Goal: Task Accomplishment & Management: Manage account settings

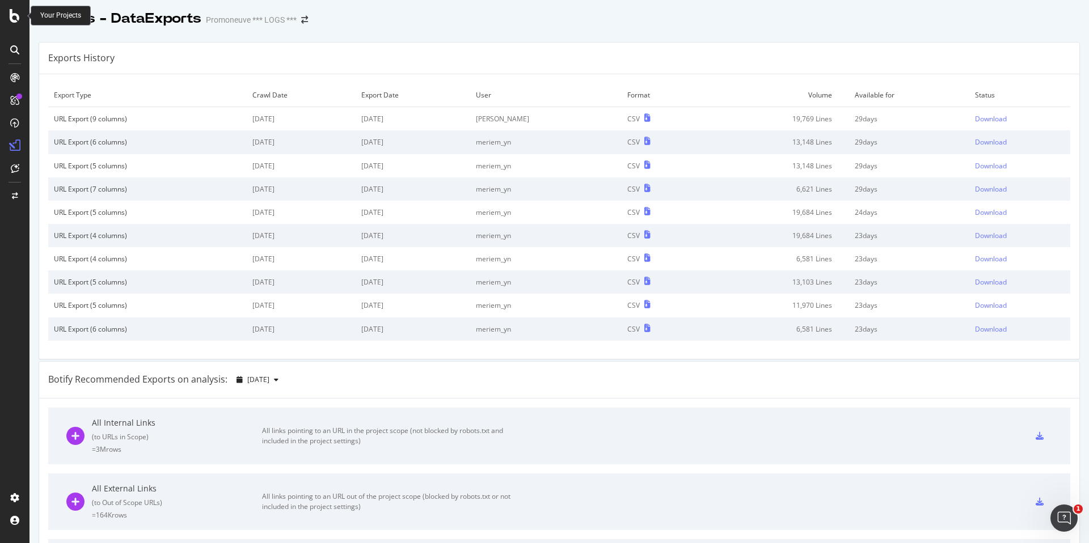
click at [16, 17] on icon at bounding box center [15, 16] width 10 height 14
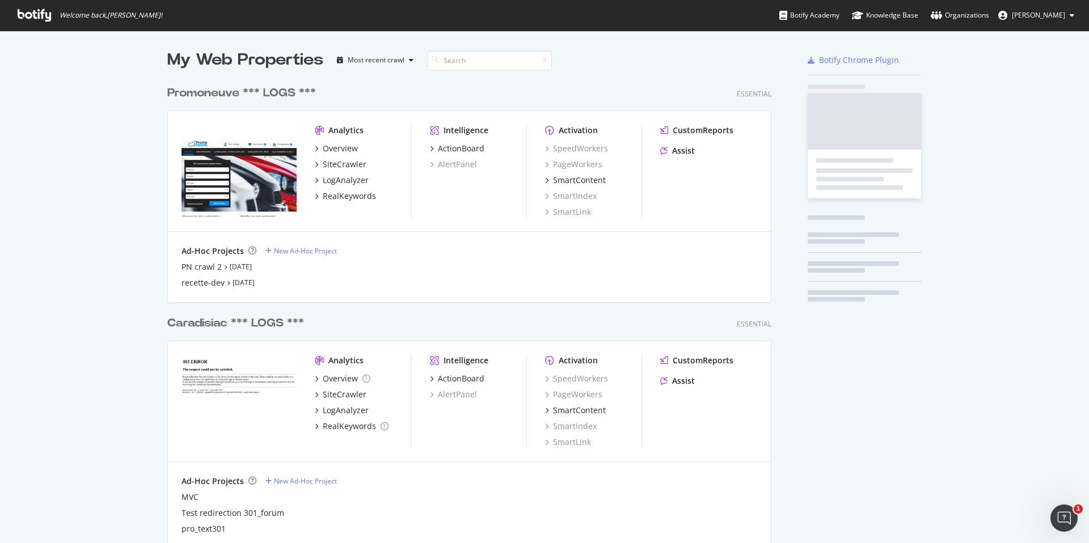
scroll to position [543, 1089]
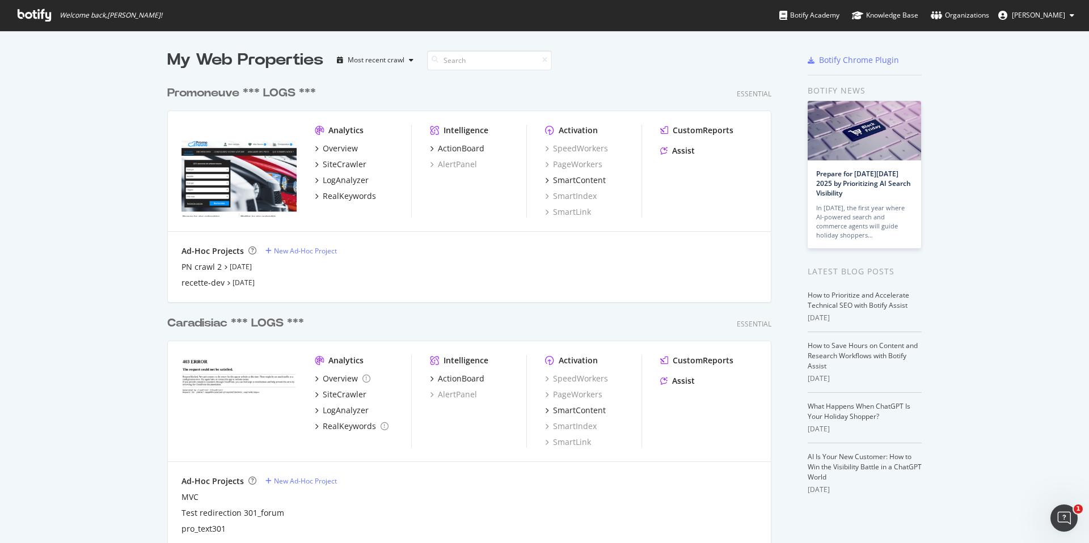
click at [217, 88] on div "Promoneuve *** LOGS ***" at bounding box center [241, 93] width 149 height 16
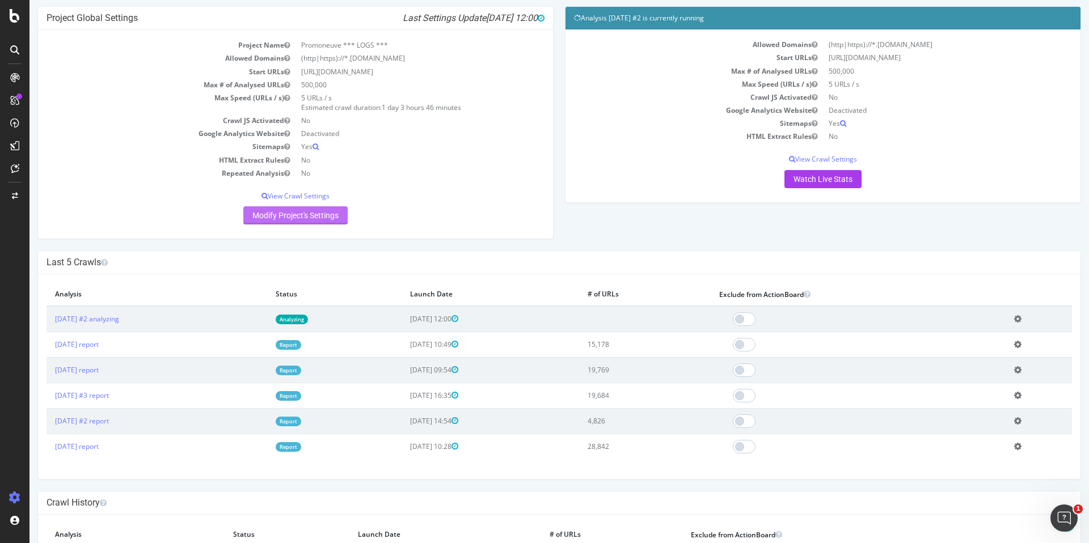
scroll to position [189, 0]
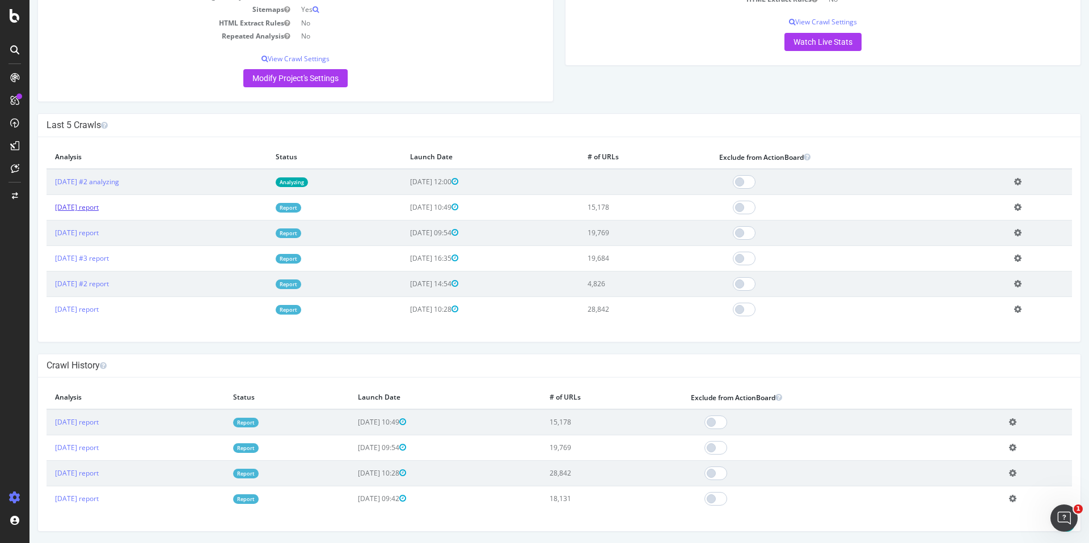
click at [99, 209] on link "2025 Oct. 1st report" at bounding box center [77, 208] width 44 height 10
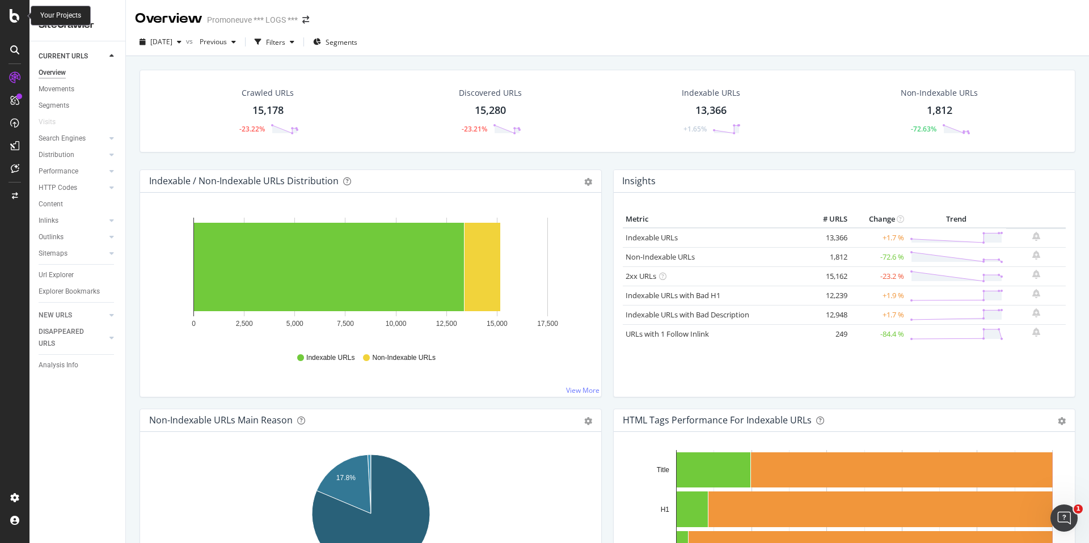
click at [15, 17] on icon at bounding box center [15, 16] width 10 height 14
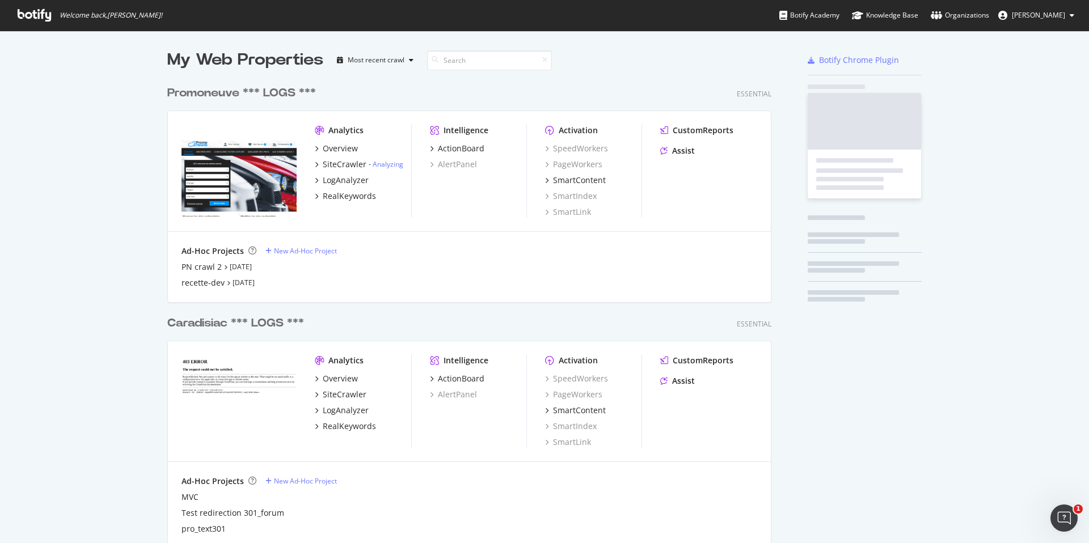
scroll to position [543, 1089]
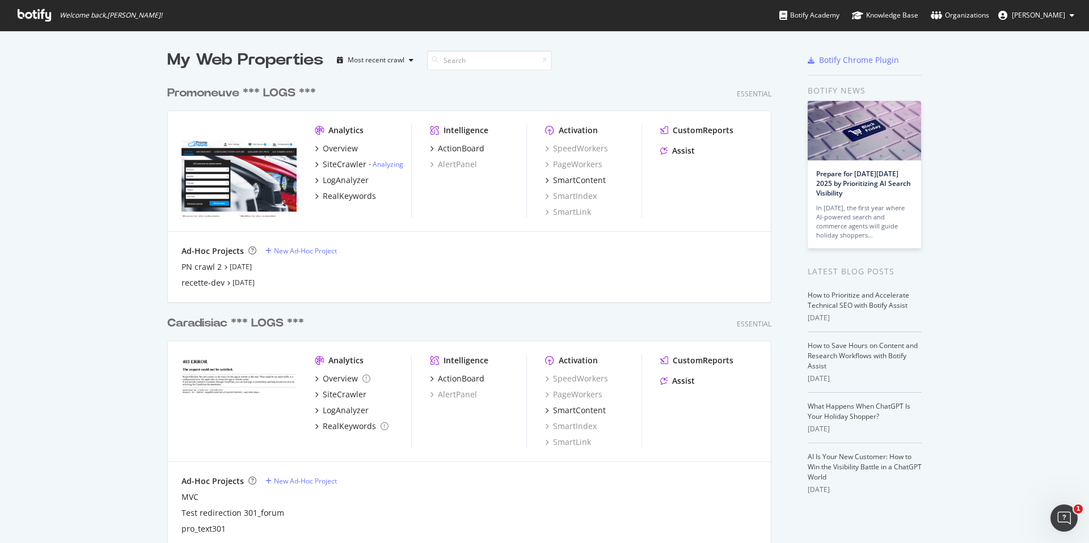
click at [256, 95] on div "Promoneuve *** LOGS ***" at bounding box center [241, 93] width 149 height 16
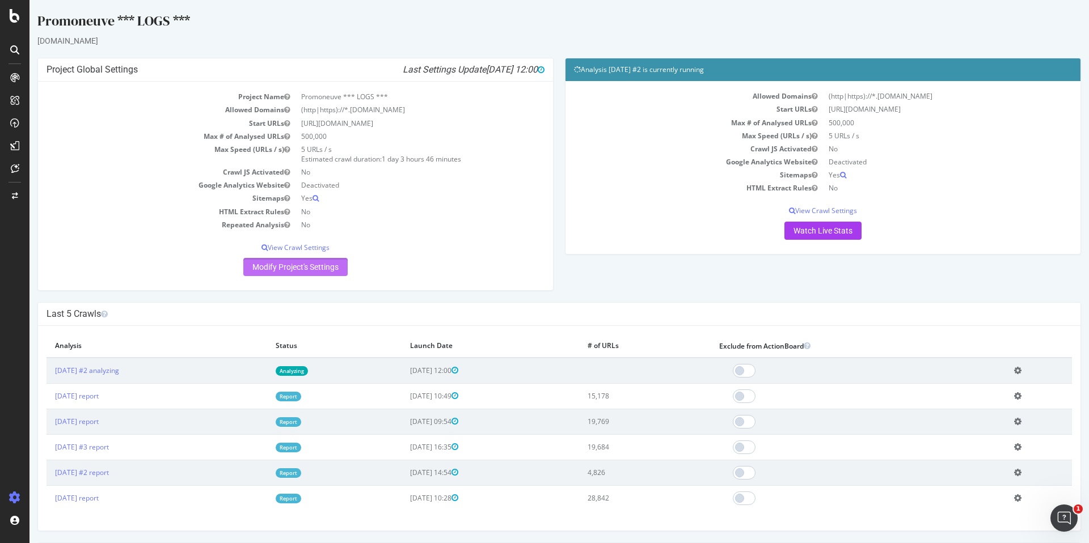
click at [319, 267] on link "Modify Project's Settings" at bounding box center [295, 267] width 104 height 18
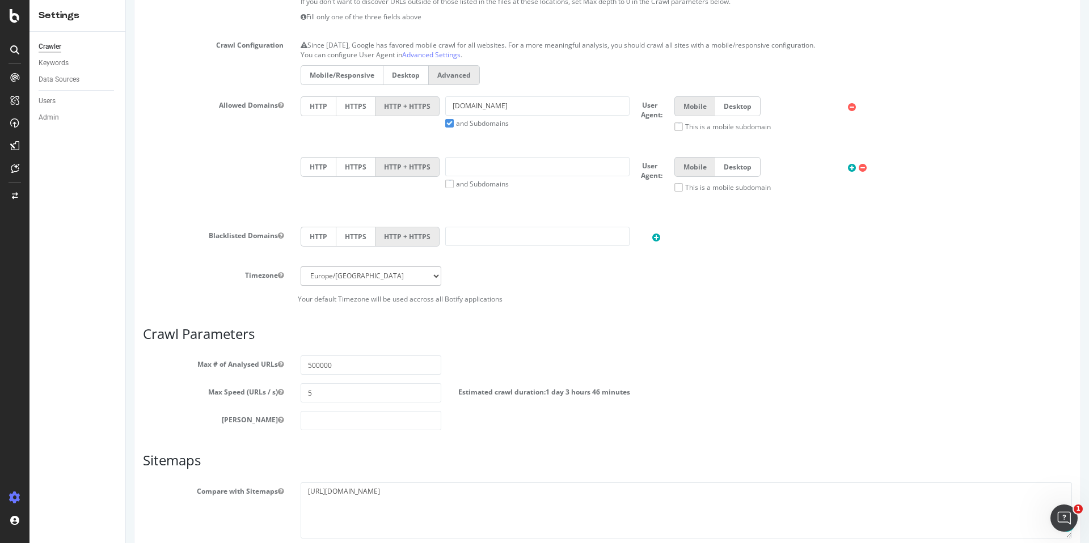
scroll to position [496, 0]
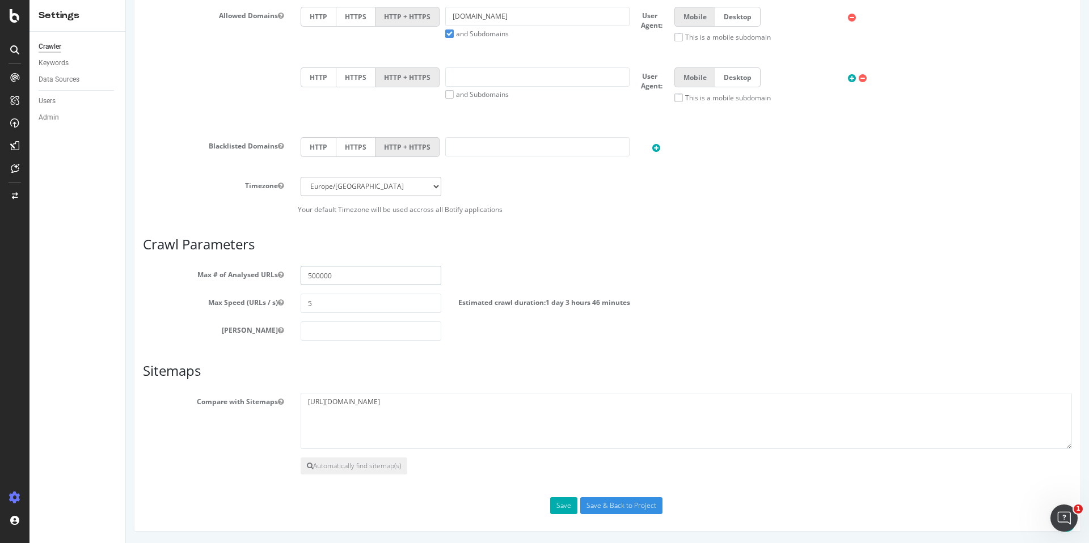
click at [370, 279] on input "500000" at bounding box center [371, 275] width 141 height 19
click at [381, 409] on textarea "https://www.promoneuve.fr/sitemap_index.xml" at bounding box center [687, 421] width 772 height 57
click at [469, 376] on h3 "Sitemaps" at bounding box center [607, 371] width 929 height 15
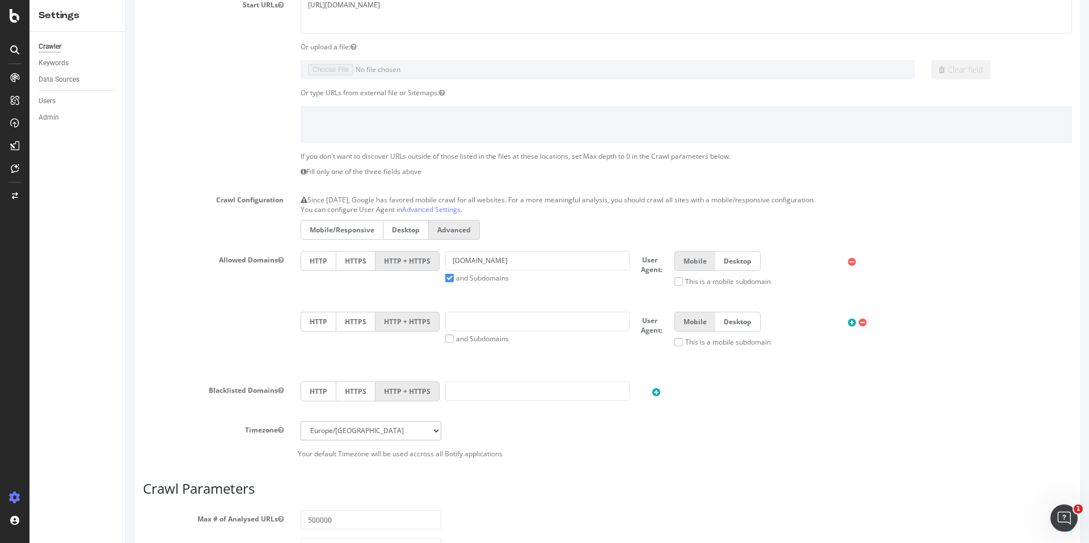
scroll to position [258, 0]
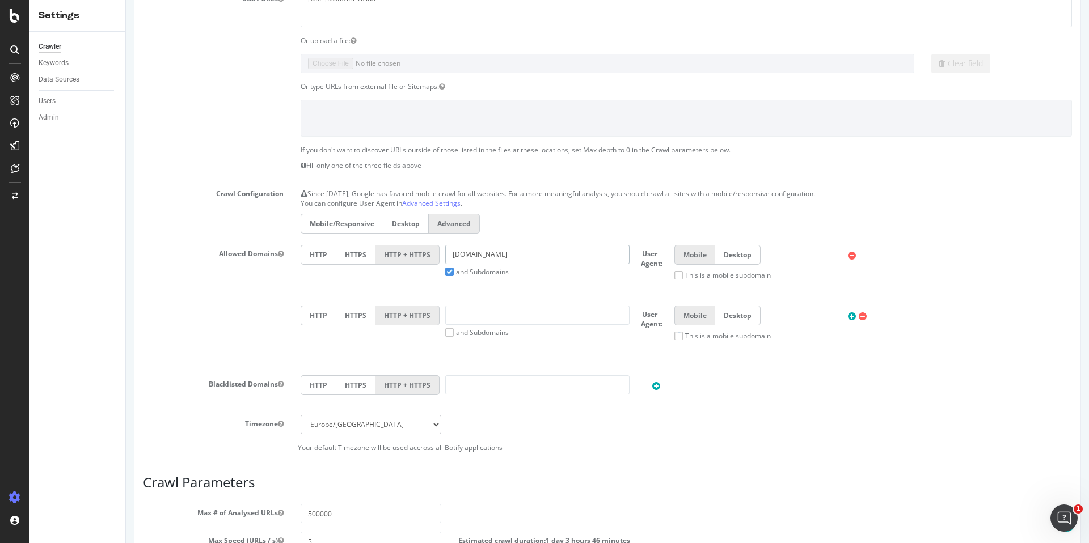
click at [519, 257] on input "[DOMAIN_NAME]" at bounding box center [537, 254] width 184 height 19
click at [536, 288] on div "HTTP HTTPS HTTP + HTTPS www.promoneuve.fr and Subdomains User Agent: Mobile Des…" at bounding box center [686, 267] width 783 height 44
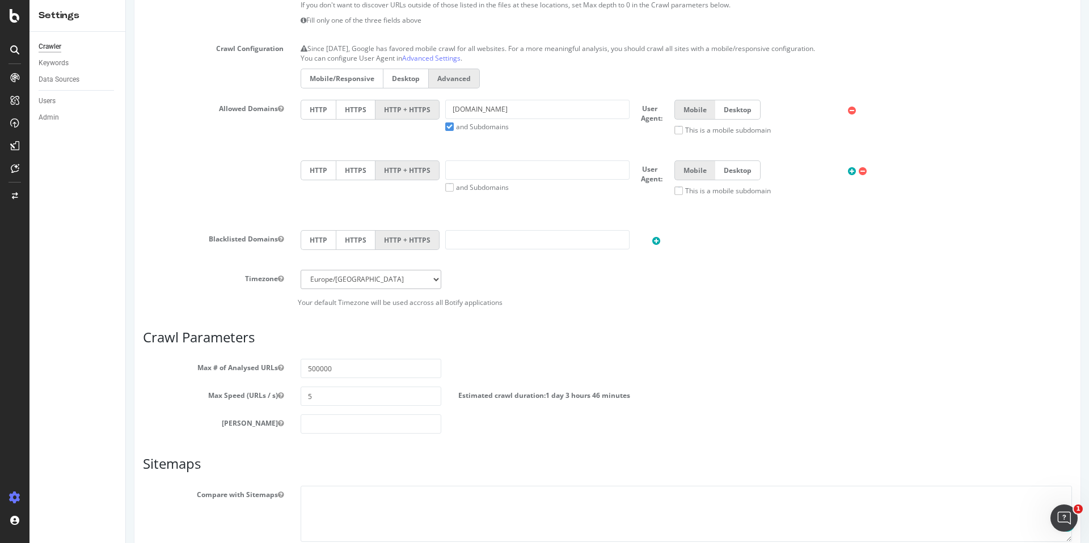
scroll to position [496, 0]
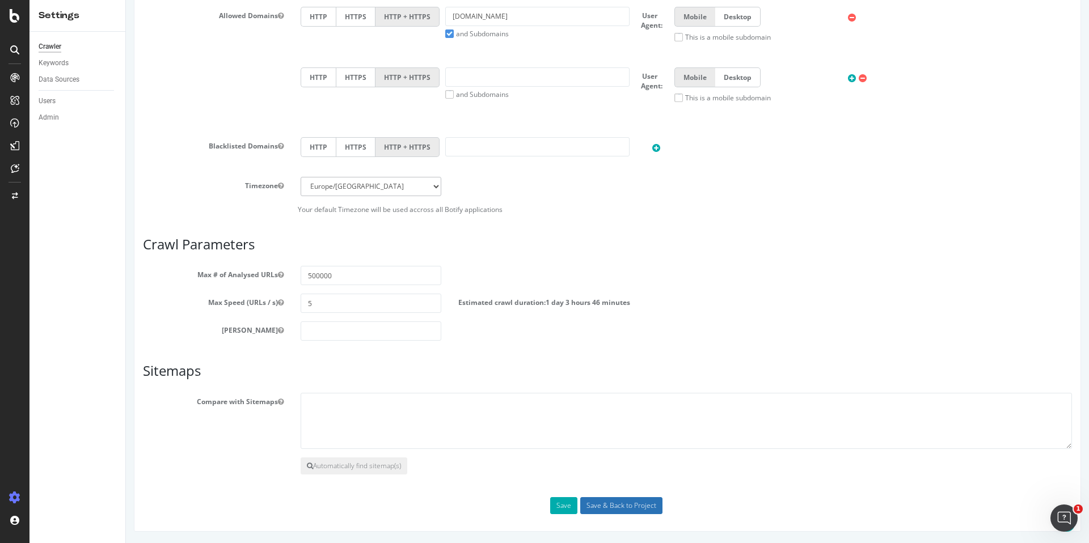
click at [597, 513] on input "Save & Back to Project" at bounding box center [621, 506] width 82 height 17
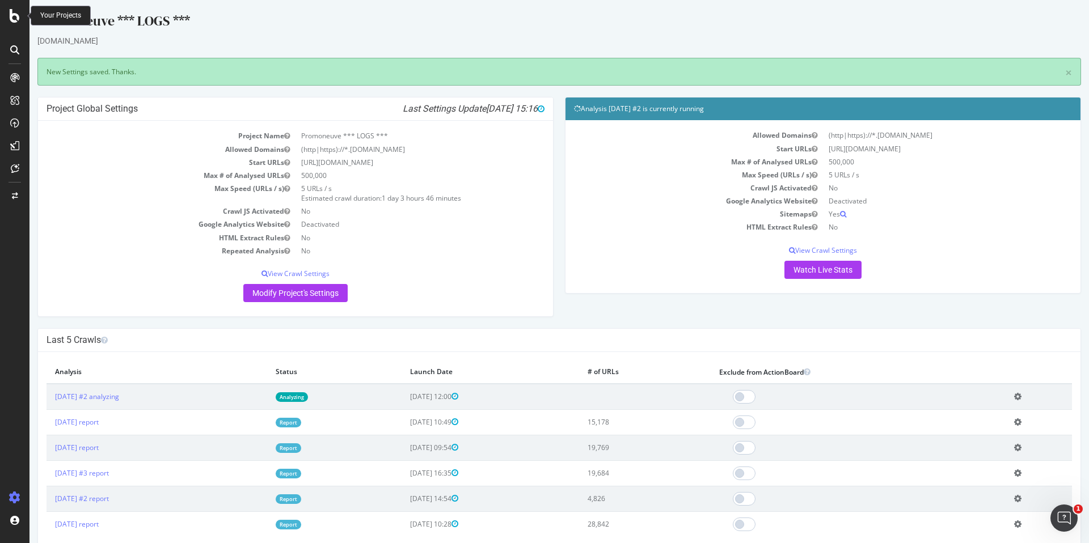
click at [9, 22] on div at bounding box center [14, 16] width 27 height 14
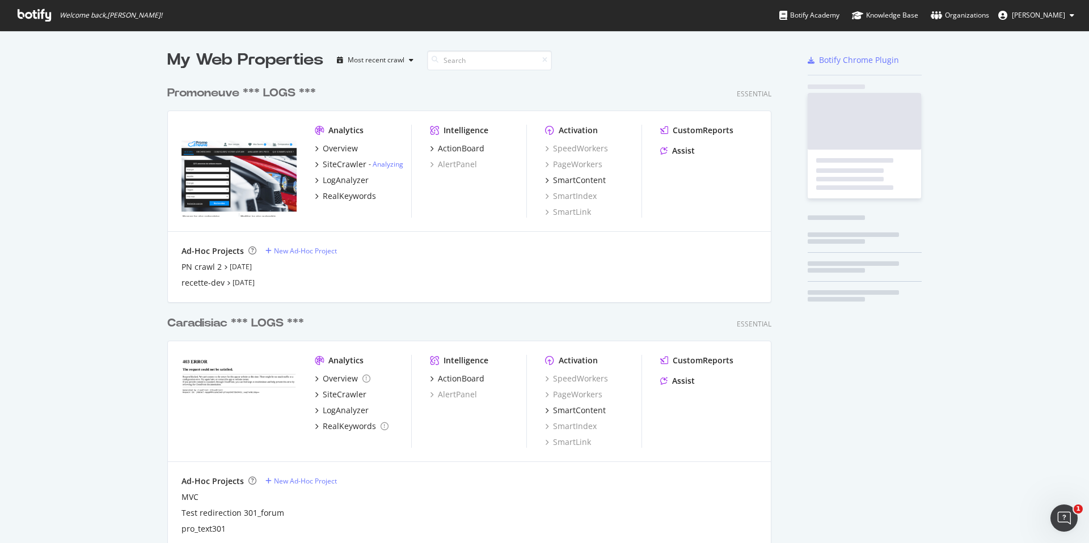
scroll to position [543, 1089]
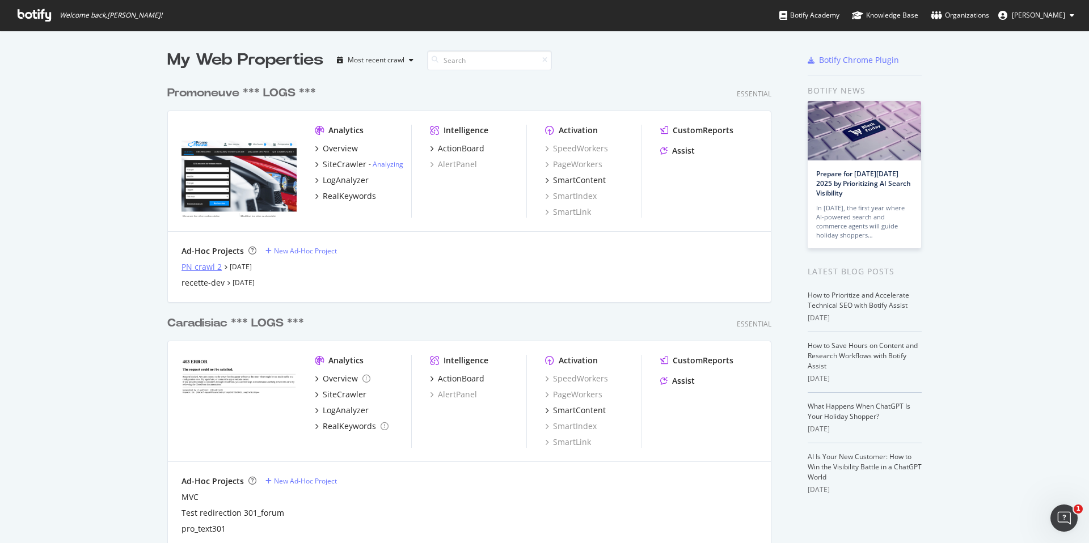
click at [211, 265] on div "PN crawl 2" at bounding box center [202, 267] width 40 height 11
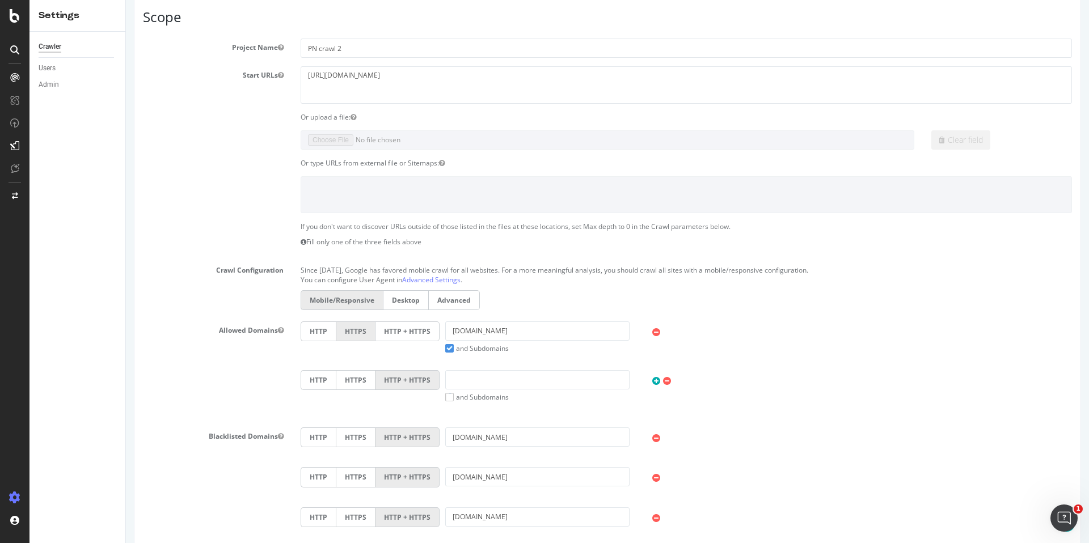
scroll to position [183, 0]
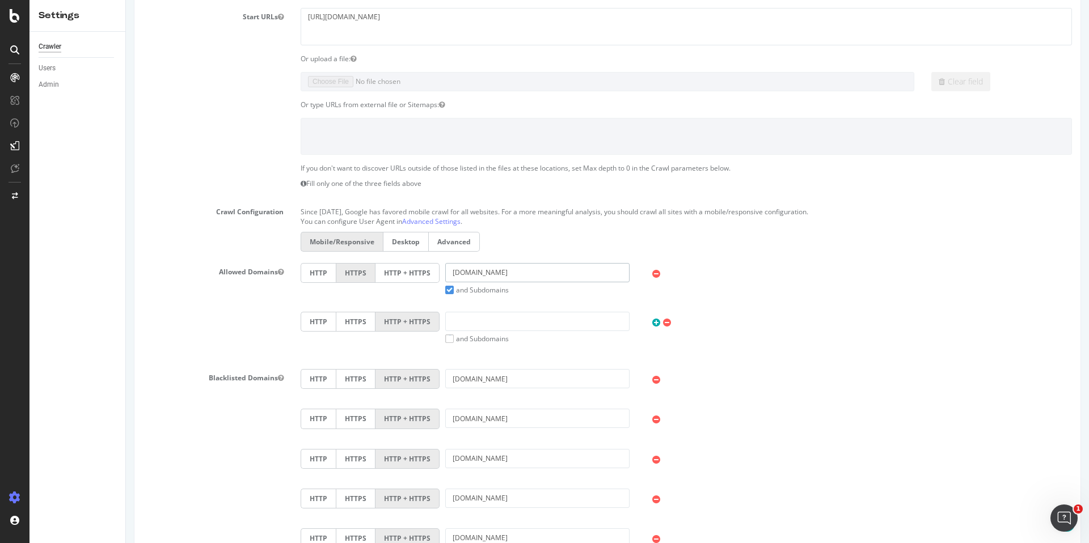
click at [481, 274] on input "promoneuve.fr" at bounding box center [537, 272] width 184 height 19
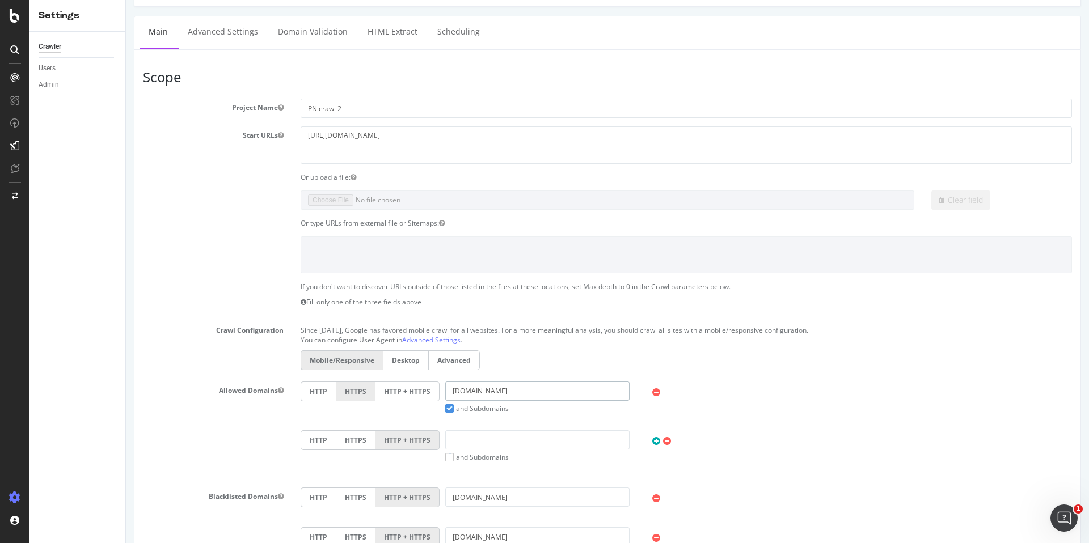
scroll to position [0, 0]
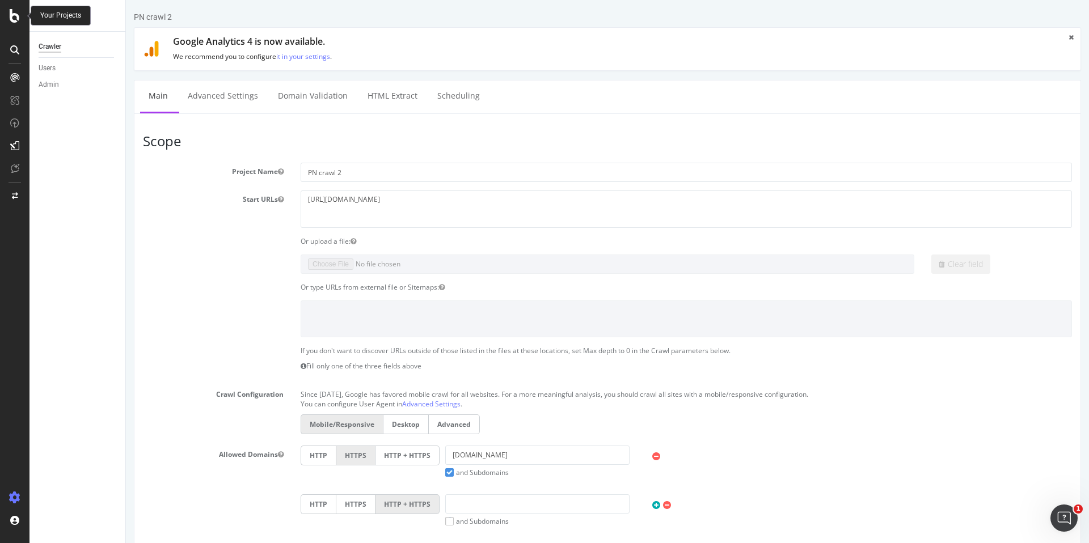
click at [14, 18] on icon at bounding box center [15, 16] width 10 height 14
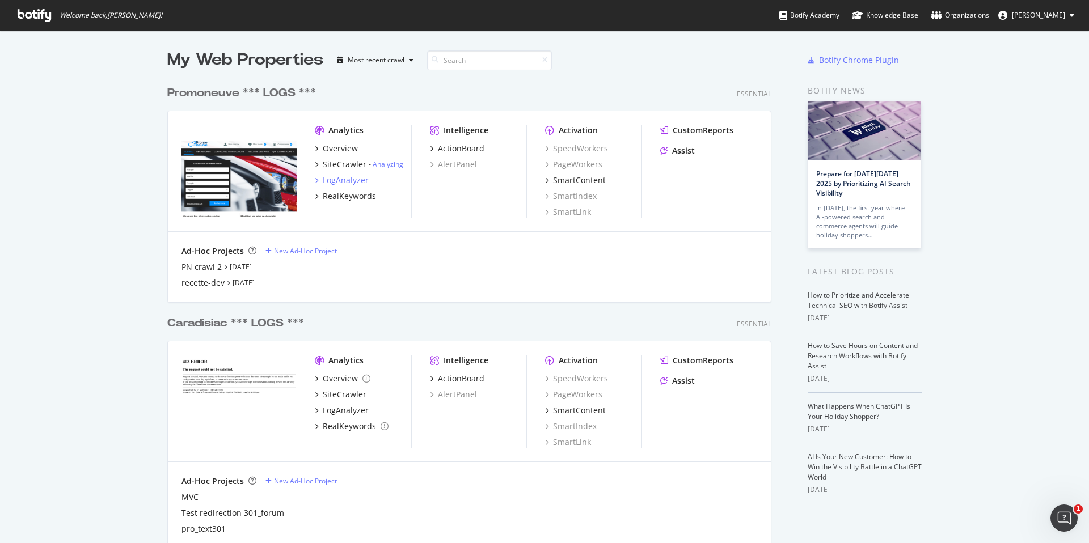
scroll to position [543, 1089]
click at [339, 145] on div "Overview" at bounding box center [340, 148] width 35 height 11
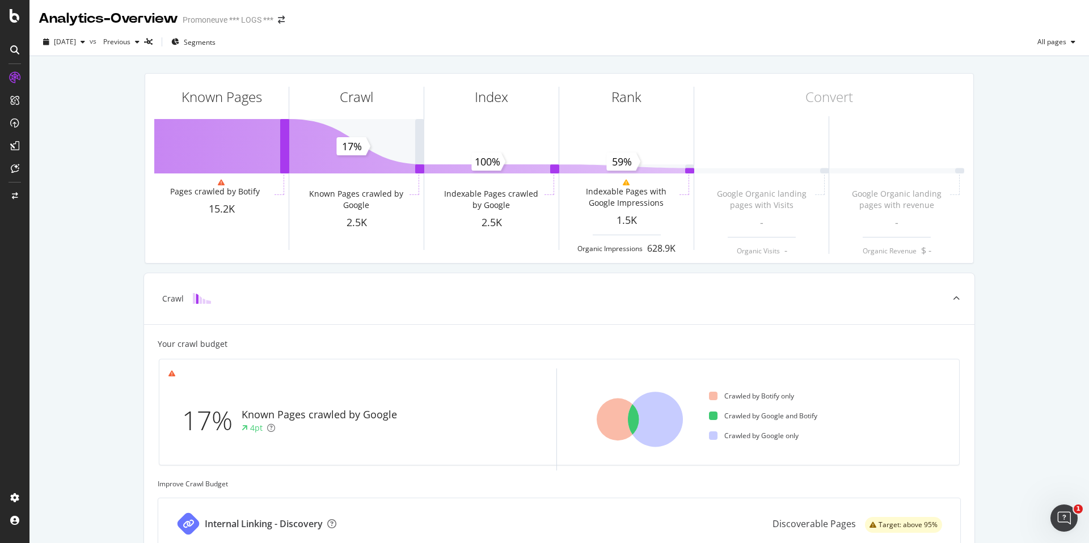
click at [3, 25] on div at bounding box center [14, 271] width 29 height 543
click at [12, 18] on icon at bounding box center [15, 16] width 10 height 14
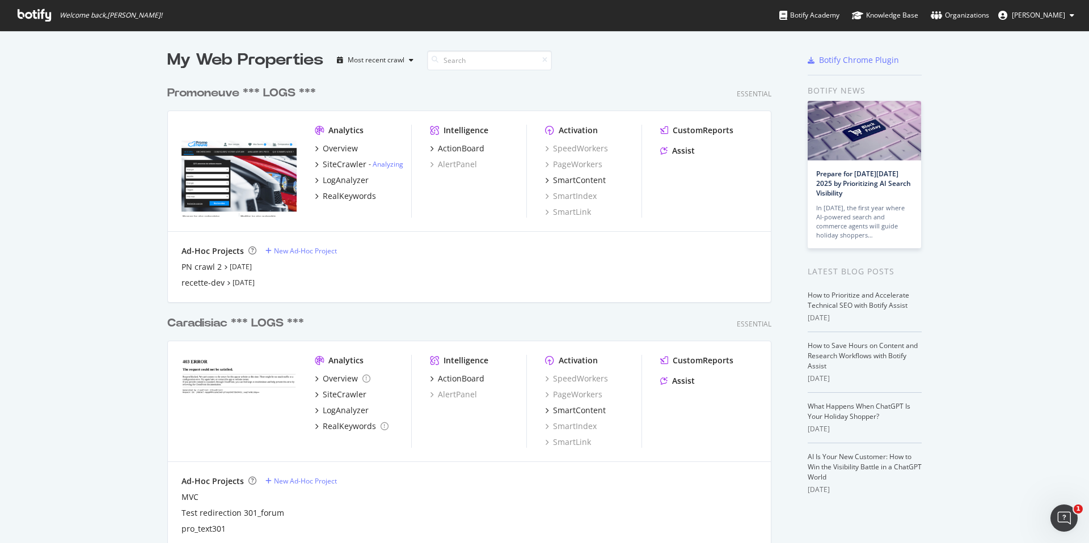
scroll to position [543, 1089]
click at [332, 148] on div "Overview" at bounding box center [340, 148] width 35 height 11
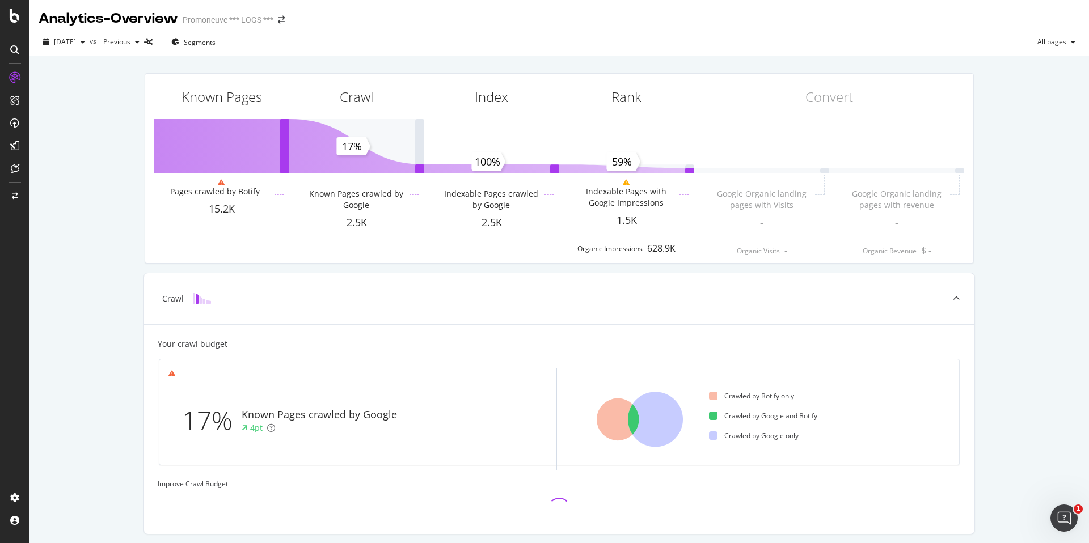
click at [15, 27] on div at bounding box center [14, 271] width 29 height 543
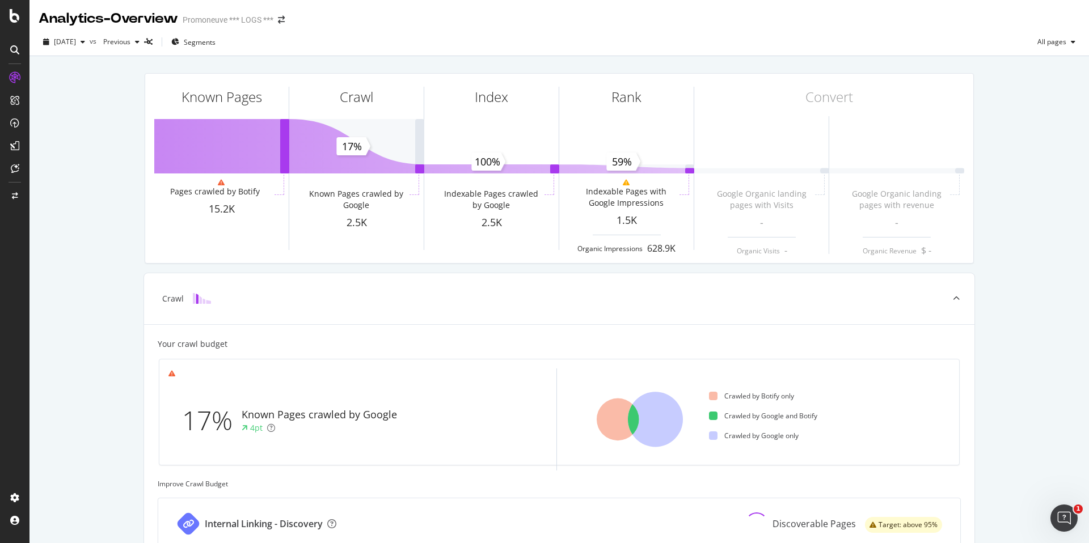
click at [23, 23] on div at bounding box center [14, 271] width 29 height 543
click at [11, 19] on icon at bounding box center [15, 16] width 10 height 14
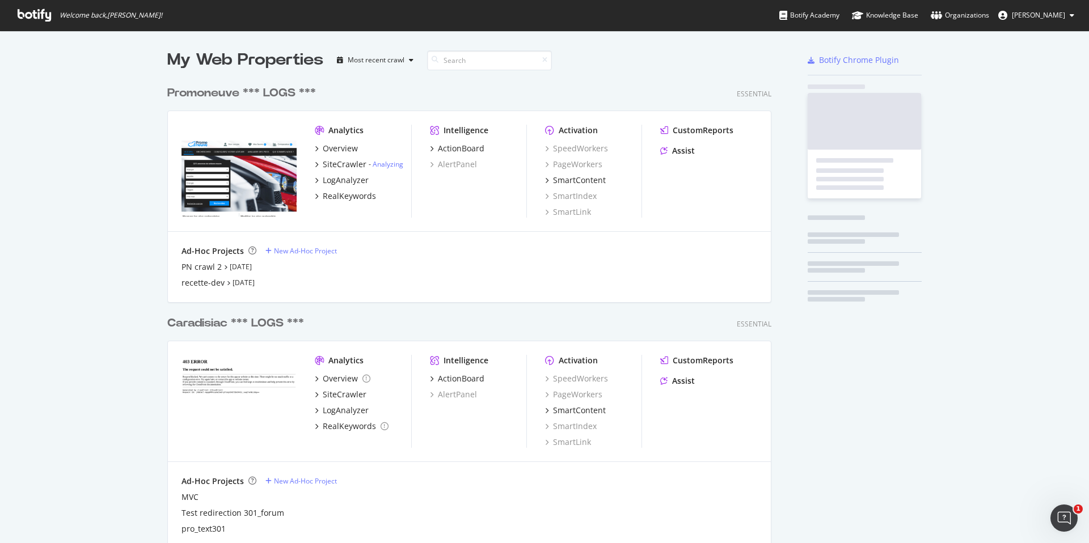
scroll to position [543, 1089]
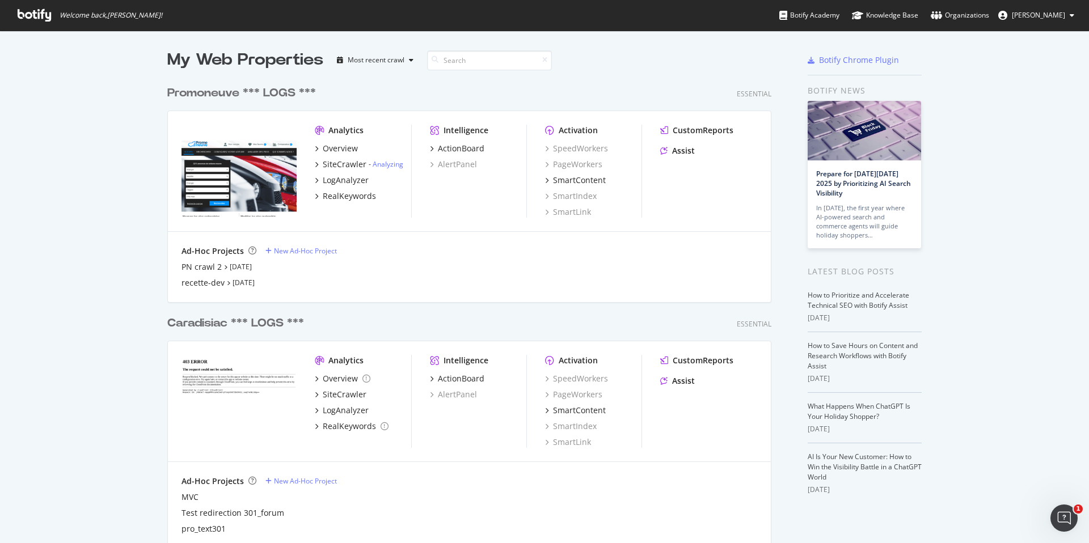
click at [204, 89] on div "Promoneuve *** LOGS ***" at bounding box center [241, 93] width 149 height 16
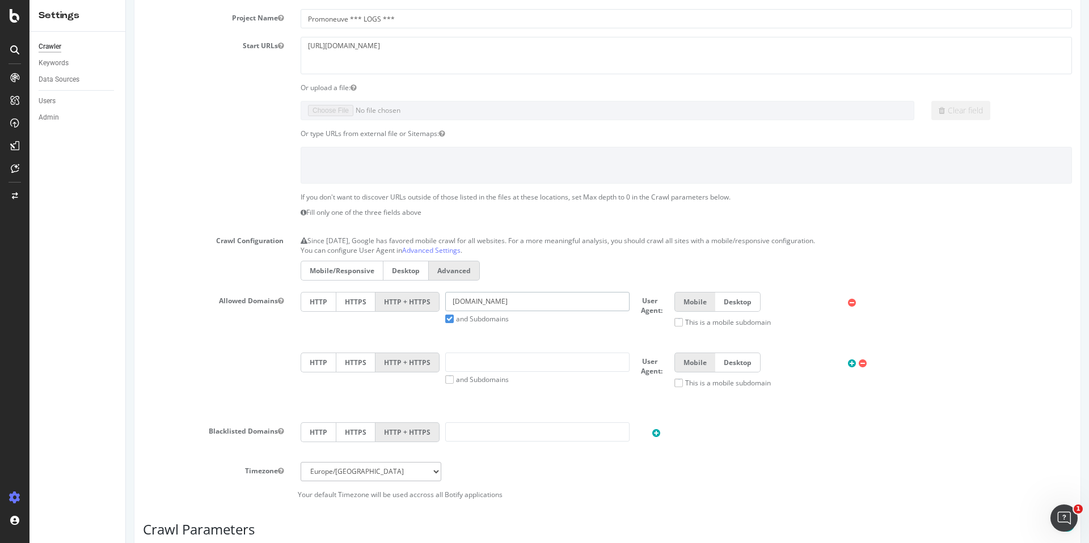
click at [503, 309] on input "[DOMAIN_NAME]" at bounding box center [537, 301] width 184 height 19
type input "x"
paste input "promoneuve.fr"
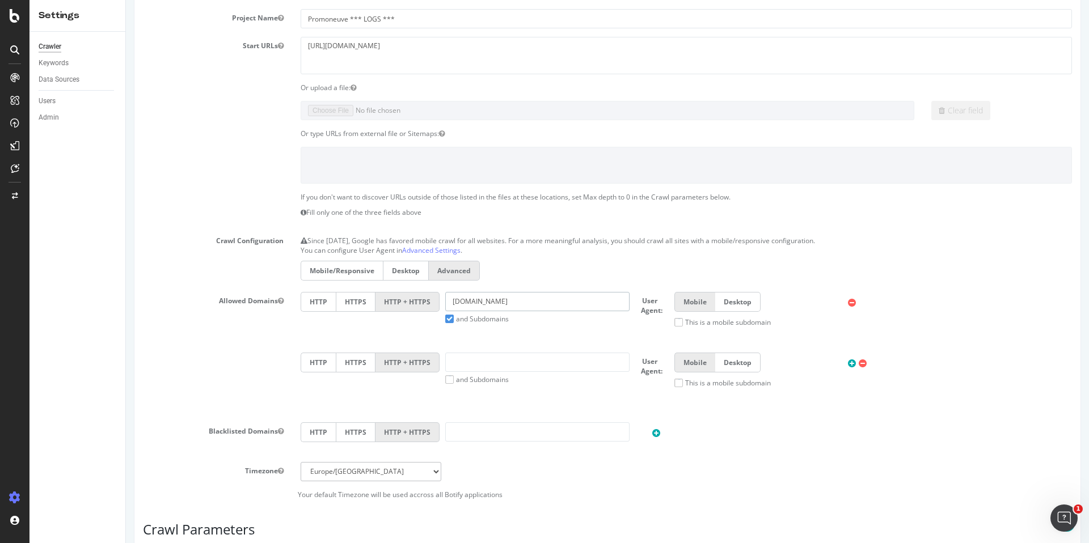
type input "promoneuve.fr"
click at [559, 333] on div "HTTP HTTPS HTTP + HTTPS promoneuve.fr and Subdomains User Agent: Mobile Desktop…" at bounding box center [686, 314] width 783 height 44
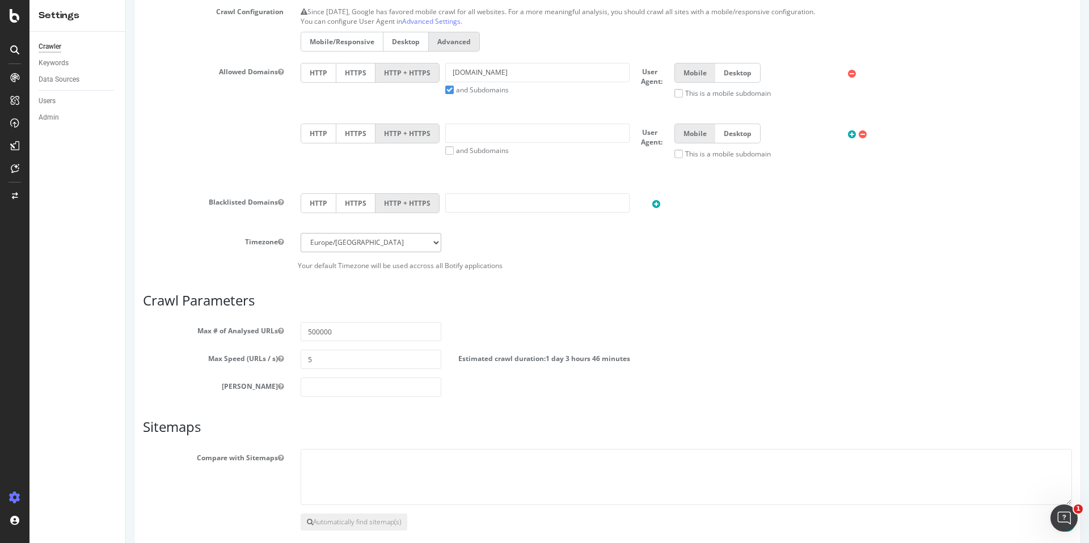
scroll to position [441, 0]
click at [648, 301] on h3 "Crawl Parameters" at bounding box center [607, 299] width 929 height 15
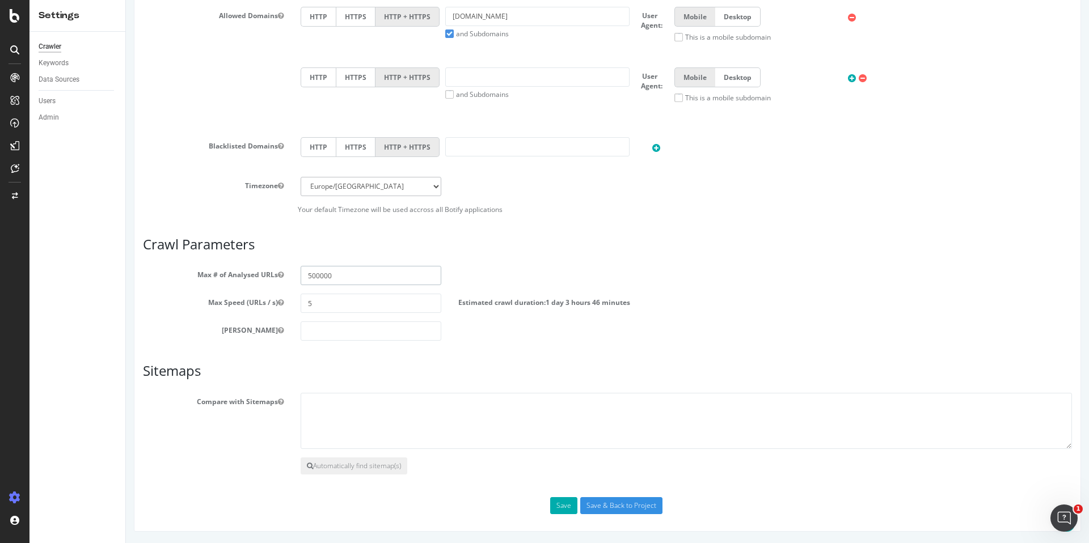
click at [339, 275] on input "500000" at bounding box center [371, 275] width 141 height 19
click at [338, 275] on input "500000" at bounding box center [371, 275] width 141 height 19
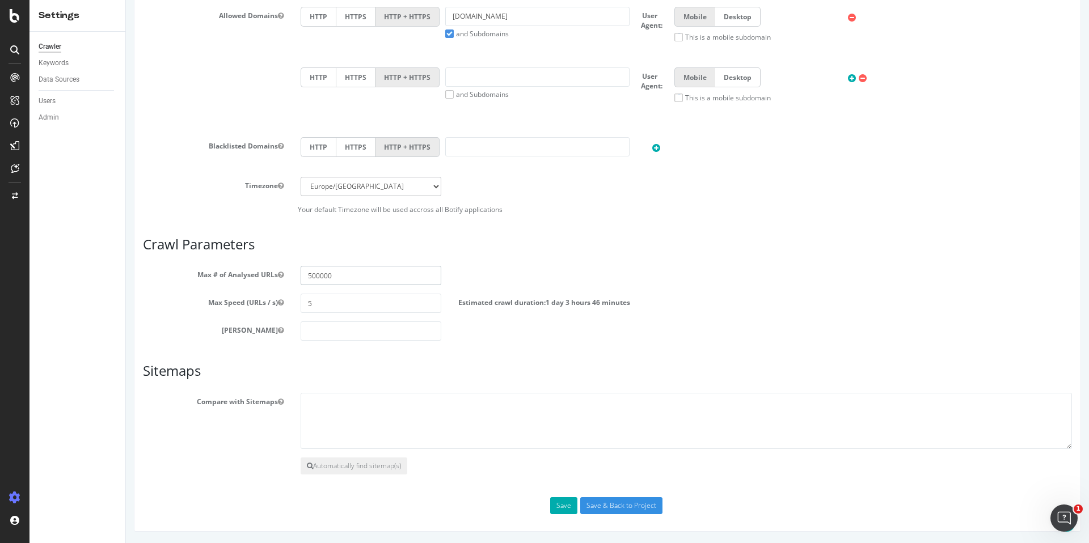
click at [338, 275] on input "500000" at bounding box center [371, 275] width 141 height 19
type input "1000000"
click at [537, 340] on div "Max Depth" at bounding box center [607, 331] width 946 height 19
drag, startPoint x: 321, startPoint y: 280, endPoint x: 352, endPoint y: 280, distance: 31.2
click at [352, 280] on input "1000000" at bounding box center [371, 275] width 141 height 19
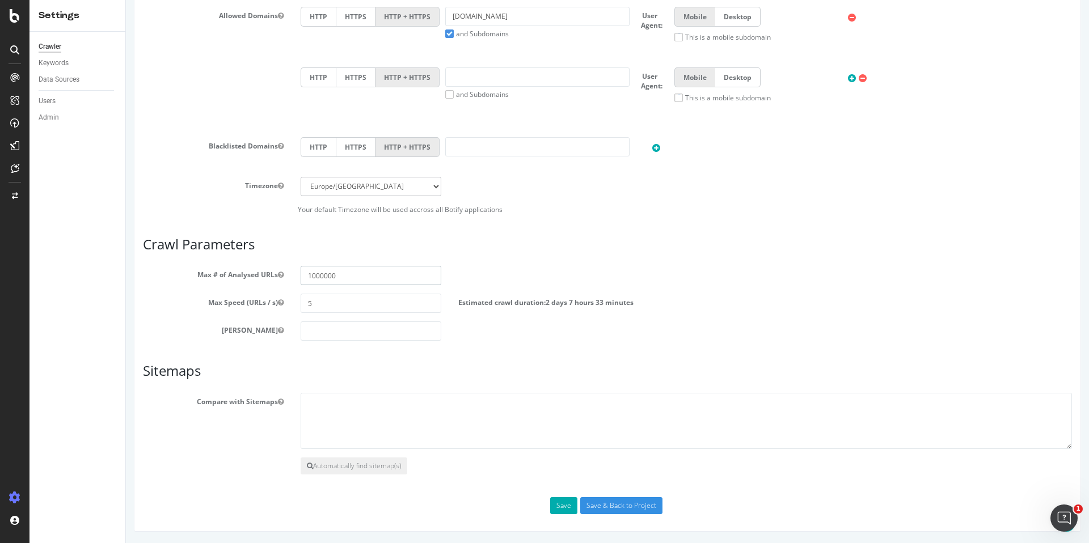
drag, startPoint x: 312, startPoint y: 277, endPoint x: 323, endPoint y: 277, distance: 11.3
click at [323, 277] on input "1000000" at bounding box center [371, 275] width 141 height 19
click at [350, 277] on input "1000000" at bounding box center [371, 275] width 141 height 19
click at [533, 344] on div "Scope Project Name Promoneuve *** LOGS *** Start URLs https://www.promoneuve.fr…" at bounding box center [607, 105] width 929 height 820
click at [602, 502] on input "Save & Back to Project" at bounding box center [621, 506] width 82 height 17
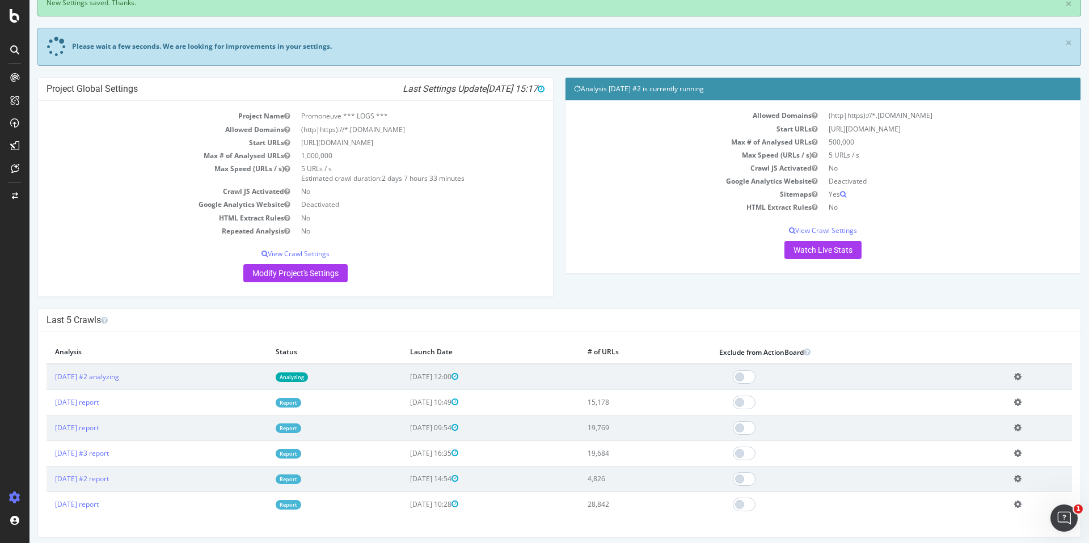
scroll to position [71, 0]
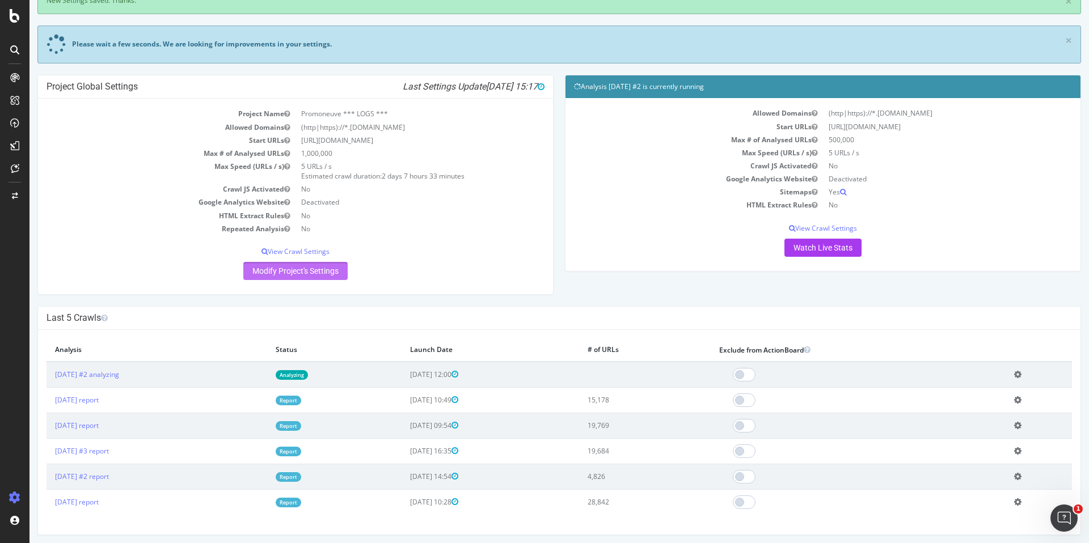
click at [304, 275] on link "Modify Project's Settings" at bounding box center [295, 271] width 104 height 18
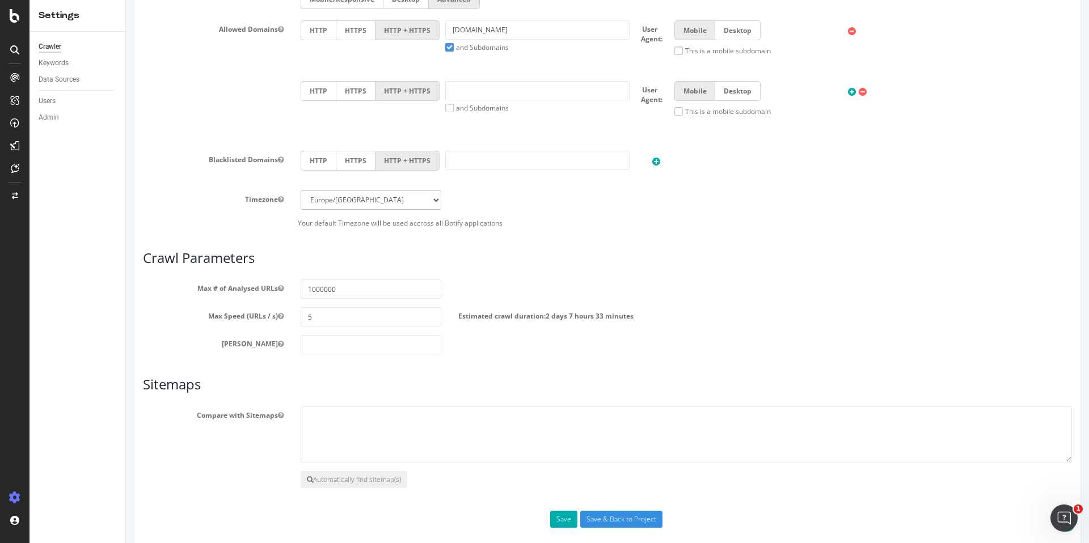
scroll to position [545, 0]
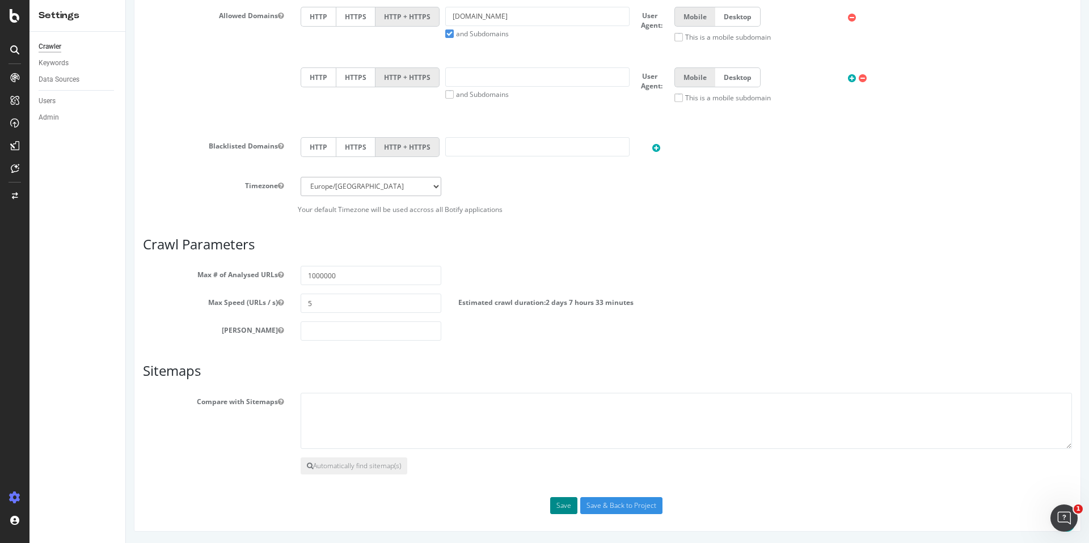
click at [568, 503] on button "Save" at bounding box center [563, 506] width 27 height 17
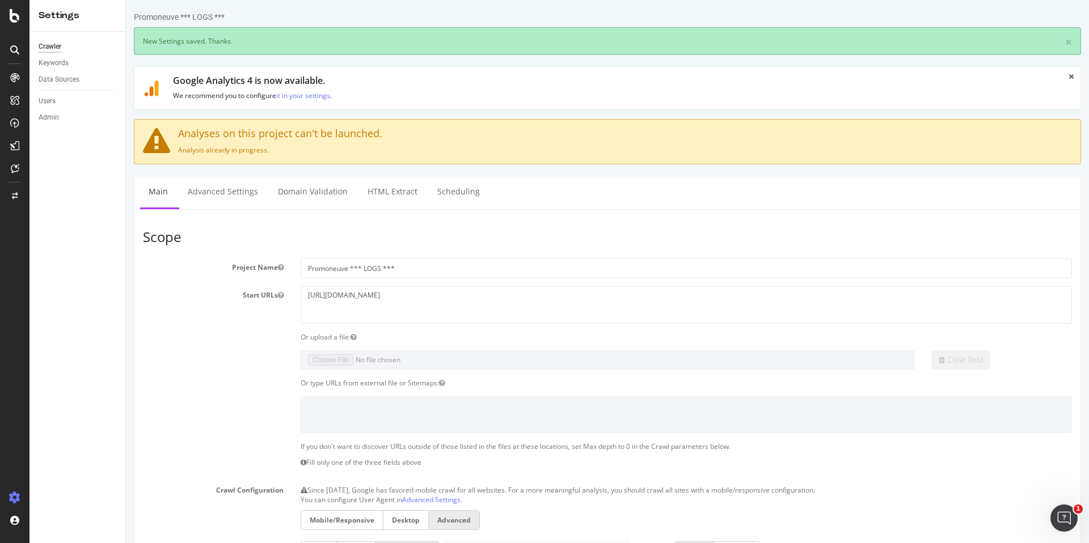
scroll to position [0, 0]
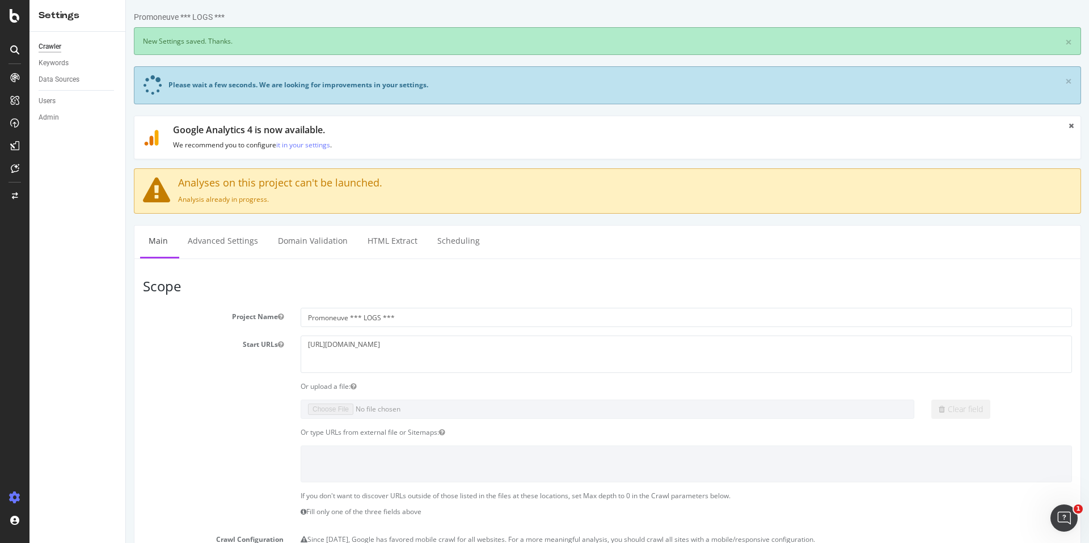
click at [57, 45] on div "Crawler" at bounding box center [50, 47] width 23 height 12
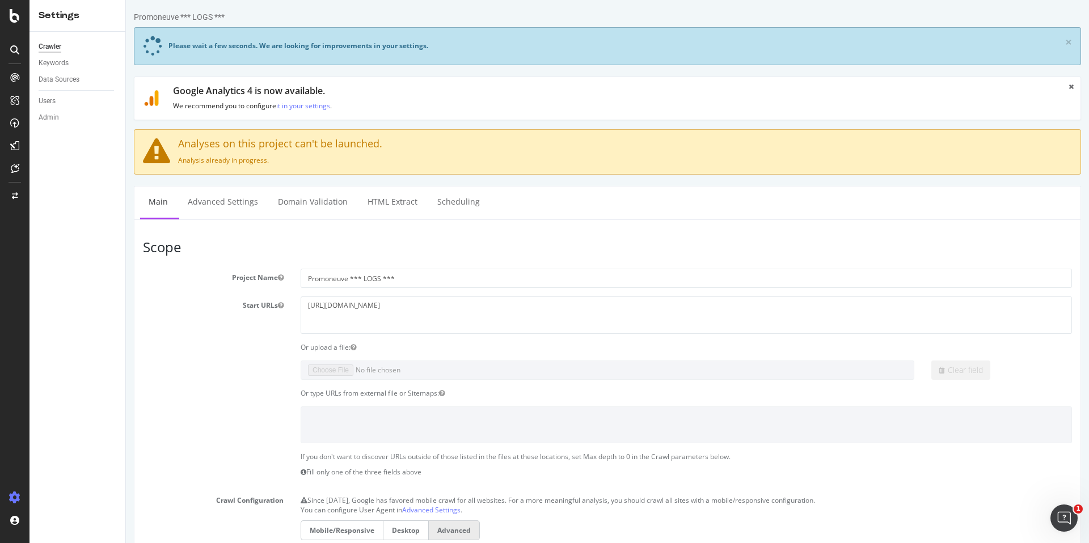
click at [14, 15] on icon at bounding box center [15, 16] width 10 height 14
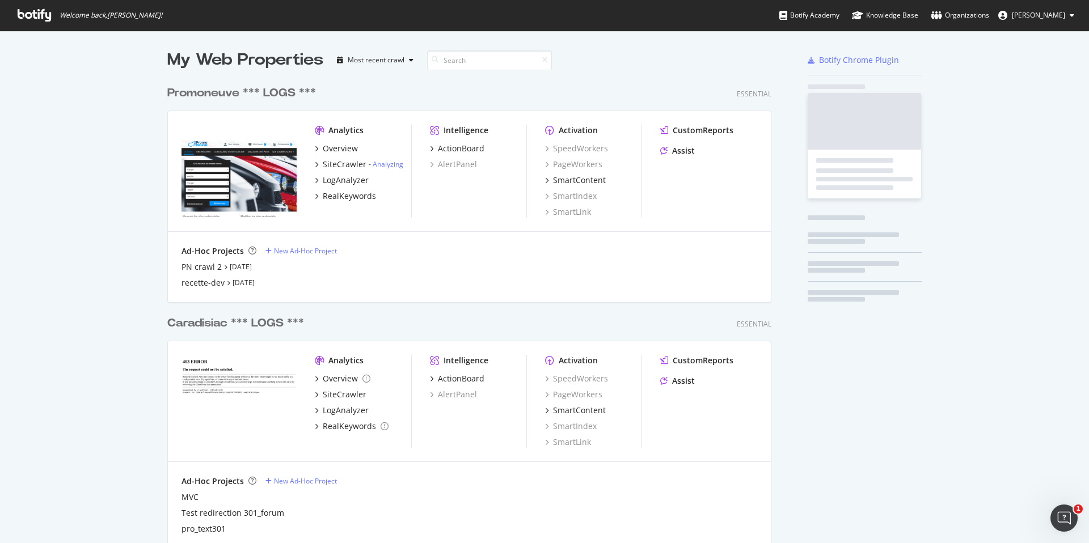
scroll to position [543, 1089]
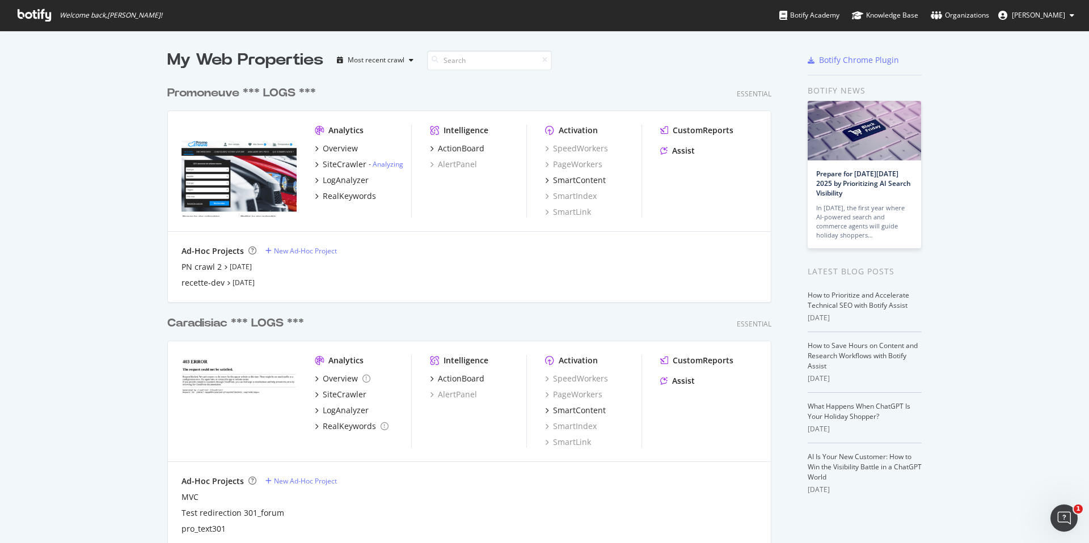
click at [261, 90] on div "Promoneuve *** LOGS ***" at bounding box center [241, 93] width 149 height 16
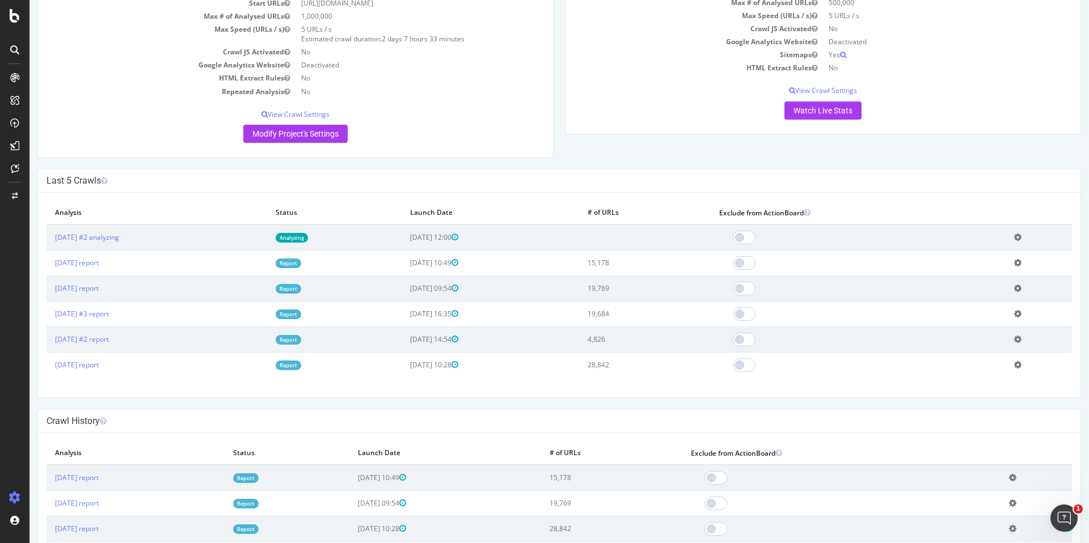
scroll to position [225, 0]
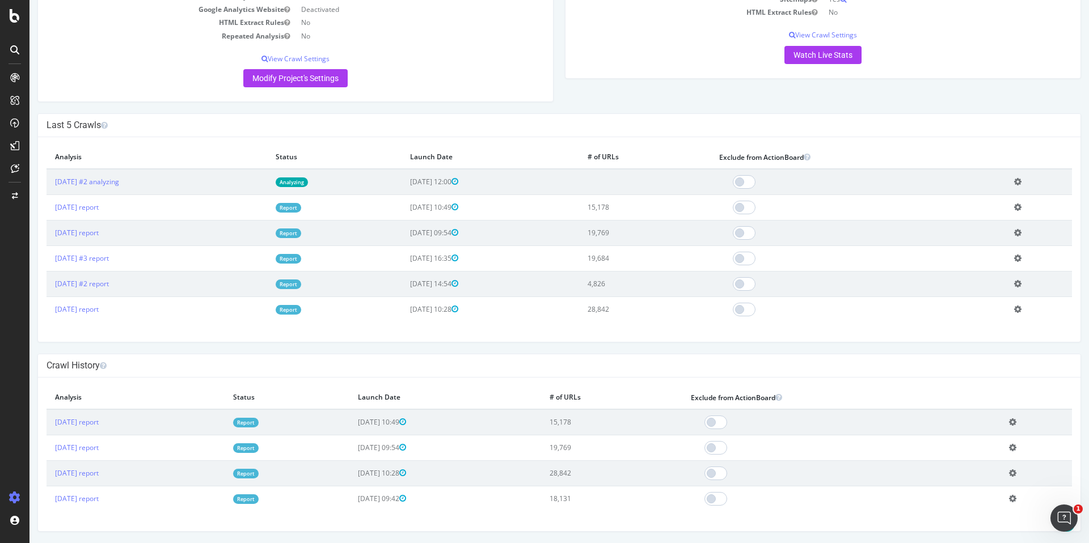
click at [1022, 181] on icon at bounding box center [1017, 182] width 7 height 9
click at [1001, 210] on link "Delete analysis" at bounding box center [976, 213] width 91 height 15
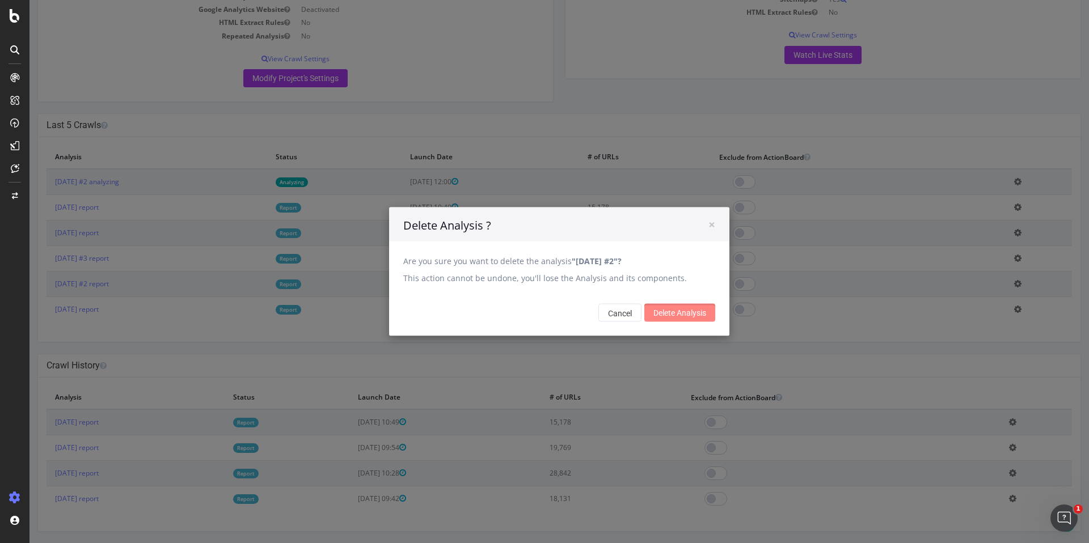
click at [690, 315] on input "Delete Analysis" at bounding box center [679, 313] width 71 height 18
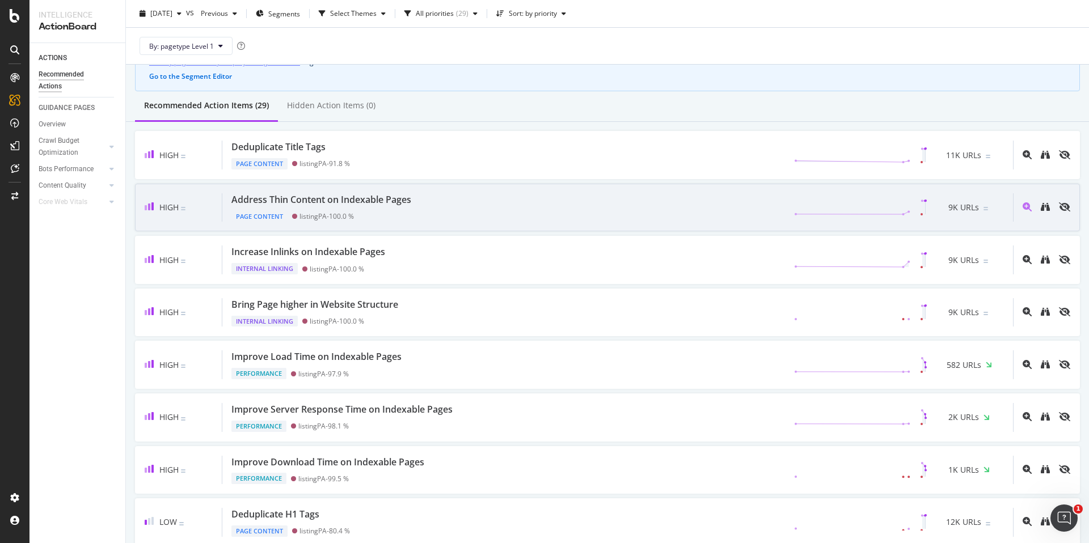
scroll to position [79, 0]
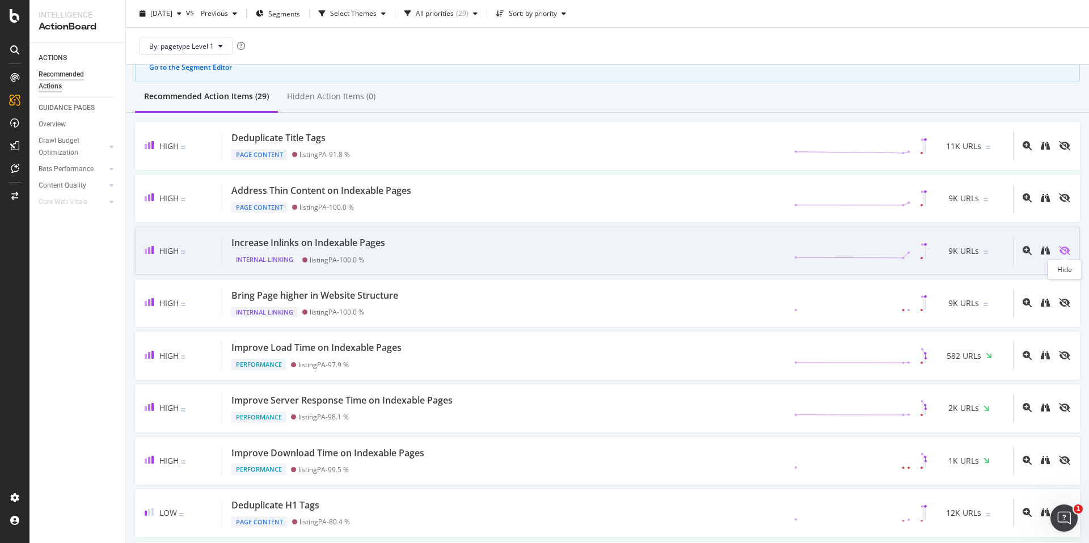
click at [1067, 251] on icon "eye-slash" at bounding box center [1064, 250] width 11 height 9
click at [1064, 249] on icon "eye-slash" at bounding box center [1064, 250] width 11 height 9
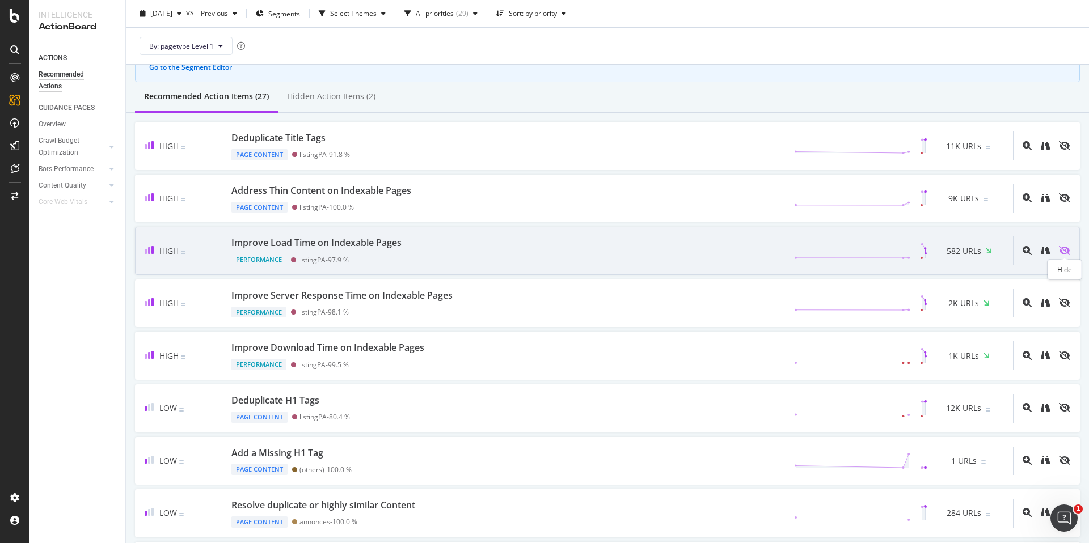
click at [1069, 250] on icon "eye-slash" at bounding box center [1064, 250] width 11 height 9
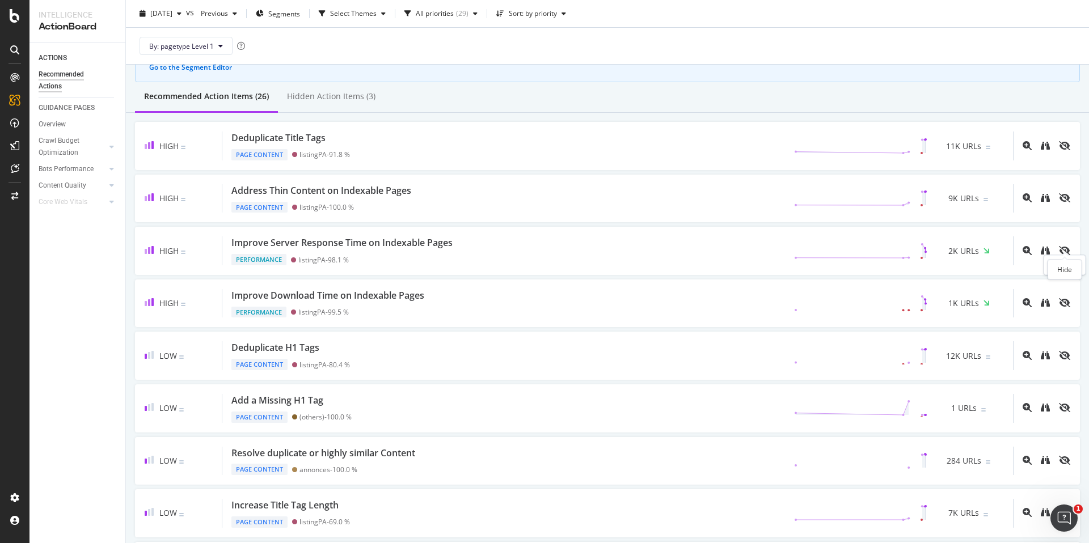
click at [1069, 250] on icon "eye-slash" at bounding box center [1064, 250] width 11 height 9
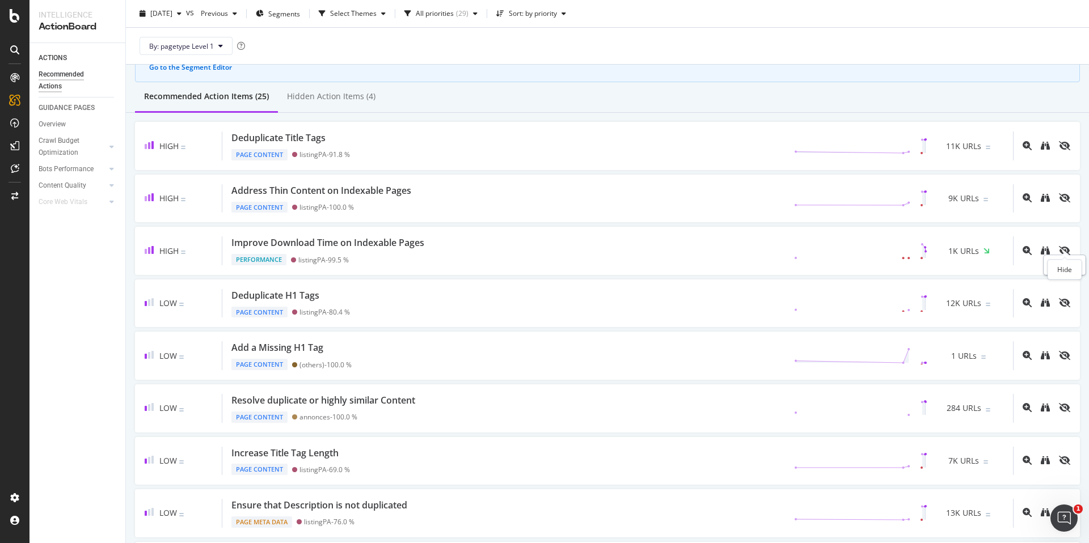
click at [1069, 250] on icon "eye-slash" at bounding box center [1064, 250] width 11 height 9
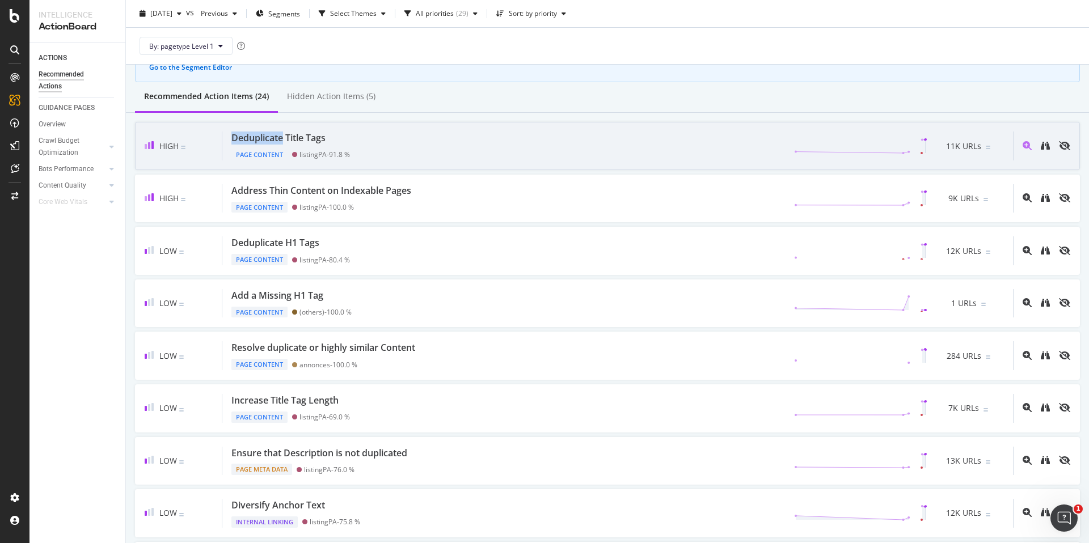
click at [254, 140] on div "Deduplicate Title Tags" at bounding box center [278, 138] width 94 height 13
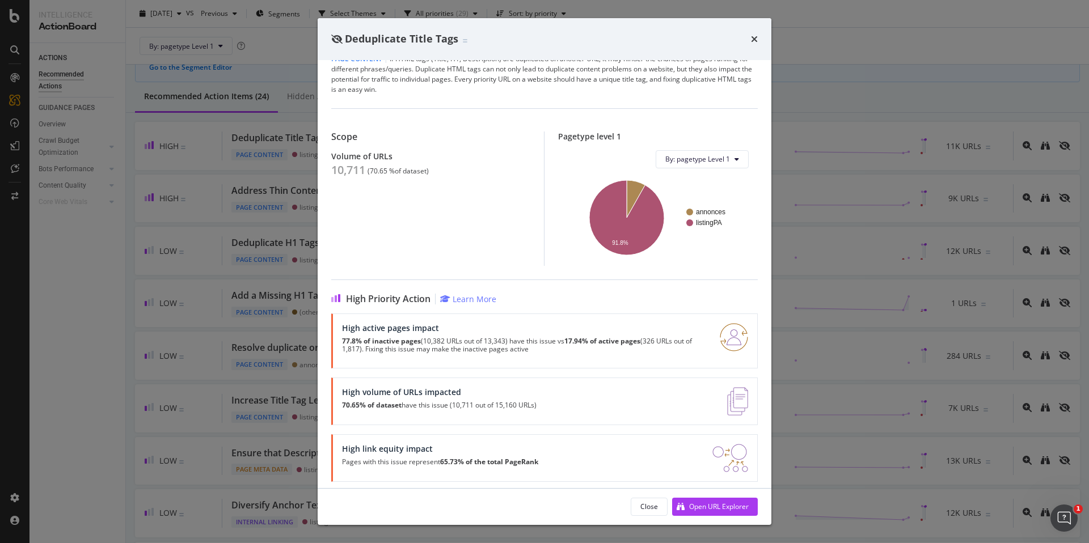
scroll to position [56, 0]
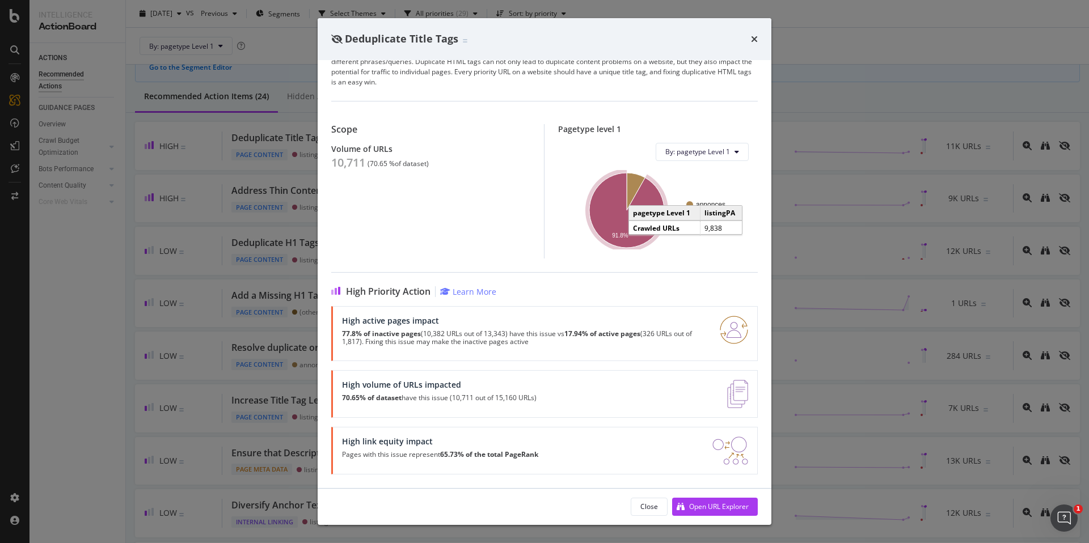
click at [617, 222] on icon "A chart." at bounding box center [626, 210] width 75 height 75
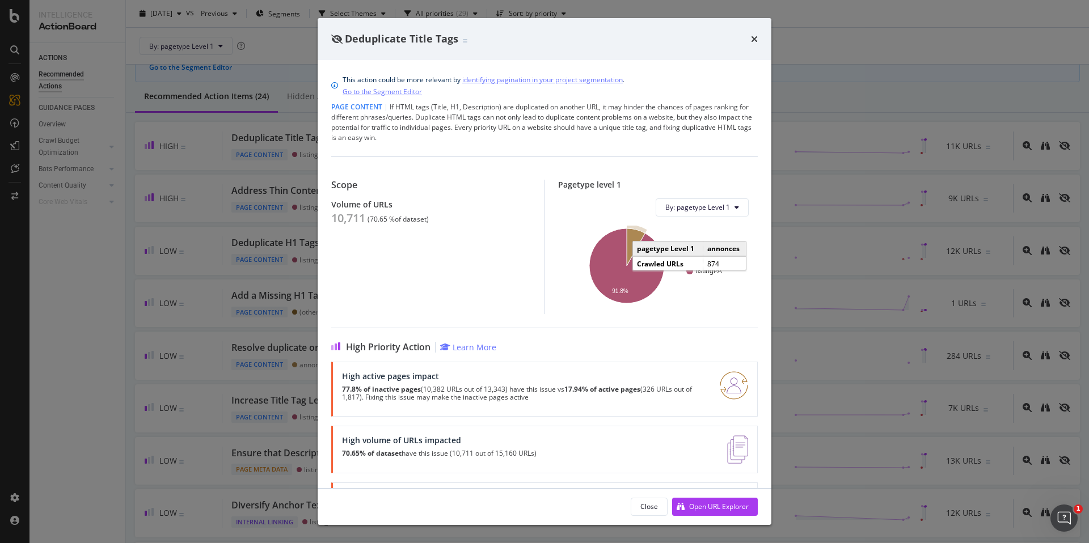
click at [635, 239] on icon "A chart." at bounding box center [636, 247] width 18 height 37
click at [751, 44] on div "times" at bounding box center [754, 39] width 7 height 15
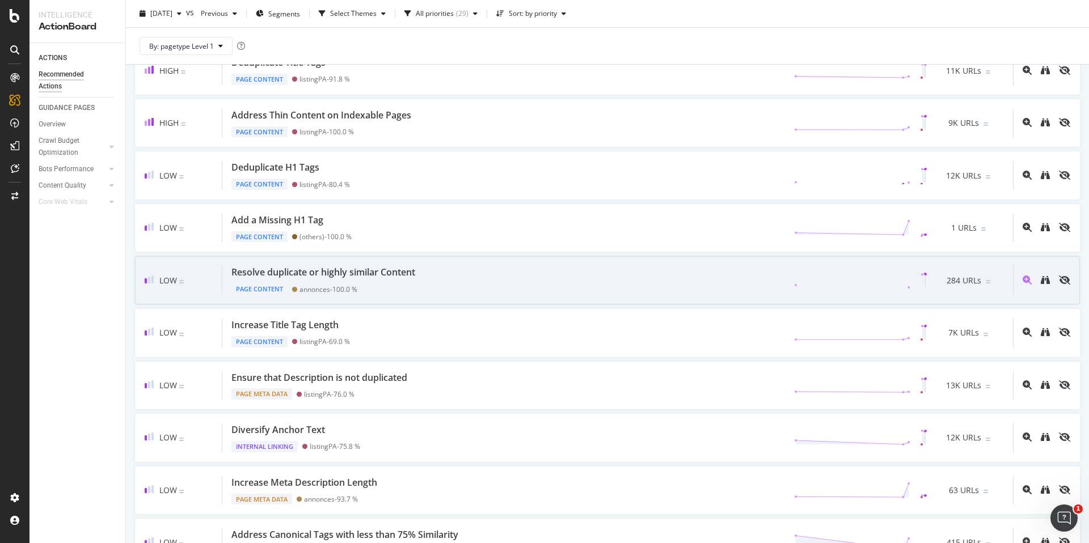
scroll to position [201, 0]
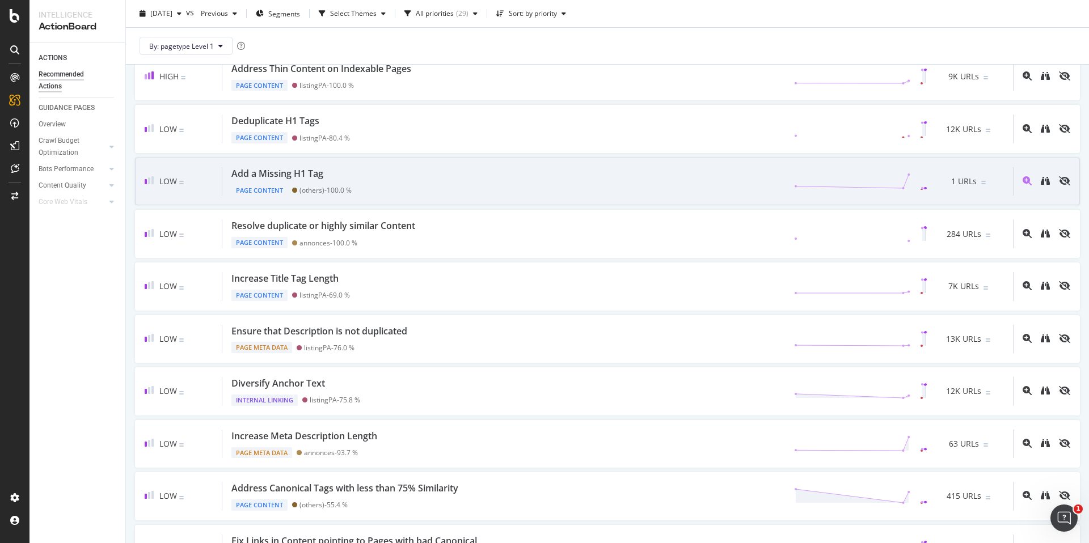
click at [785, 178] on div at bounding box center [856, 181] width 142 height 17
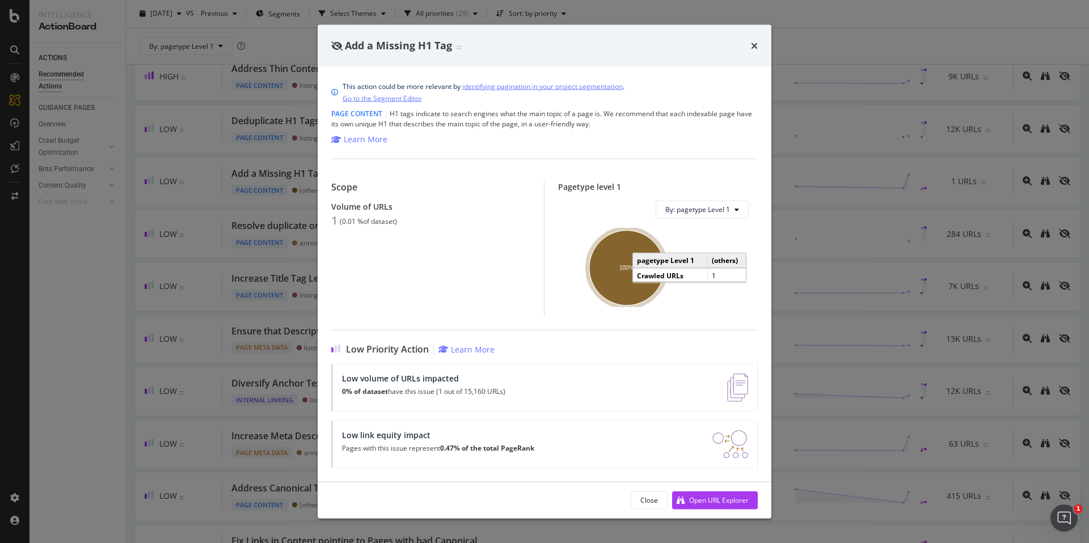
click at [627, 267] on text "100%" at bounding box center [626, 268] width 15 height 6
click at [749, 50] on div "Add a Missing H1 Tag" at bounding box center [544, 46] width 427 height 15
click at [748, 39] on div "Add a Missing H1 Tag" at bounding box center [544, 46] width 427 height 15
click at [753, 45] on icon "times" at bounding box center [754, 45] width 7 height 9
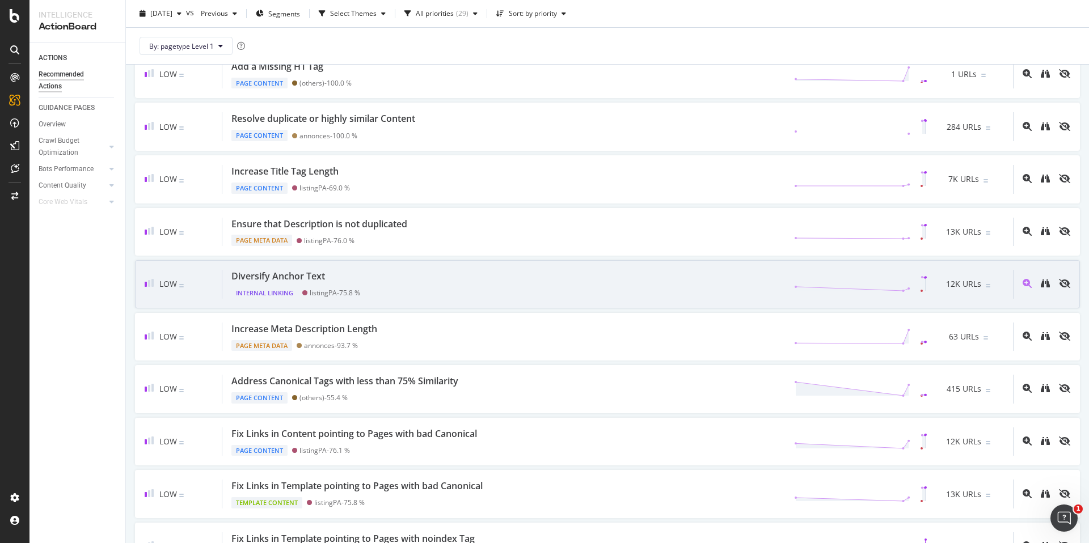
scroll to position [310, 0]
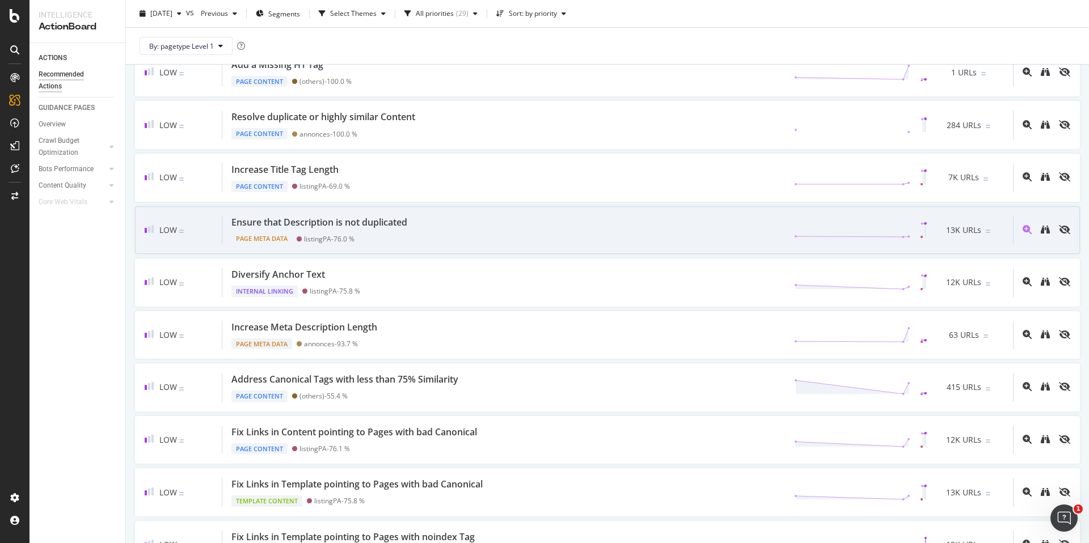
click at [381, 224] on div "Ensure that Description is not duplicated" at bounding box center [319, 222] width 176 height 13
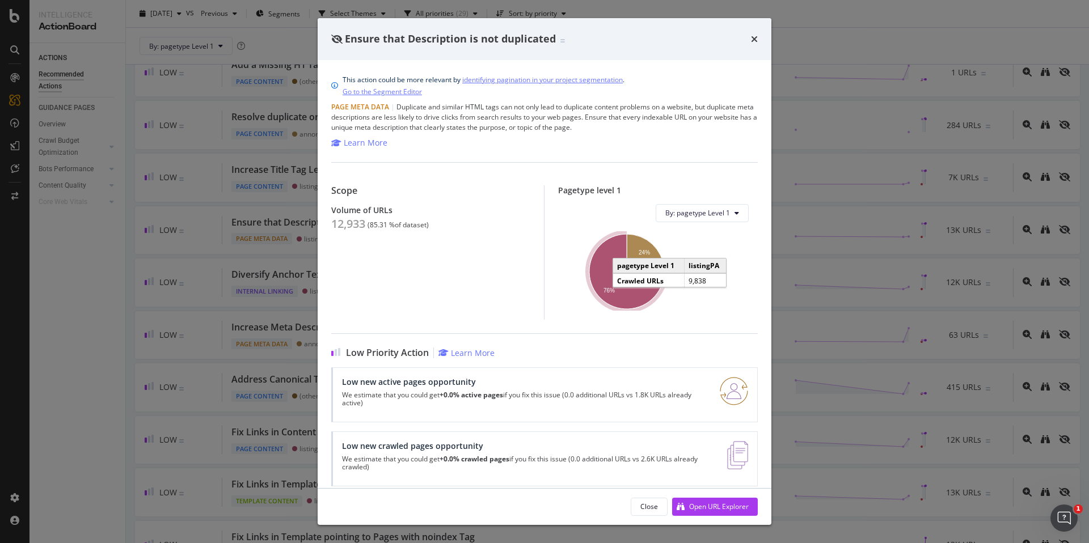
click at [624, 294] on icon "A chart." at bounding box center [626, 271] width 75 height 75
click at [852, 200] on div "Ensure that Description is not duplicated This action could be more relevant by…" at bounding box center [544, 271] width 1089 height 543
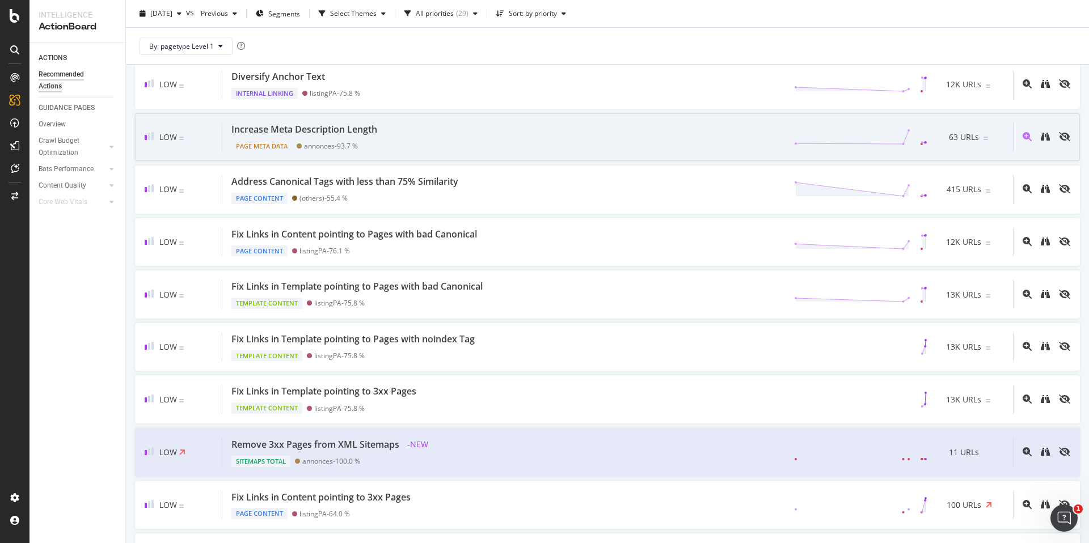
scroll to position [516, 0]
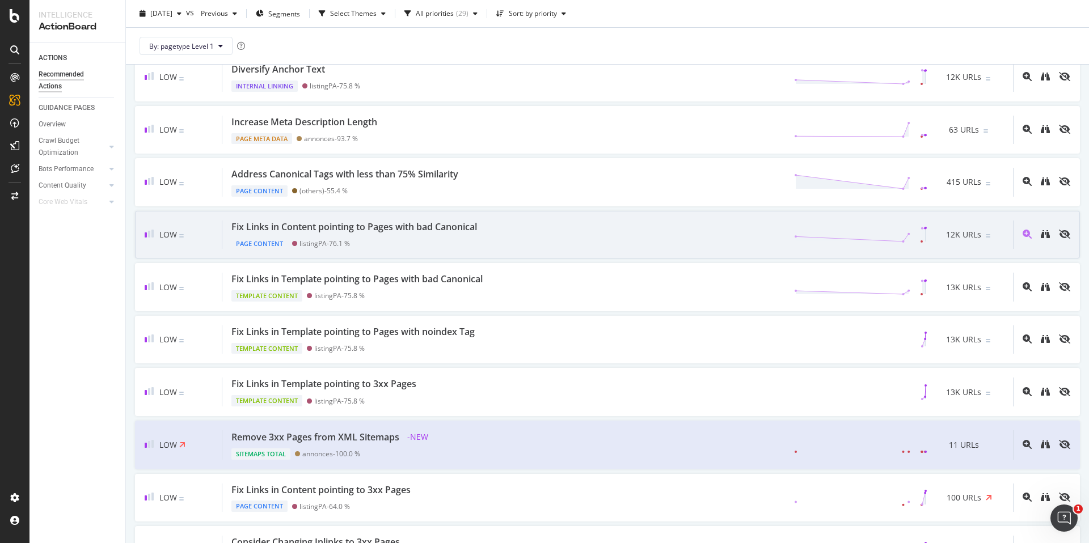
click at [366, 221] on div "Fix Links in Content pointing to Pages with bad Canonical" at bounding box center [354, 227] width 246 height 13
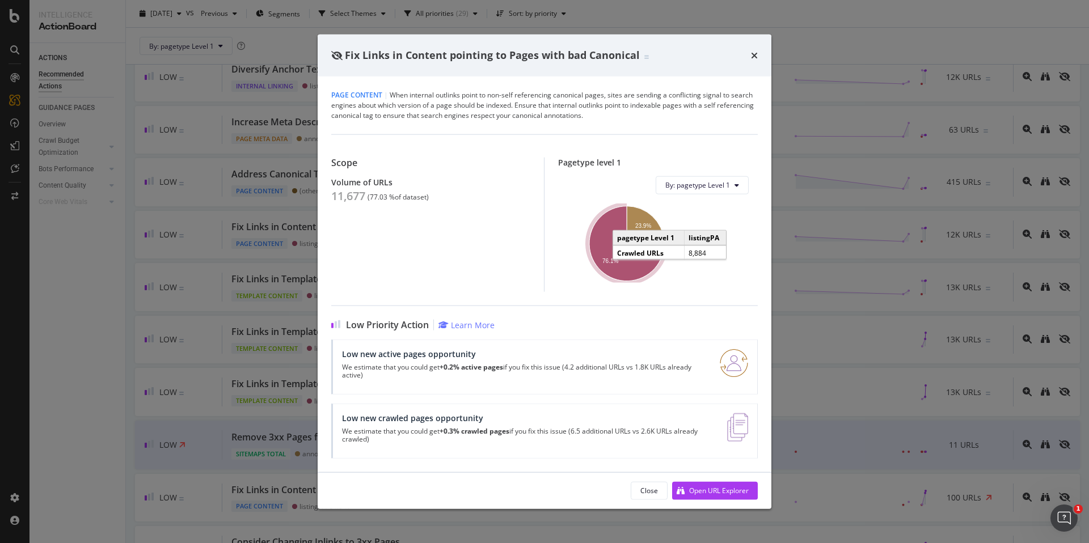
click at [619, 266] on icon "A chart." at bounding box center [626, 243] width 75 height 75
click at [805, 167] on div "Fix Links in Content pointing to Pages with bad Canonical Page Content | When i…" at bounding box center [544, 271] width 1089 height 543
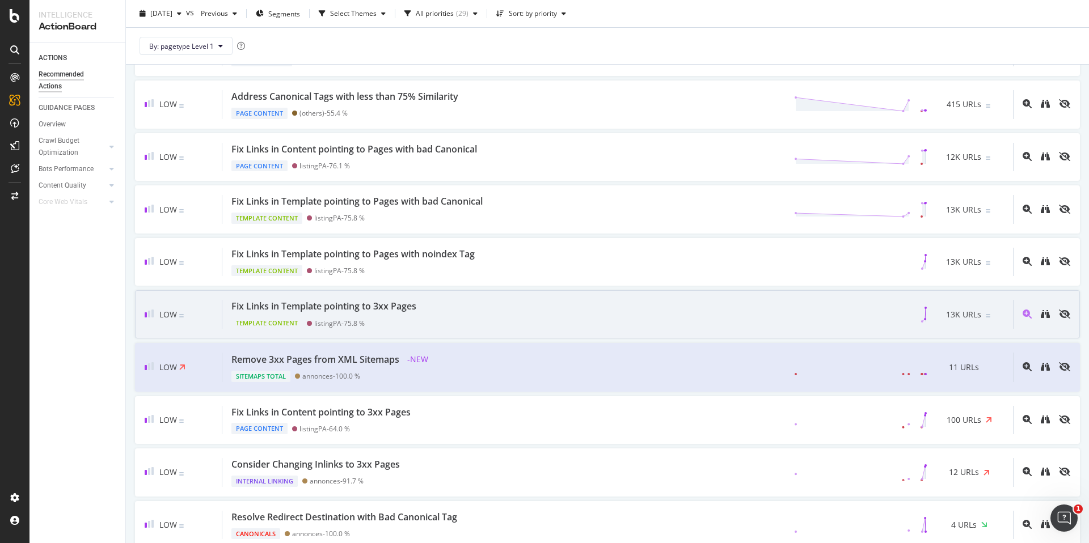
scroll to position [595, 0]
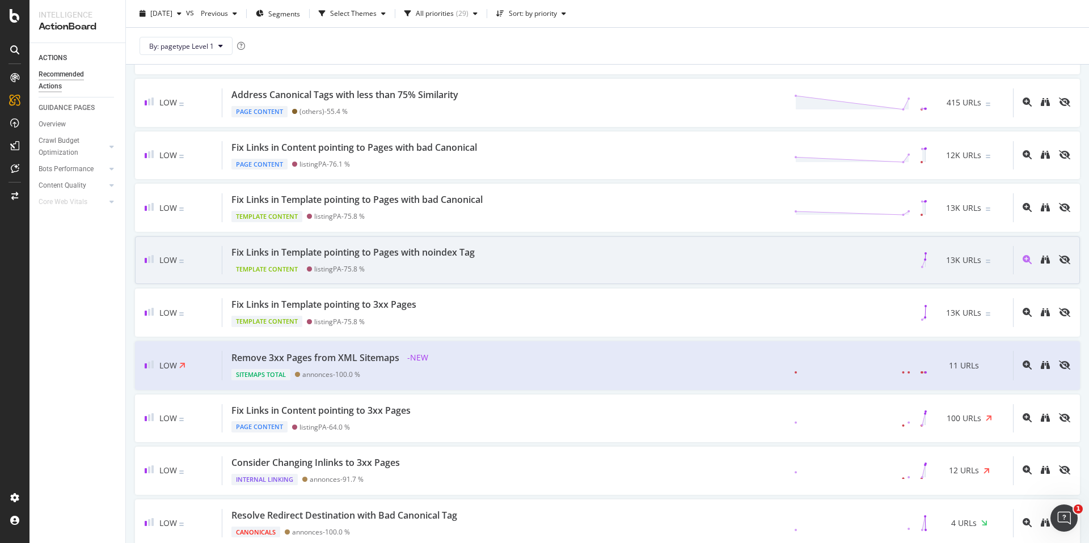
click at [805, 248] on div "Fix Links in Template pointing to Pages with noindex Tag Template Content listi…" at bounding box center [617, 260] width 791 height 29
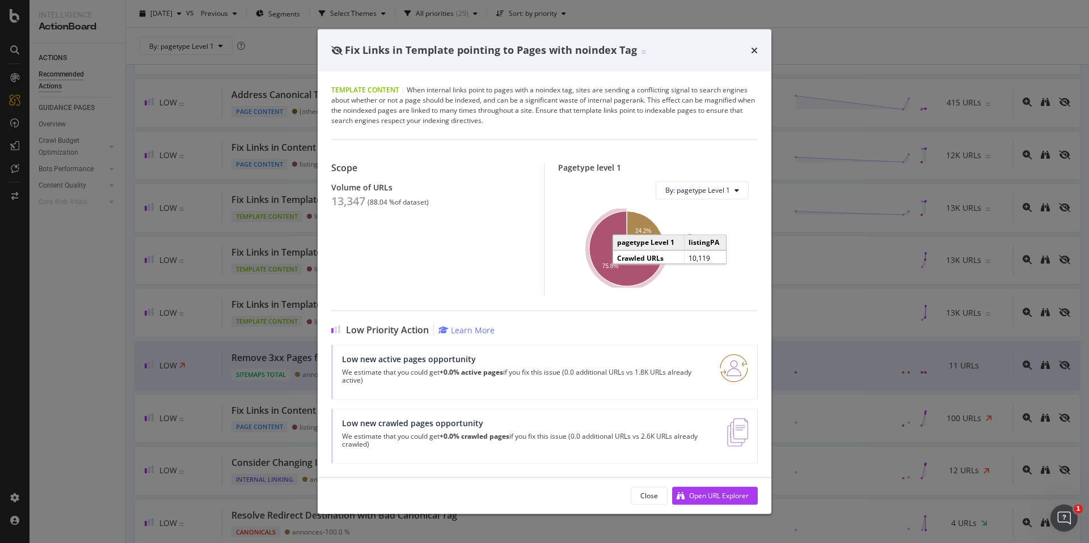
click at [616, 267] on text "75.8%" at bounding box center [610, 266] width 16 height 6
click at [825, 286] on div "Fix Links in Template pointing to Pages with noindex Tag Template Content | Whe…" at bounding box center [544, 271] width 1089 height 543
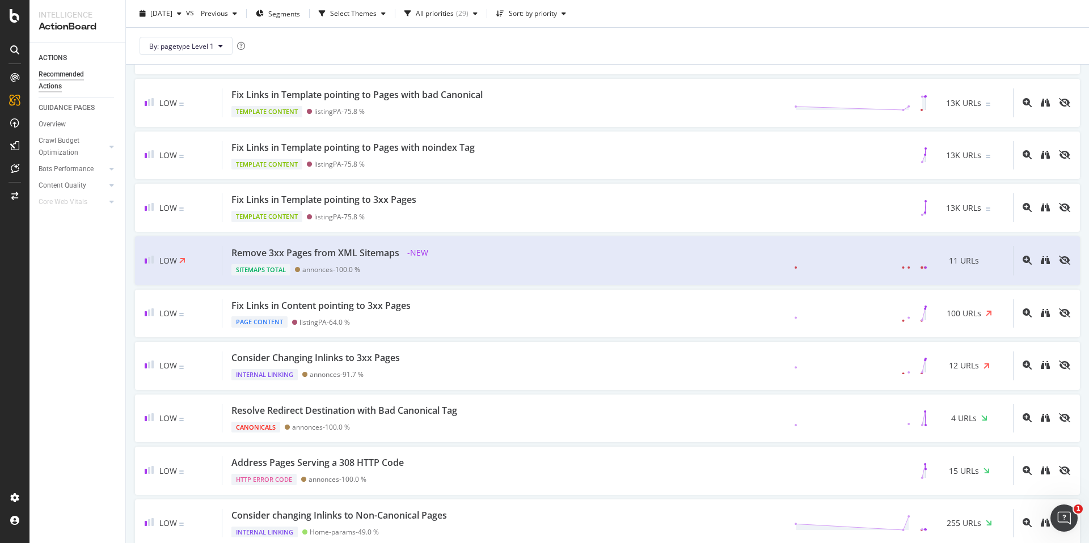
scroll to position [711, 0]
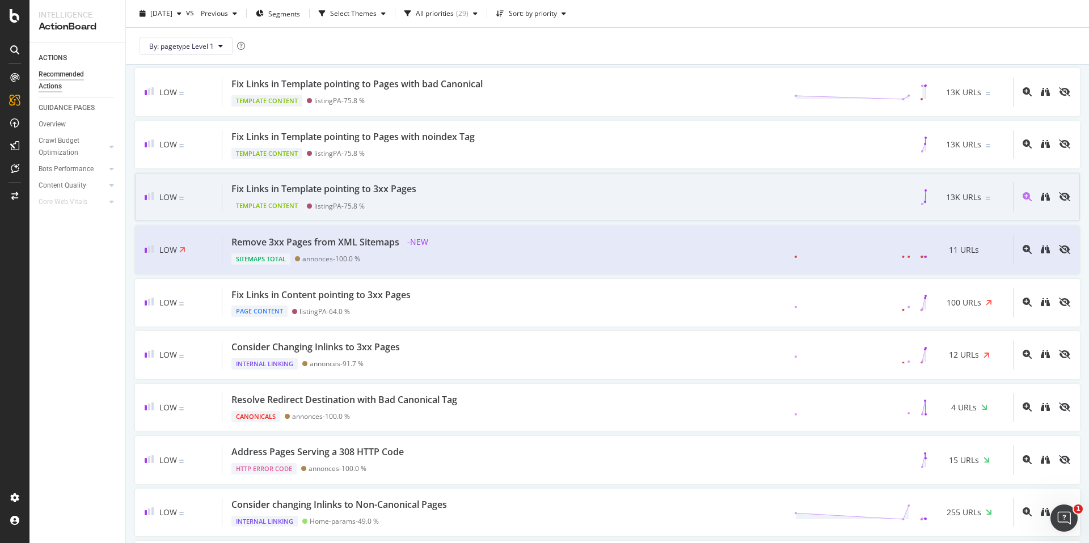
click at [777, 197] on div "Fix Links in Template pointing to 3xx Pages Template Content listingPA - 75.8 %…" at bounding box center [617, 197] width 791 height 29
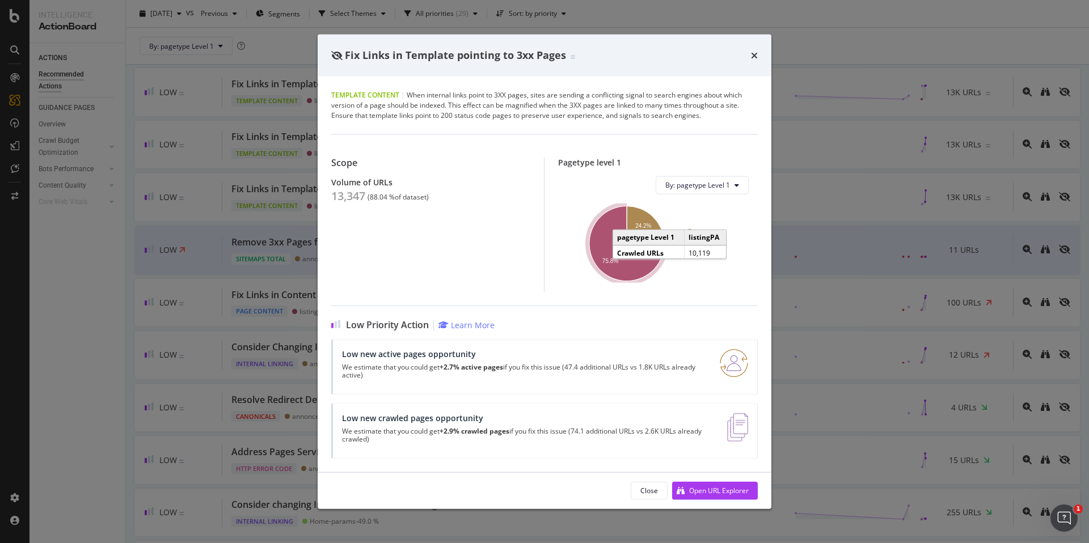
click at [615, 266] on icon "A chart." at bounding box center [626, 243] width 75 height 75
click at [821, 288] on div "Fix Links in Template pointing to 3xx Pages Template Content | When internal li…" at bounding box center [544, 271] width 1089 height 543
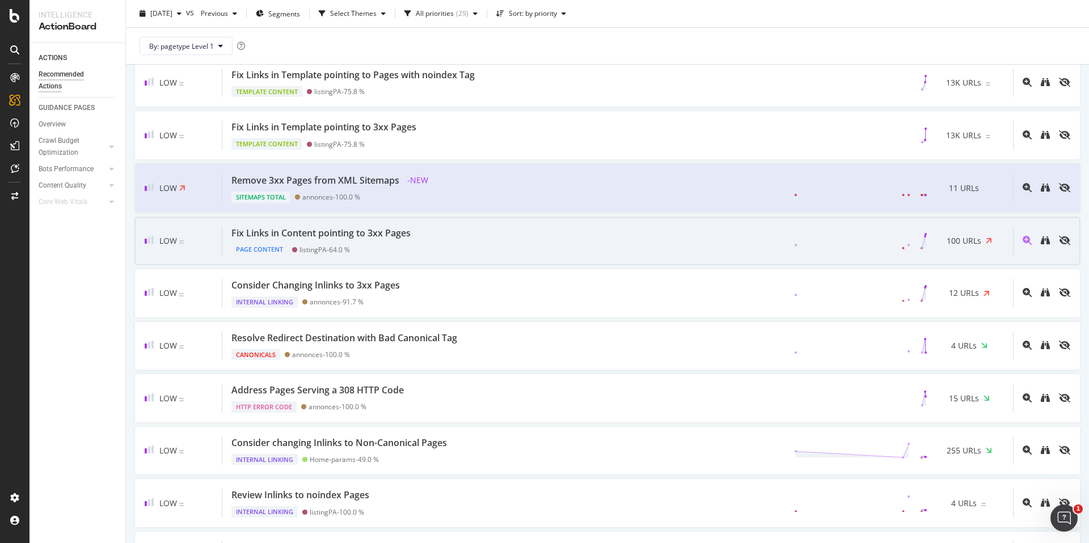
scroll to position [756, 0]
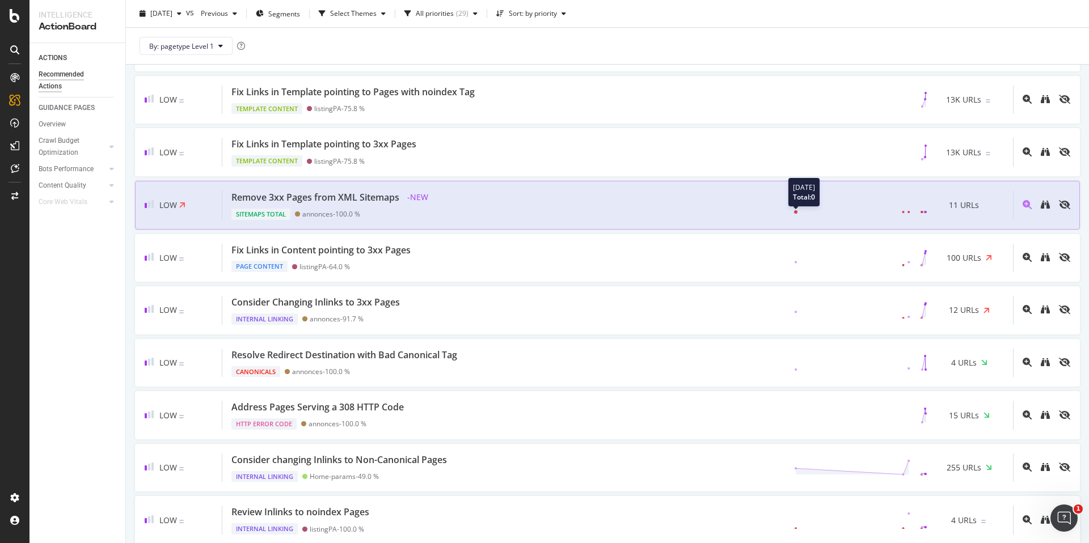
click at [795, 205] on icon at bounding box center [860, 205] width 133 height 17
click at [772, 212] on div "Remove 3xx Pages from XML Sitemaps - NEW Sitemaps Total annonces - 100.0 % 2025…" at bounding box center [617, 205] width 791 height 29
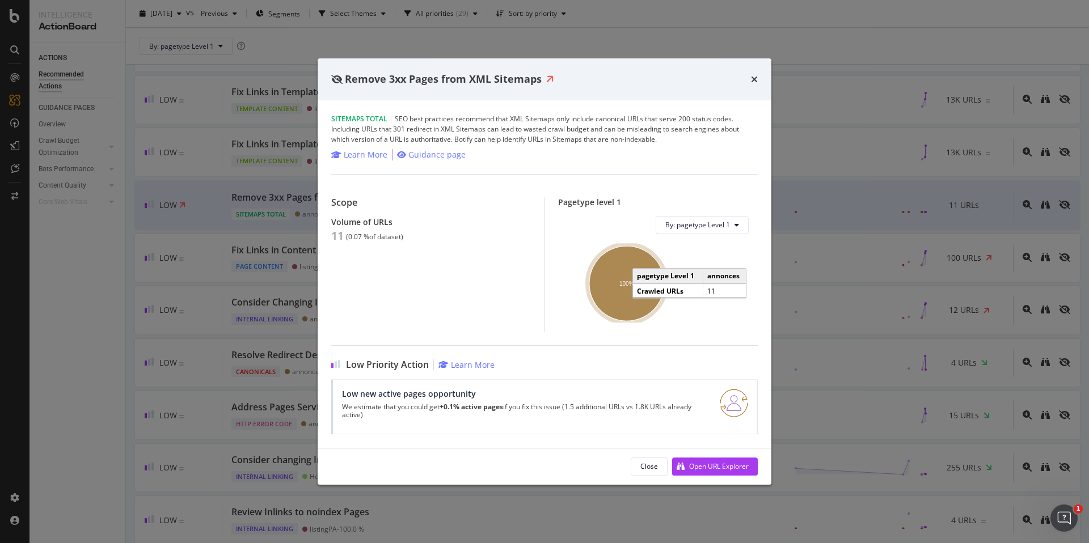
click at [608, 280] on ellipse "A chart." at bounding box center [626, 283] width 75 height 75
click at [888, 233] on div "Remove 3xx Pages from XML Sitemaps Sitemaps Total | SEO best practices recommen…" at bounding box center [544, 271] width 1089 height 543
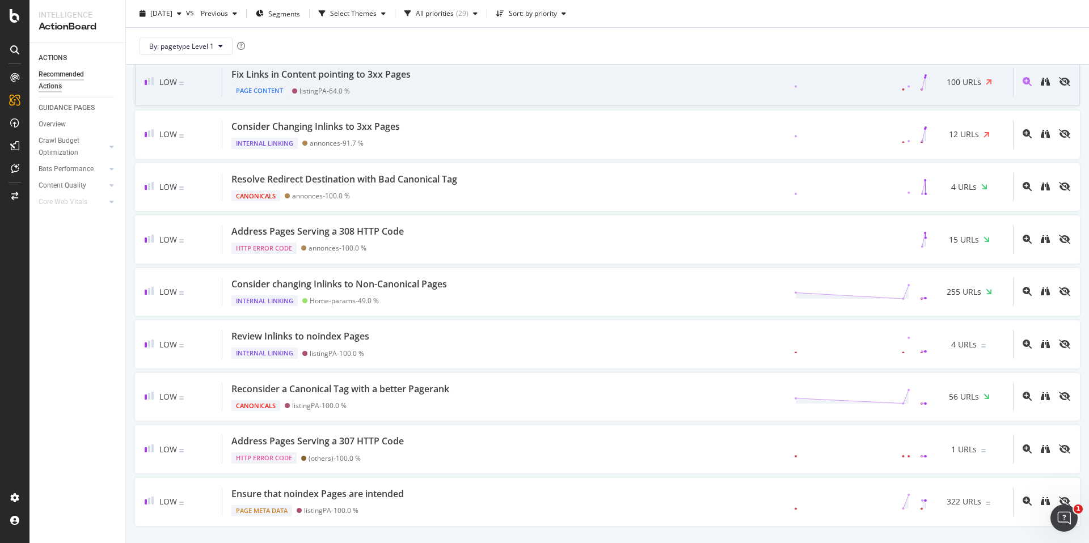
scroll to position [943, 0]
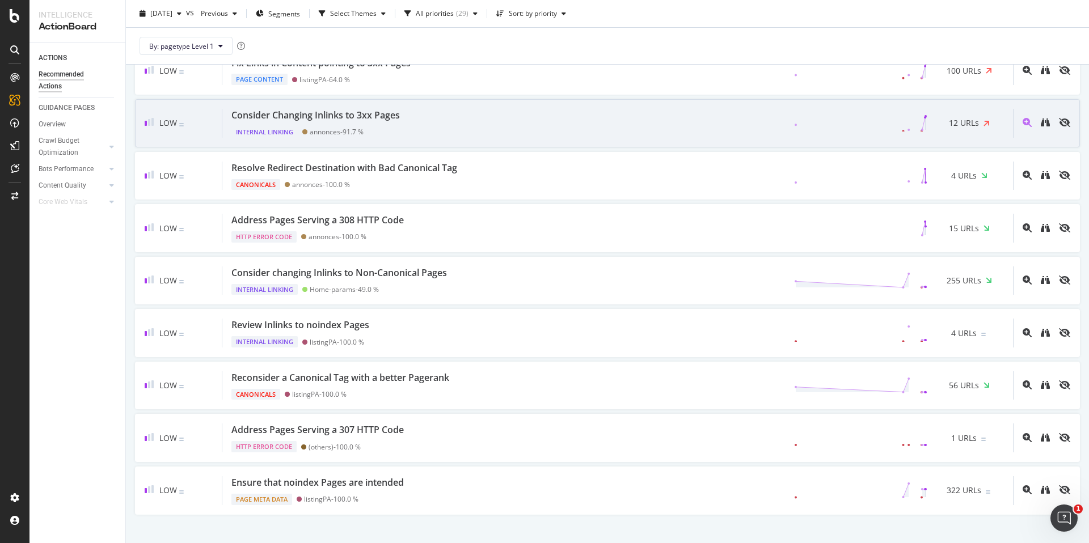
click at [467, 121] on div "Consider Changing Inlinks to 3xx Pages Internal Linking annonces - 91.7 % 12 UR…" at bounding box center [617, 123] width 791 height 29
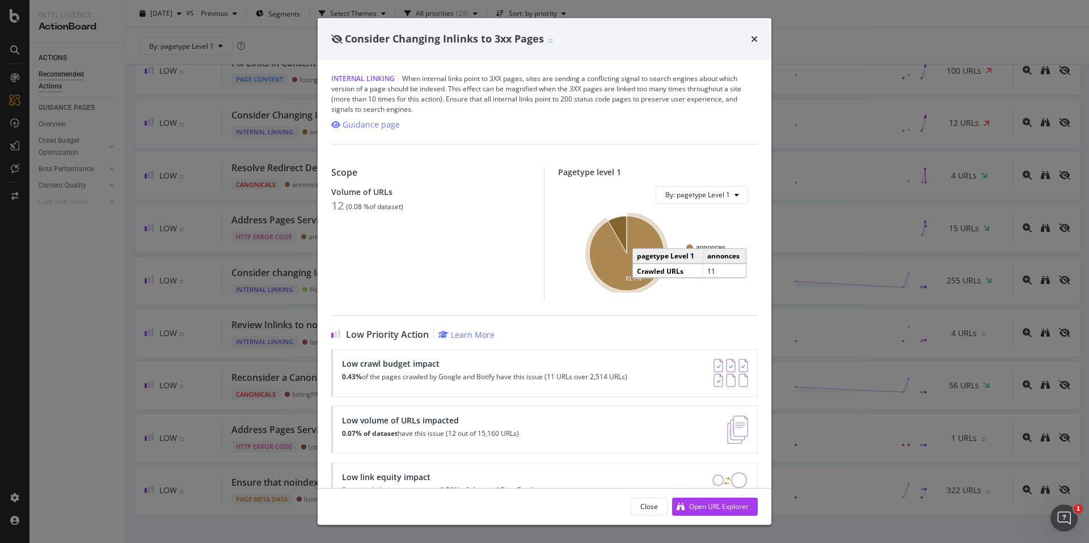
click at [611, 269] on icon "A chart." at bounding box center [626, 253] width 75 height 75
click at [756, 40] on icon "times" at bounding box center [754, 39] width 7 height 9
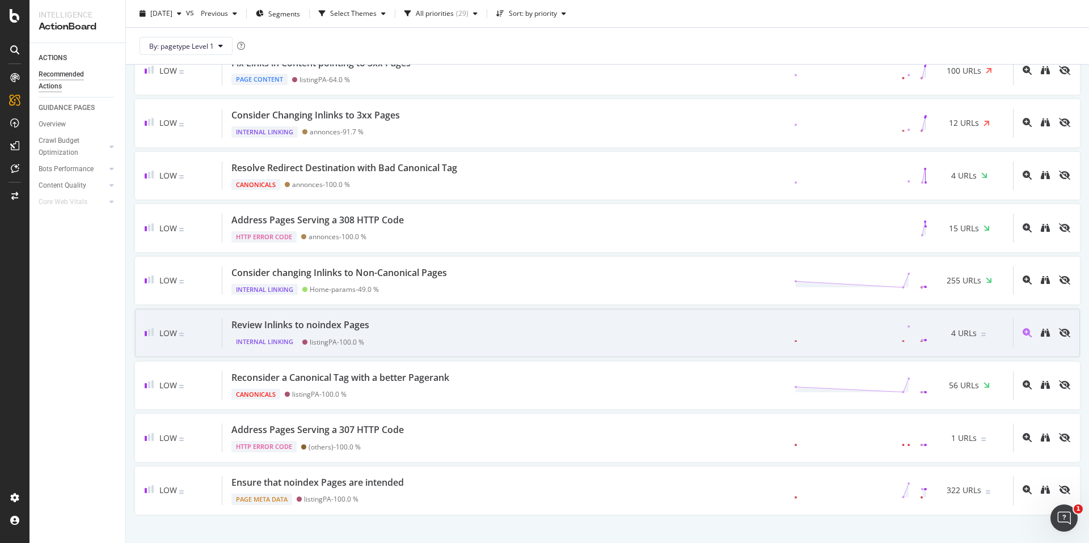
scroll to position [963, 0]
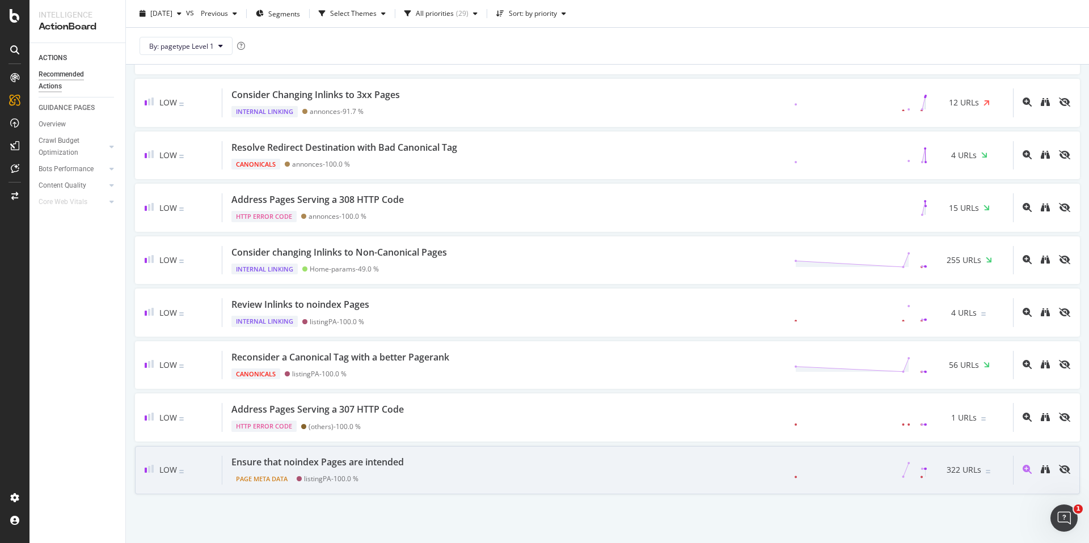
click at [376, 459] on div "Ensure that noindex Pages are intended" at bounding box center [317, 462] width 172 height 13
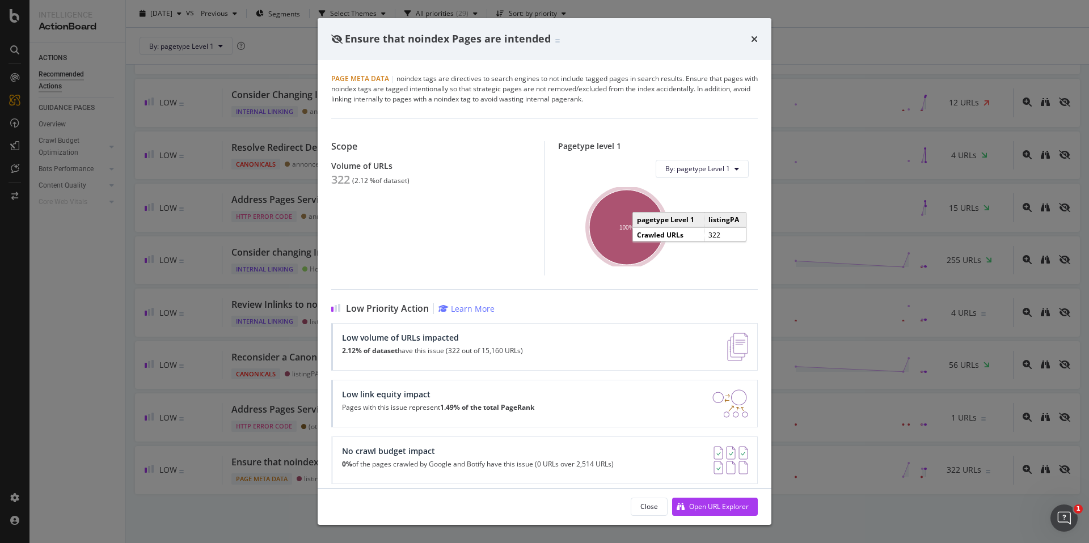
click at [627, 216] on ellipse "A chart." at bounding box center [626, 227] width 75 height 75
click at [757, 40] on icon "times" at bounding box center [754, 39] width 7 height 9
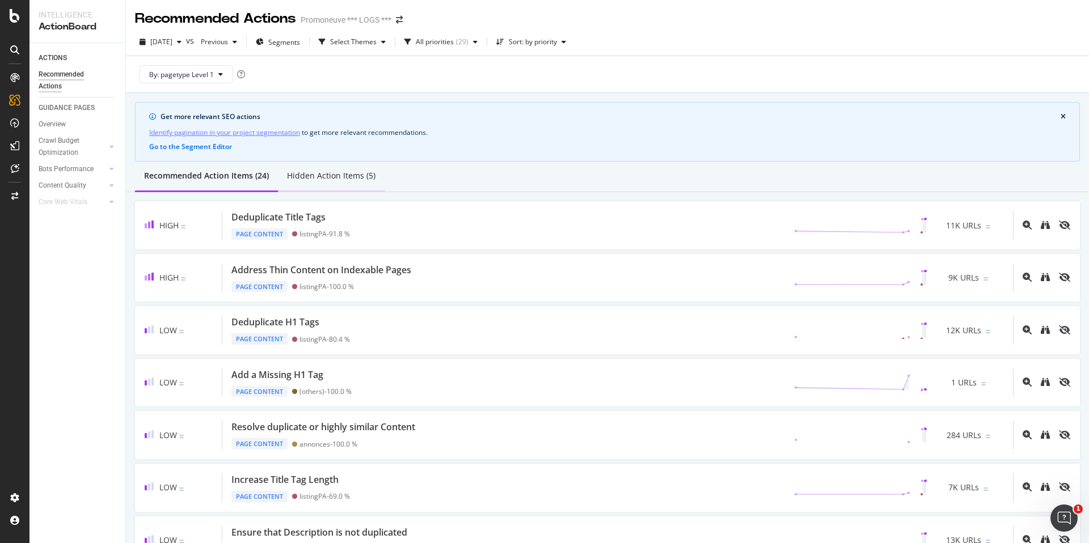
click at [340, 182] on div "Hidden Action Items (5)" at bounding box center [331, 176] width 107 height 31
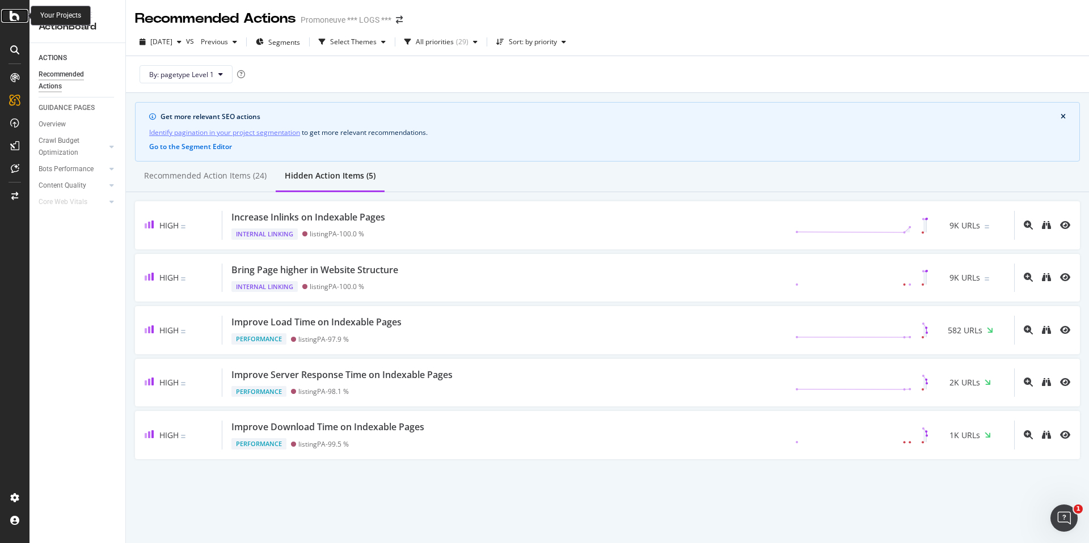
click at [14, 16] on icon at bounding box center [15, 16] width 10 height 14
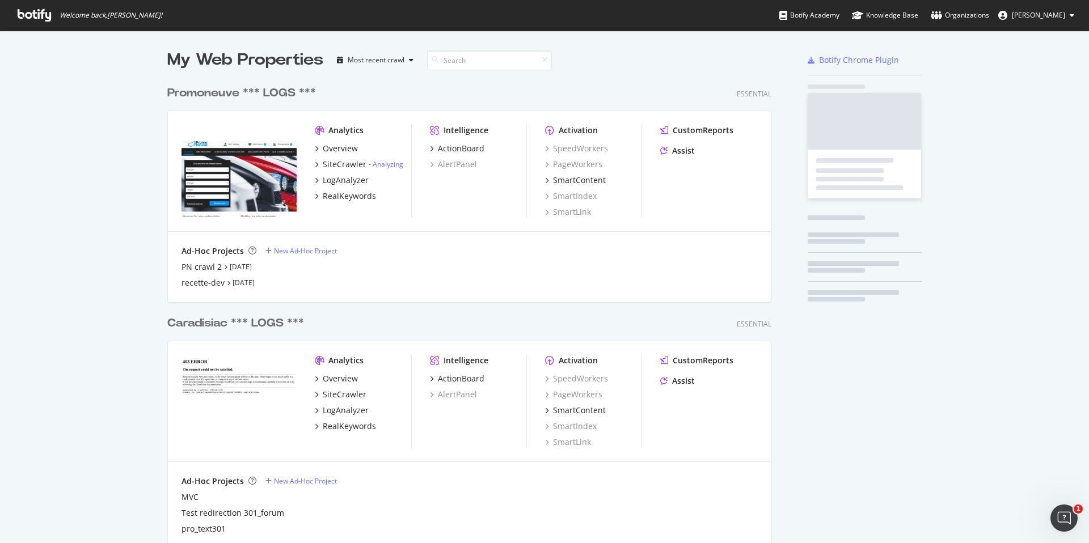
scroll to position [543, 1089]
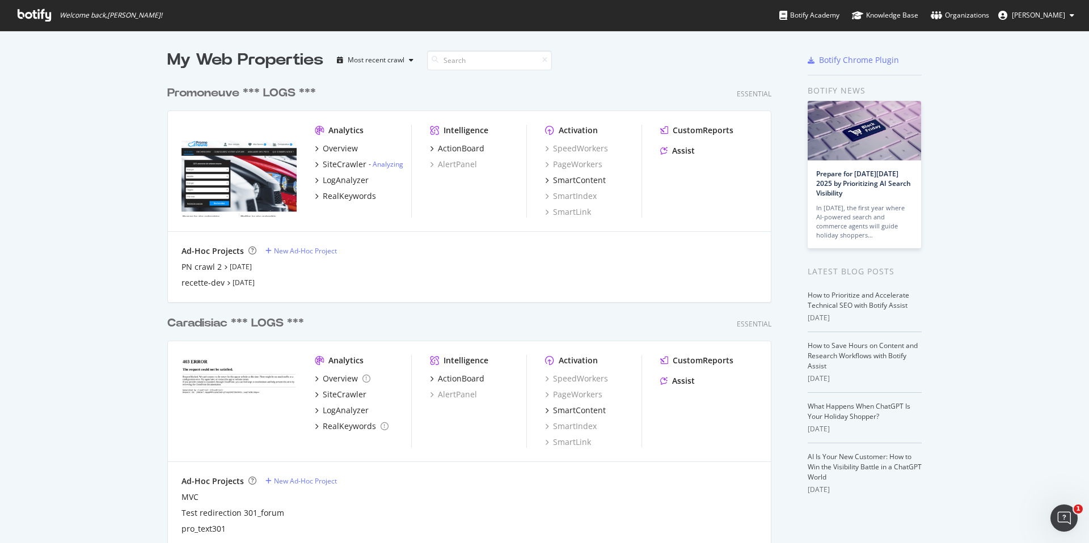
click at [251, 90] on div "Promoneuve *** LOGS ***" at bounding box center [241, 93] width 149 height 16
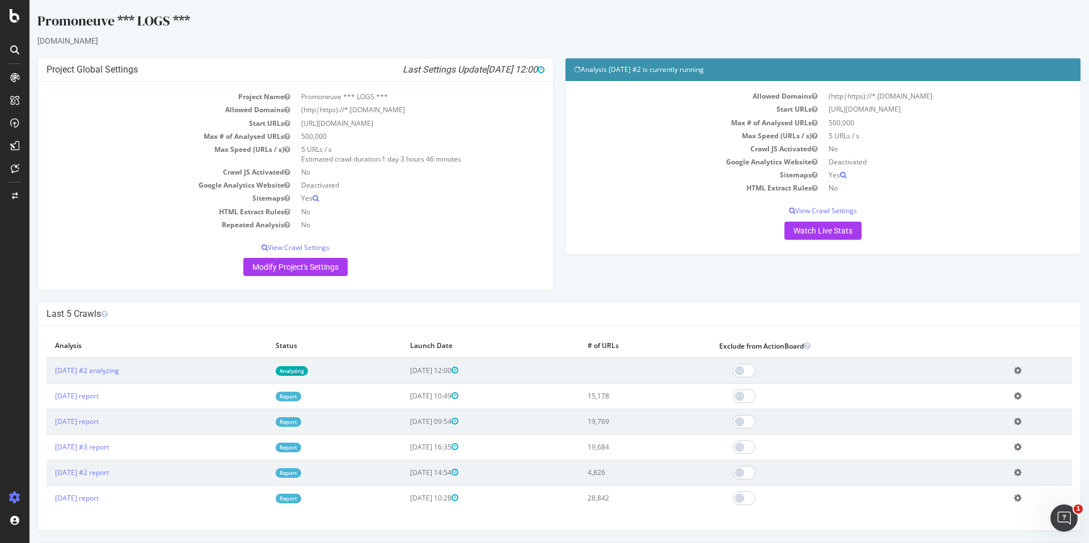
click at [187, 330] on div "× Fermer Delete Analysis ? Are you sure you want to delete the analysis "2025 O…" at bounding box center [559, 428] width 1043 height 205
click at [195, 402] on td "2025 Oct. 1st report" at bounding box center [157, 396] width 221 height 26
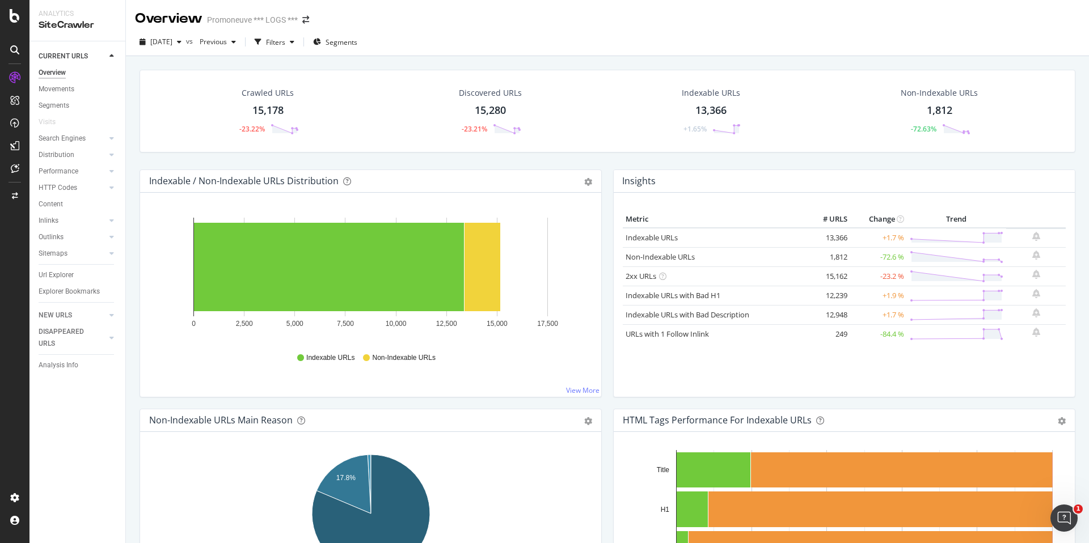
click at [18, 20] on icon at bounding box center [15, 16] width 10 height 14
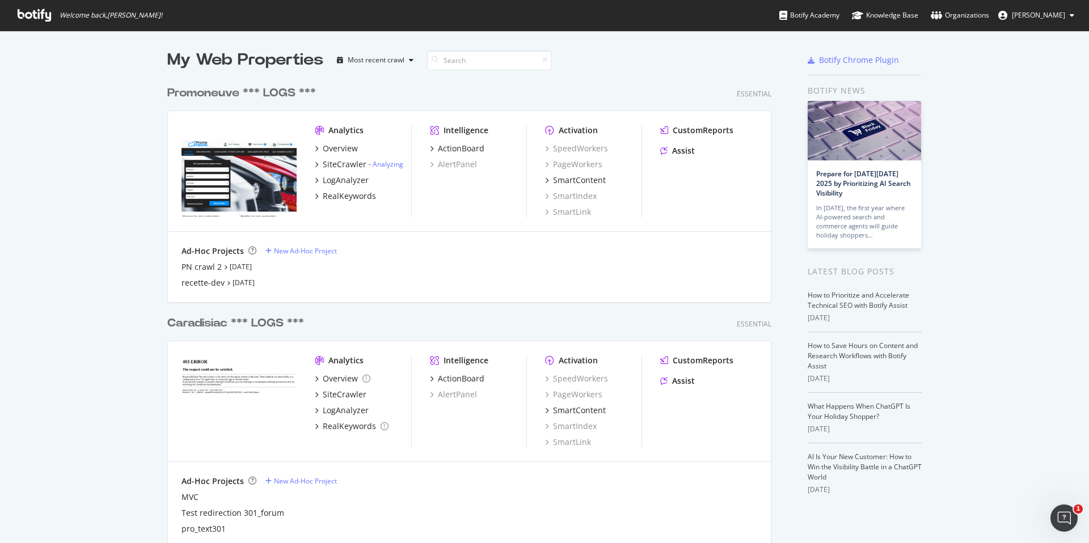
click at [229, 92] on div "Promoneuve *** LOGS ***" at bounding box center [241, 93] width 149 height 16
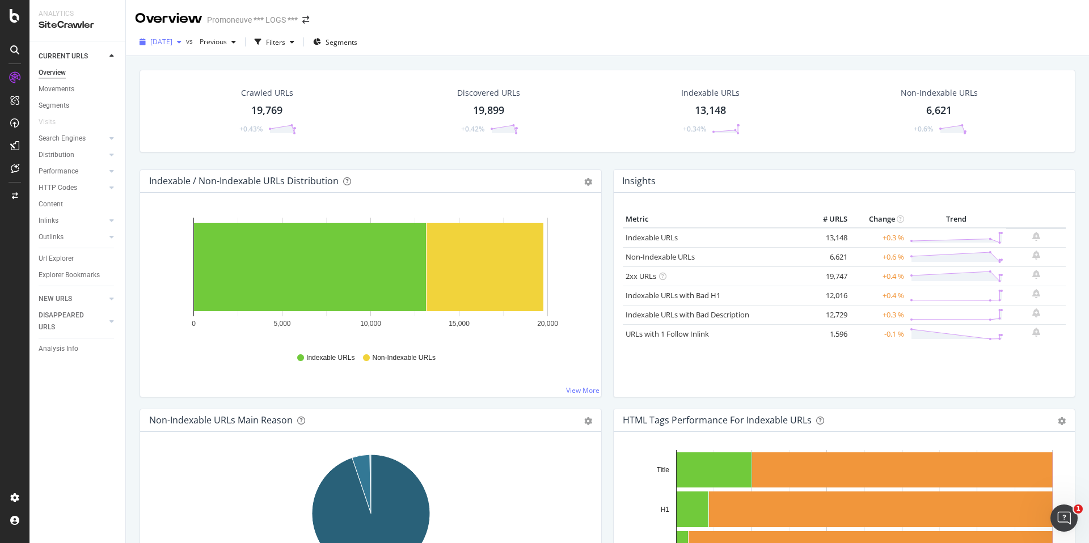
click at [172, 43] on span "2025 Sep. 30th" at bounding box center [161, 42] width 22 height 10
click at [180, 22] on div "Overview" at bounding box center [169, 18] width 68 height 19
click at [15, 17] on icon at bounding box center [15, 16] width 10 height 14
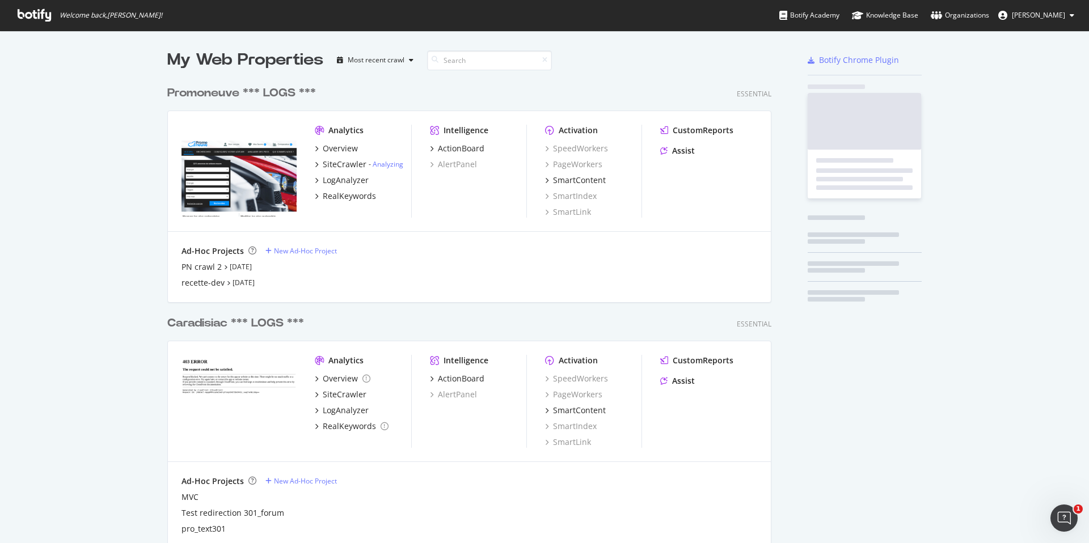
scroll to position [543, 1089]
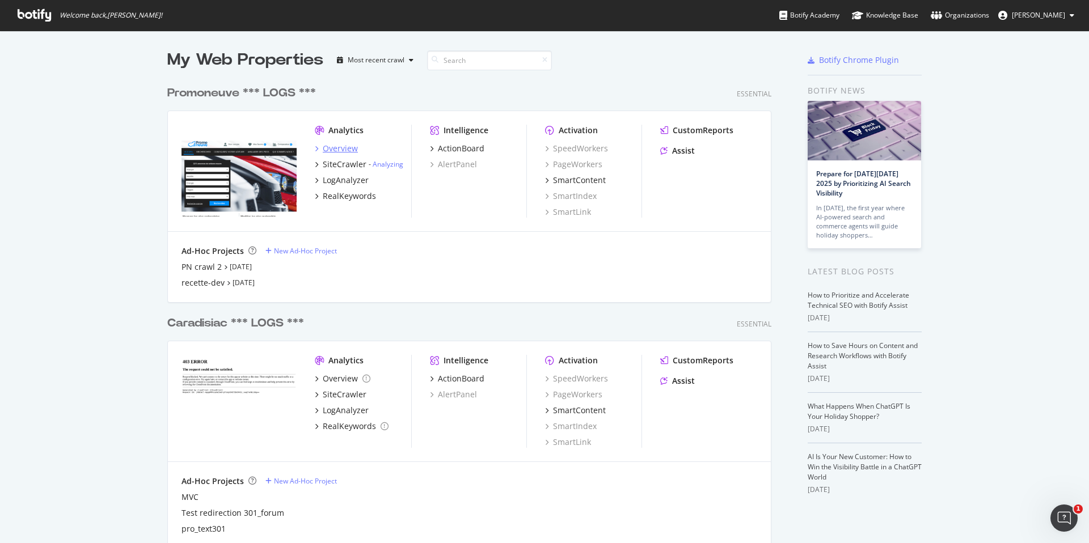
click at [349, 146] on div "Overview" at bounding box center [340, 148] width 35 height 11
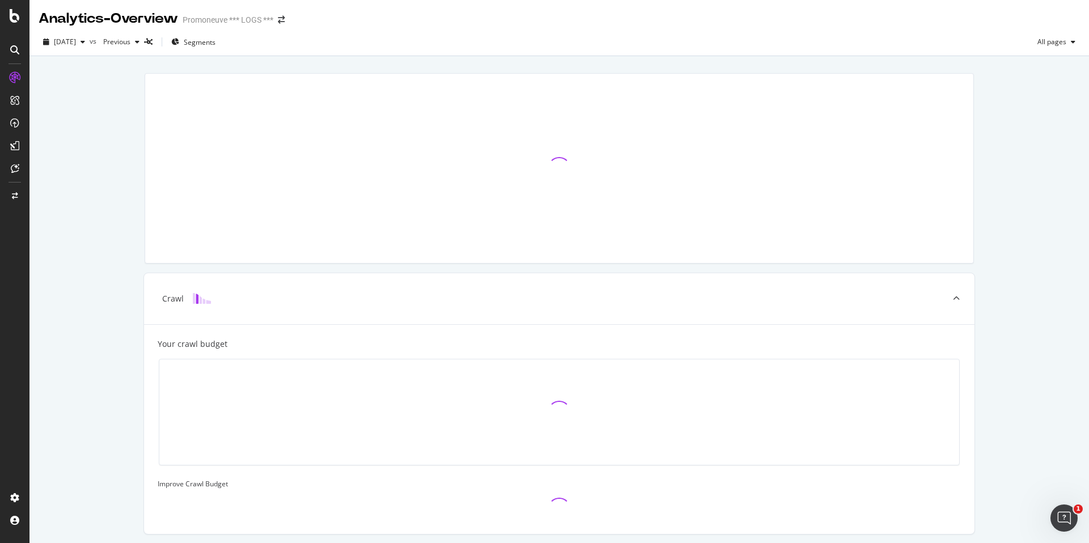
click at [13, 24] on div at bounding box center [14, 271] width 29 height 543
click at [15, 16] on icon at bounding box center [15, 16] width 10 height 14
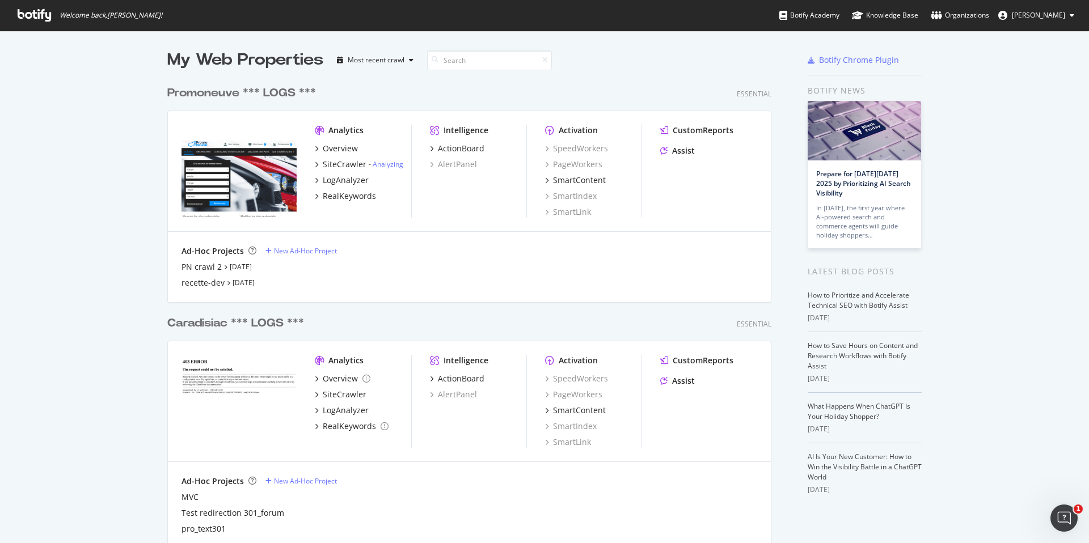
scroll to position [543, 1089]
click at [207, 272] on div "PN crawl 2" at bounding box center [202, 267] width 40 height 11
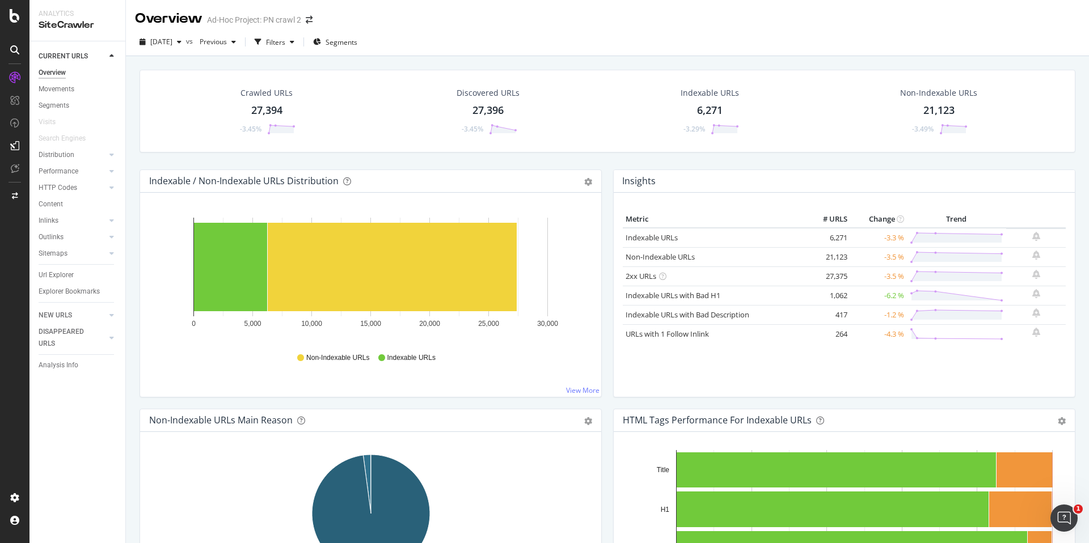
click at [265, 99] on div "Crawled URLs 27,394 -3.45%" at bounding box center [266, 111] width 81 height 59
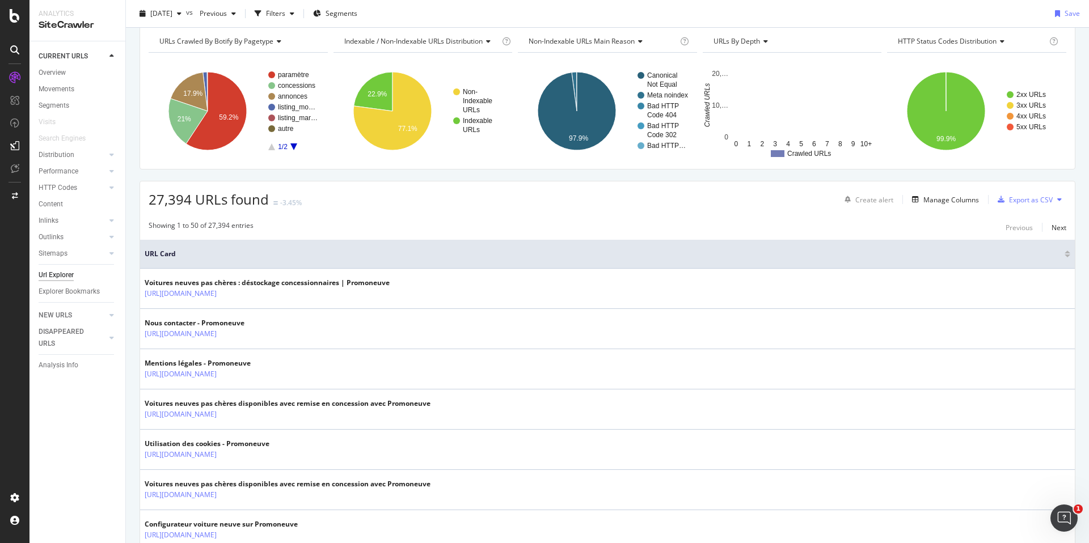
scroll to position [50, 0]
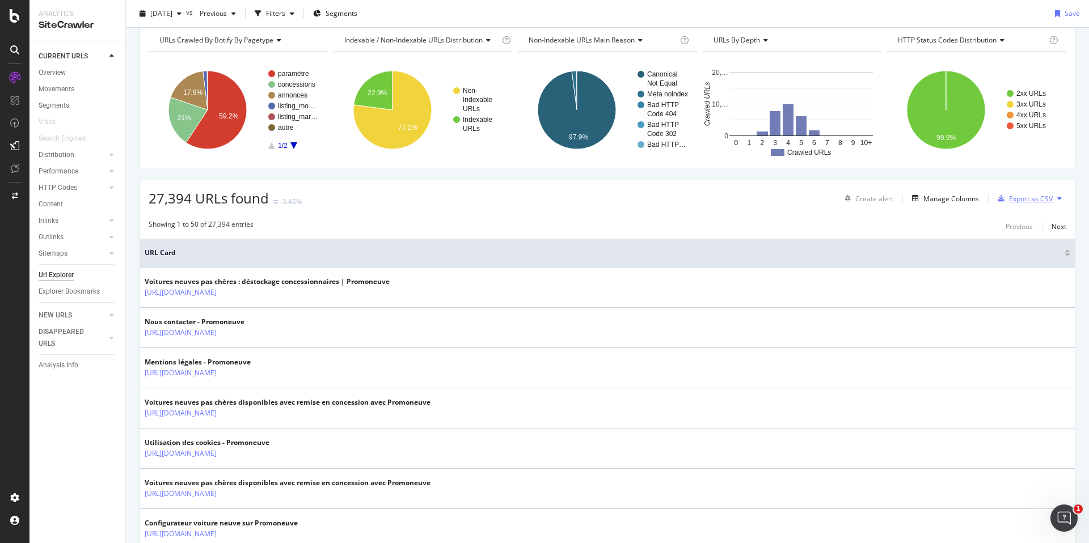
click at [1042, 198] on div "Export as CSV" at bounding box center [1031, 199] width 44 height 10
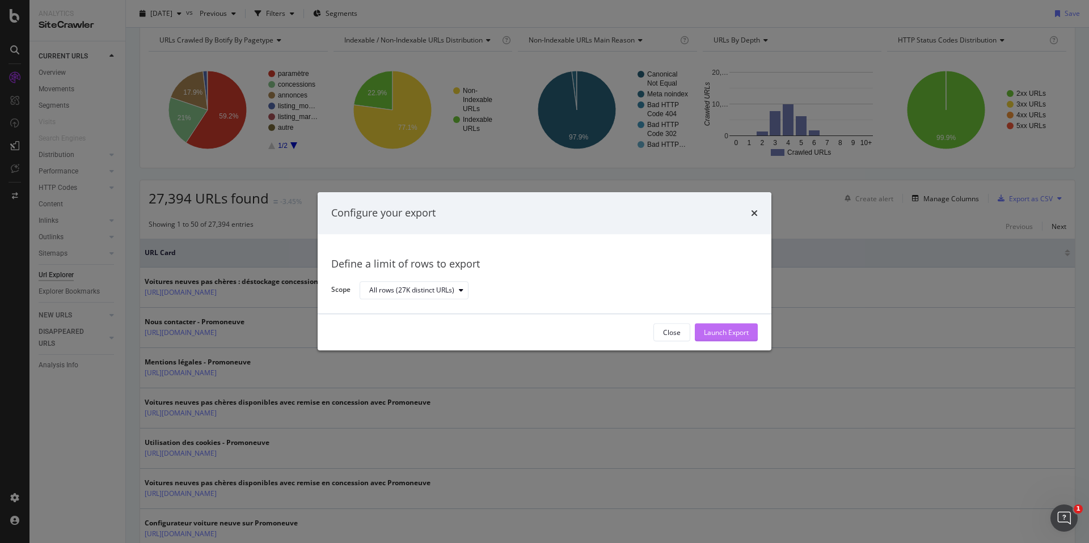
click at [713, 330] on div "Launch Export" at bounding box center [726, 333] width 45 height 10
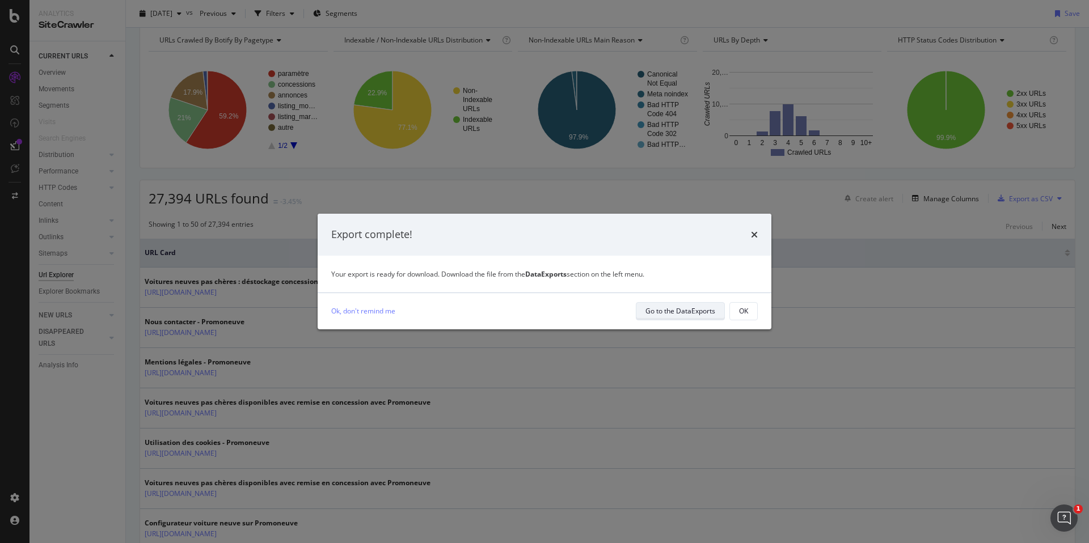
click at [694, 317] on div "Go to the DataExports" at bounding box center [681, 312] width 70 height 16
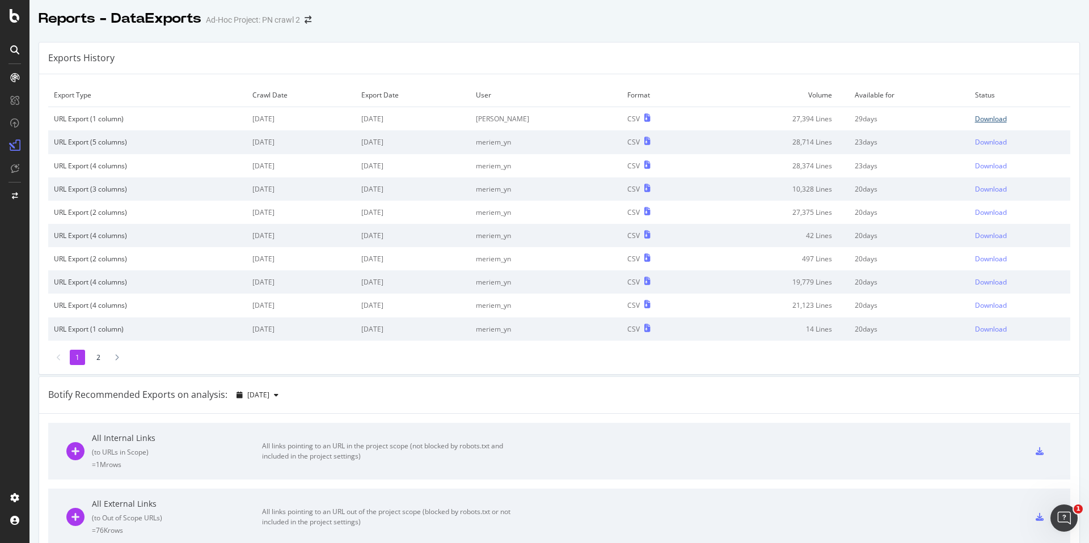
click at [992, 122] on div "Download" at bounding box center [991, 119] width 32 height 10
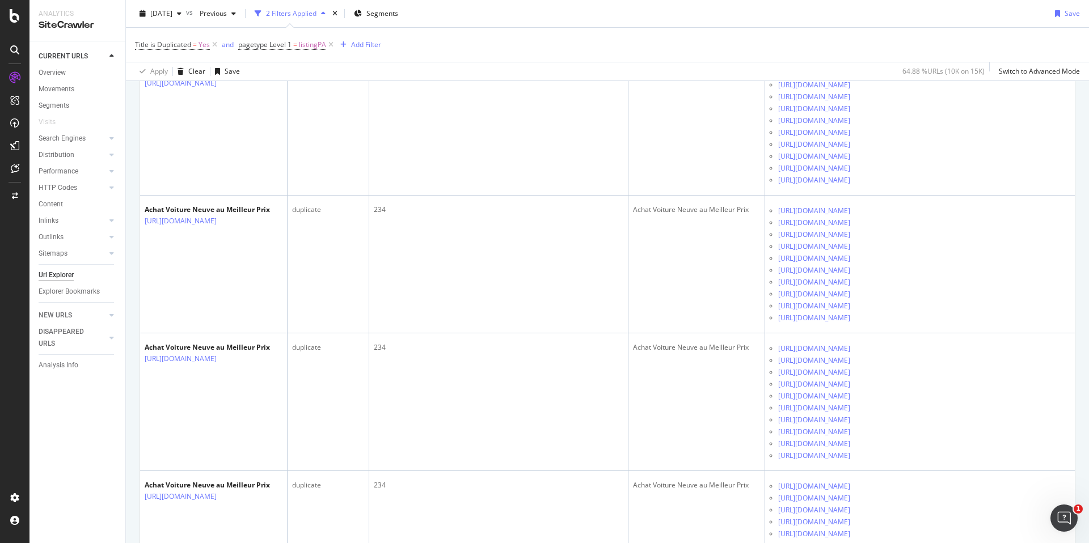
scroll to position [6796, 0]
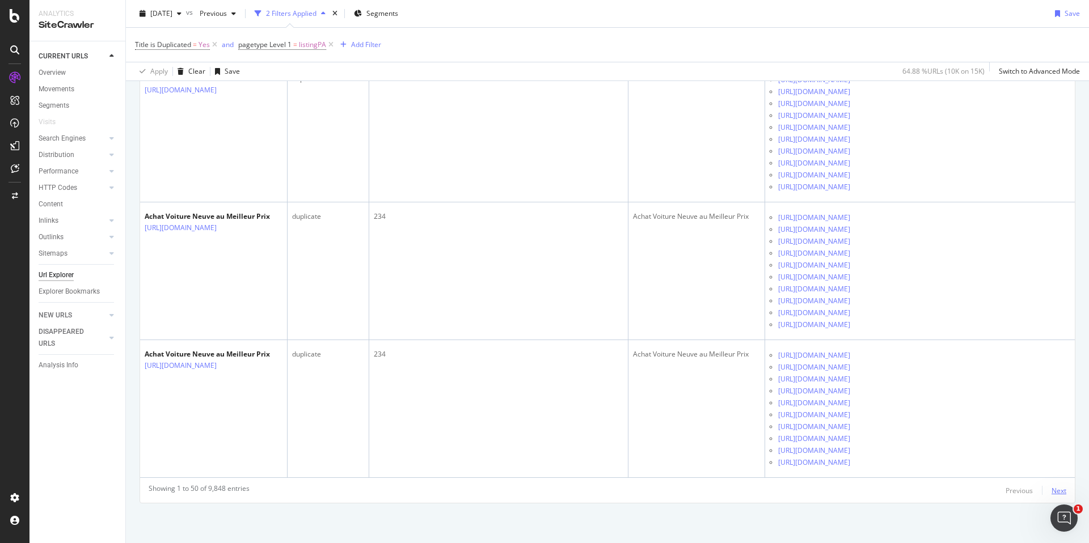
click at [1058, 495] on div "Next" at bounding box center [1059, 491] width 15 height 10
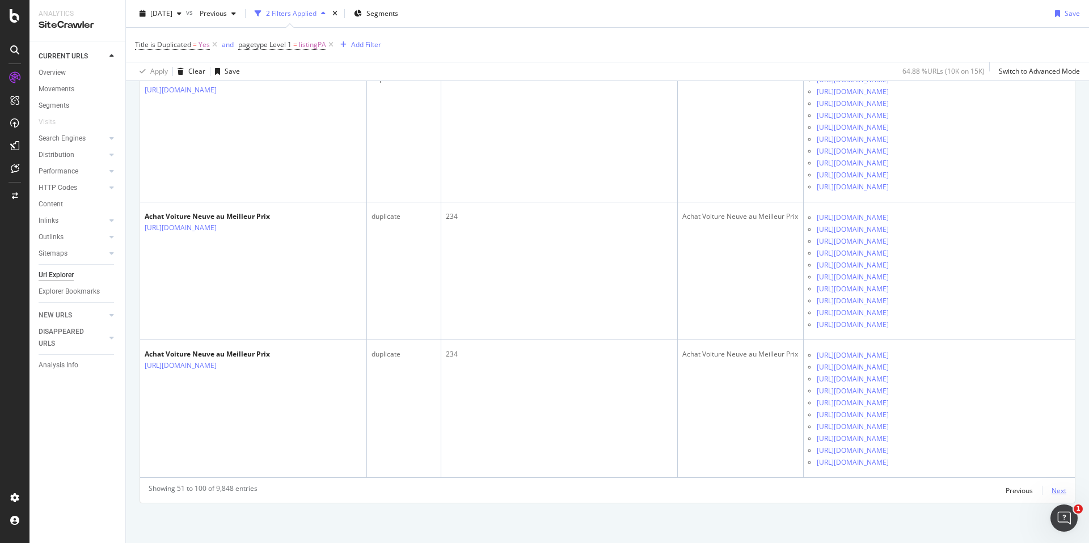
click at [1059, 491] on div "Next" at bounding box center [1059, 491] width 15 height 10
click at [1062, 489] on div "Next" at bounding box center [1059, 491] width 15 height 10
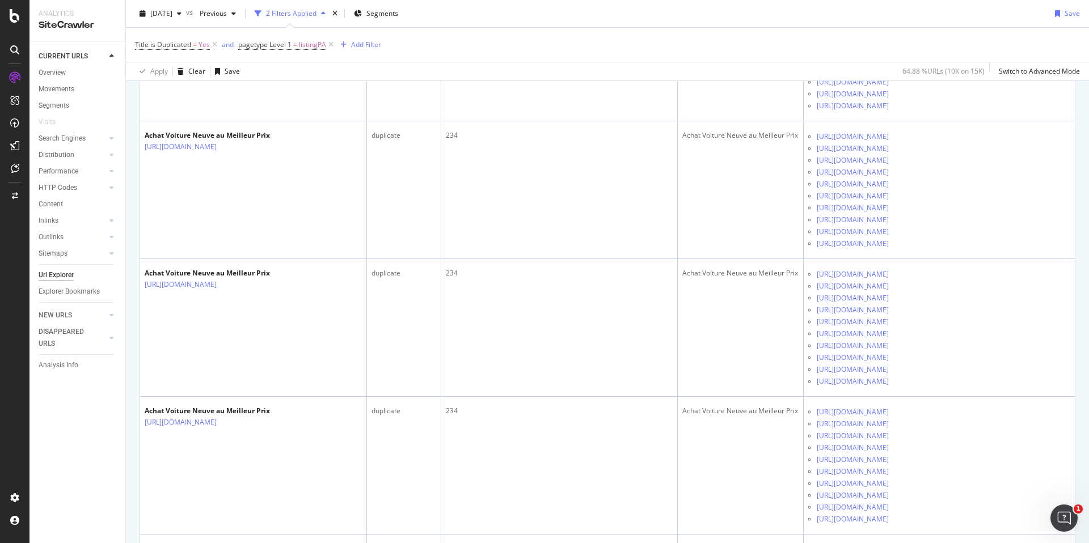
scroll to position [83, 0]
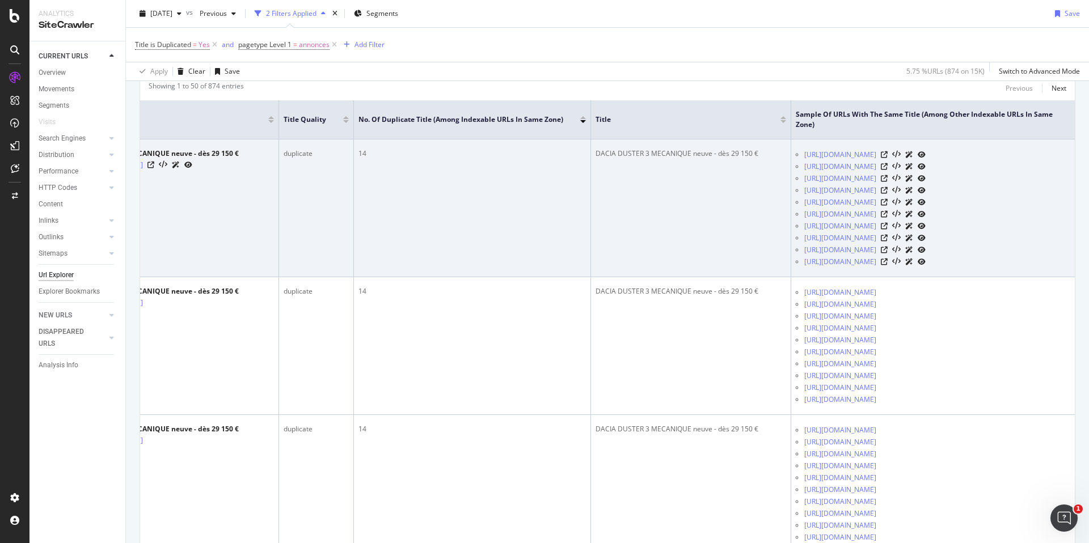
scroll to position [0, 142]
click at [888, 158] on icon at bounding box center [884, 154] width 7 height 7
click at [154, 168] on icon at bounding box center [150, 165] width 7 height 7
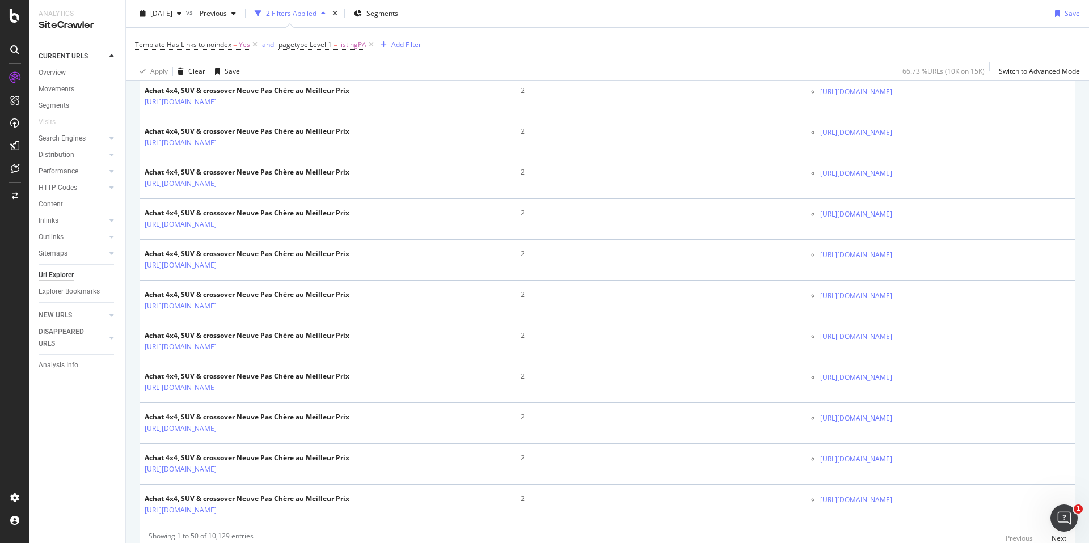
scroll to position [1937, 0]
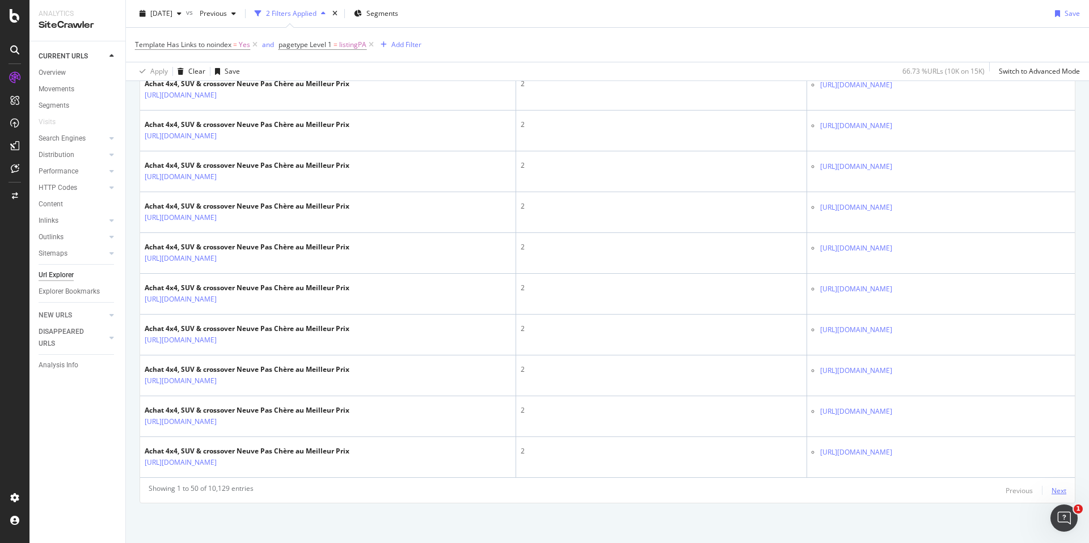
click at [1056, 492] on div "Next" at bounding box center [1059, 491] width 15 height 10
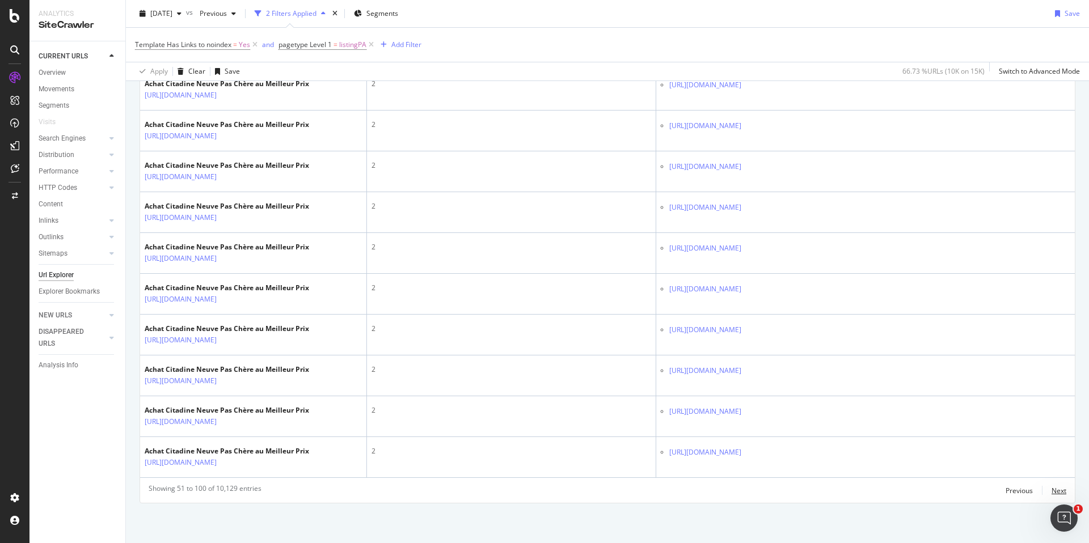
scroll to position [2476, 0]
click at [1057, 496] on div "Next" at bounding box center [1059, 490] width 15 height 12
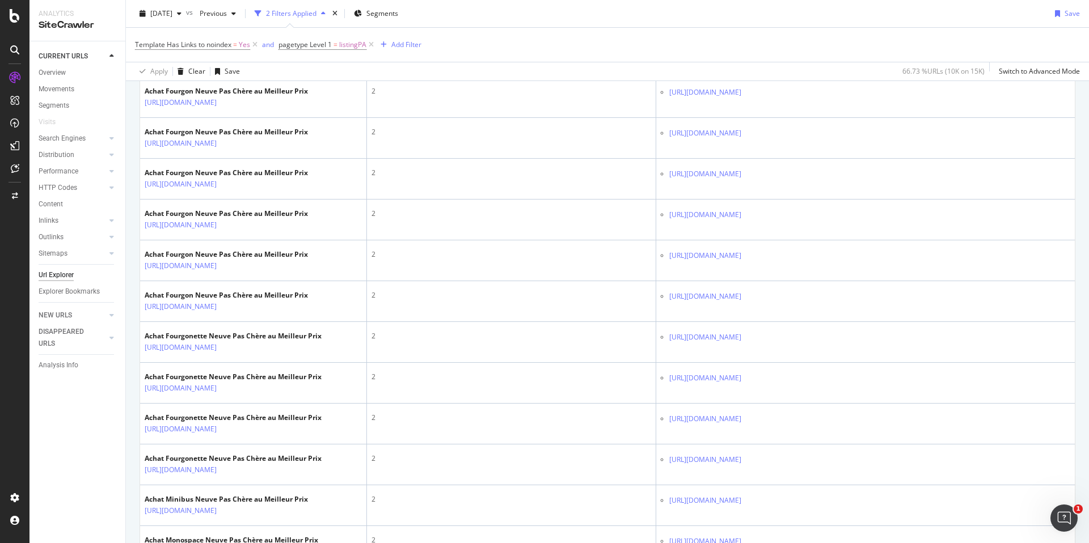
scroll to position [637, 0]
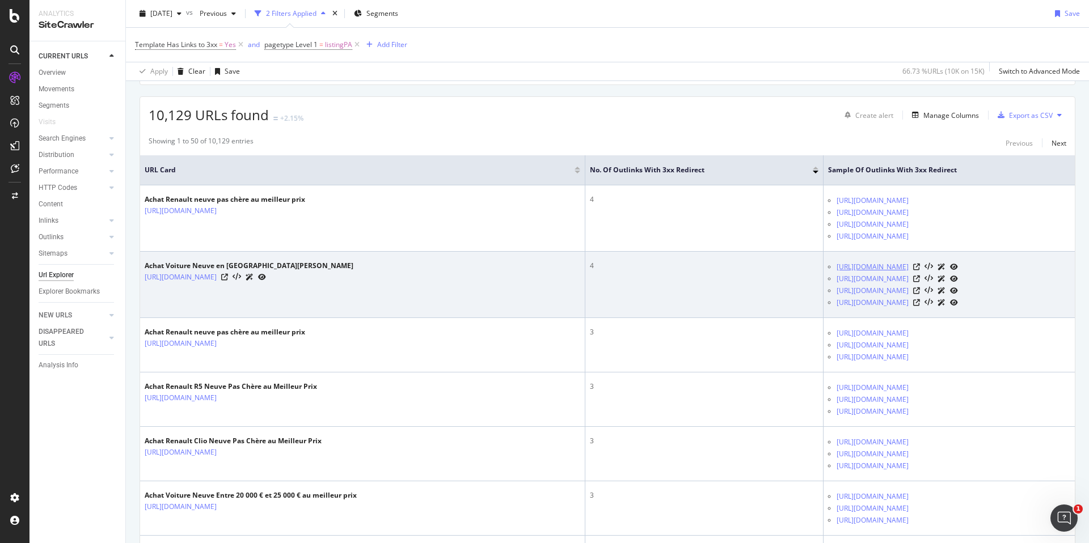
scroll to position [166, 0]
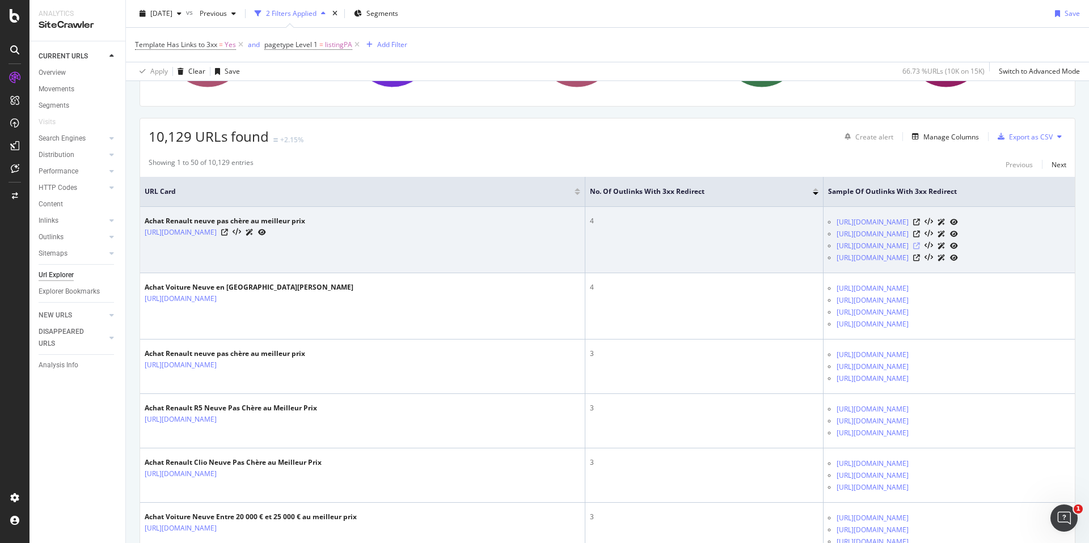
click at [920, 247] on icon at bounding box center [916, 246] width 7 height 7
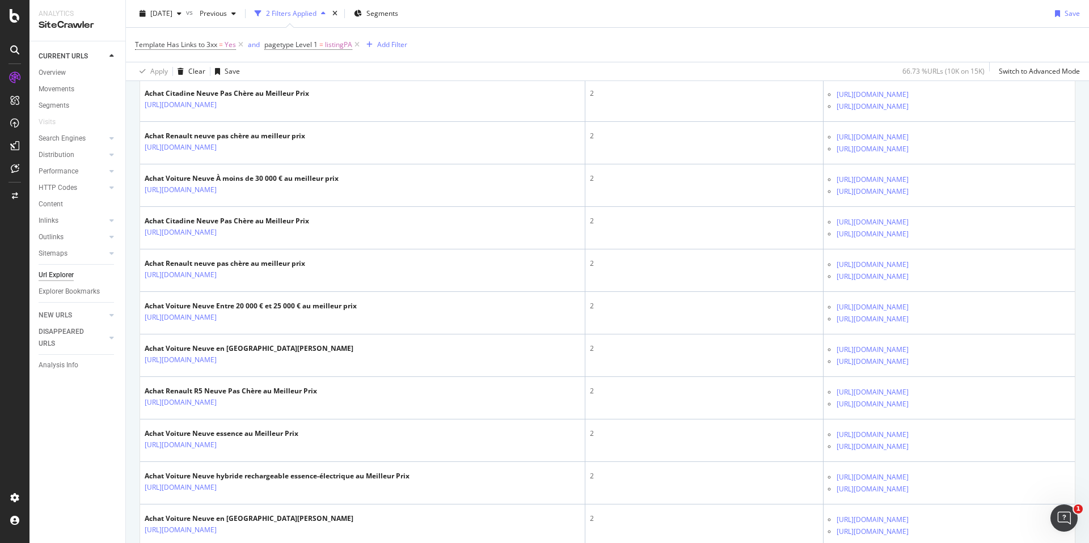
scroll to position [2269, 0]
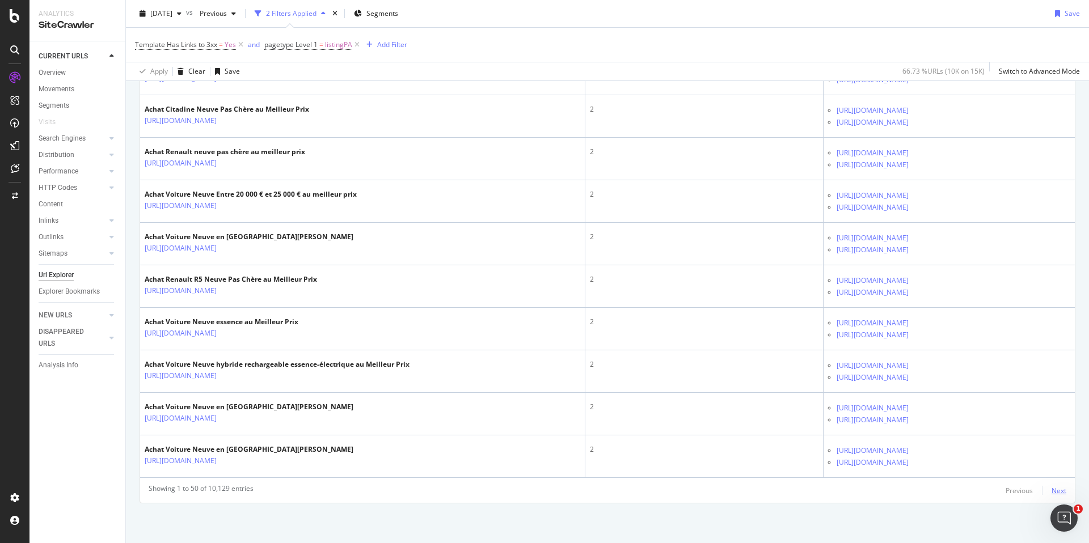
click at [1059, 493] on div "Next" at bounding box center [1059, 491] width 15 height 10
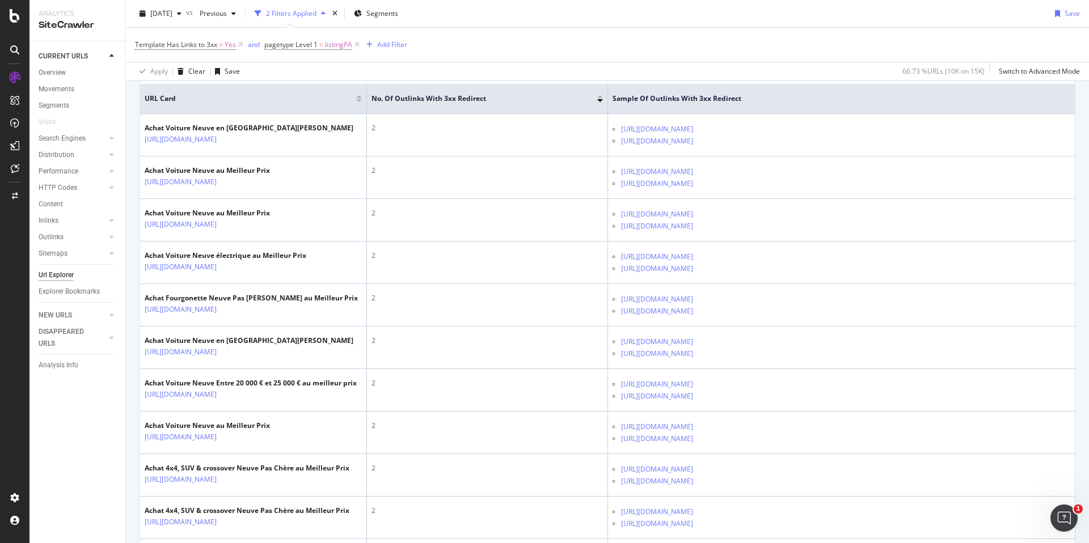
scroll to position [0, 0]
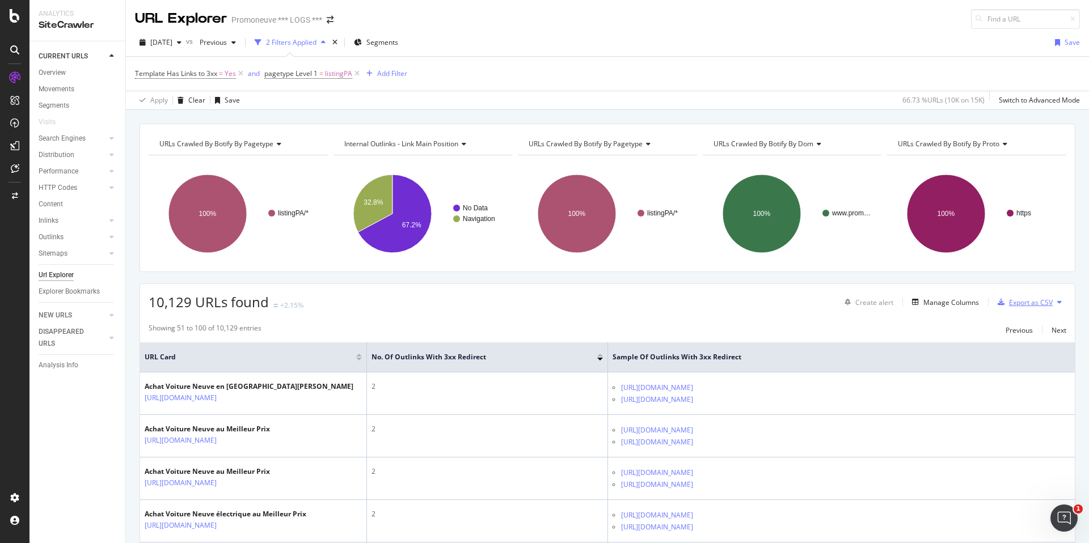
click at [1051, 302] on div "Export as CSV" at bounding box center [1031, 303] width 44 height 10
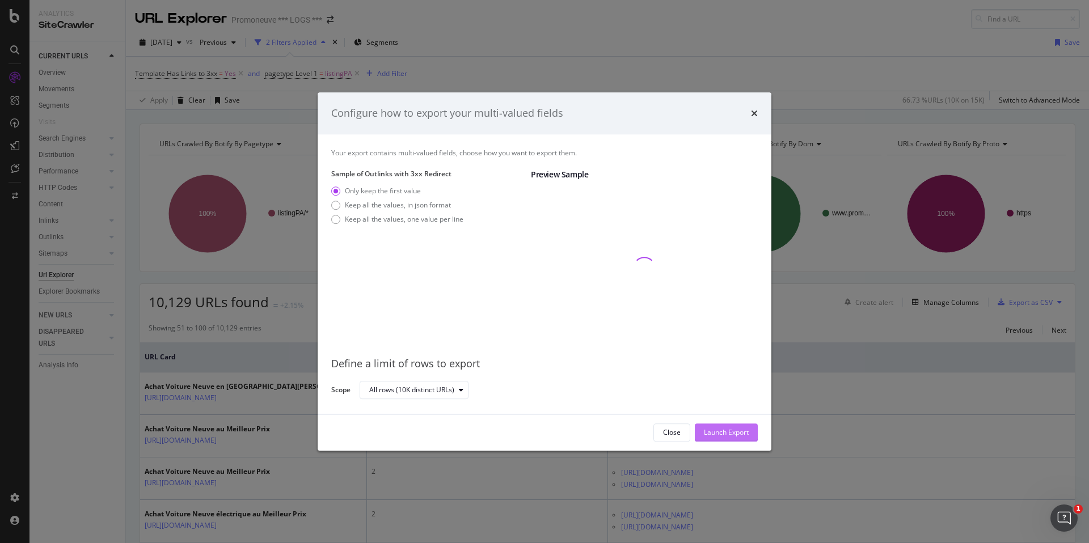
click at [720, 439] on div "Launch Export" at bounding box center [726, 432] width 45 height 17
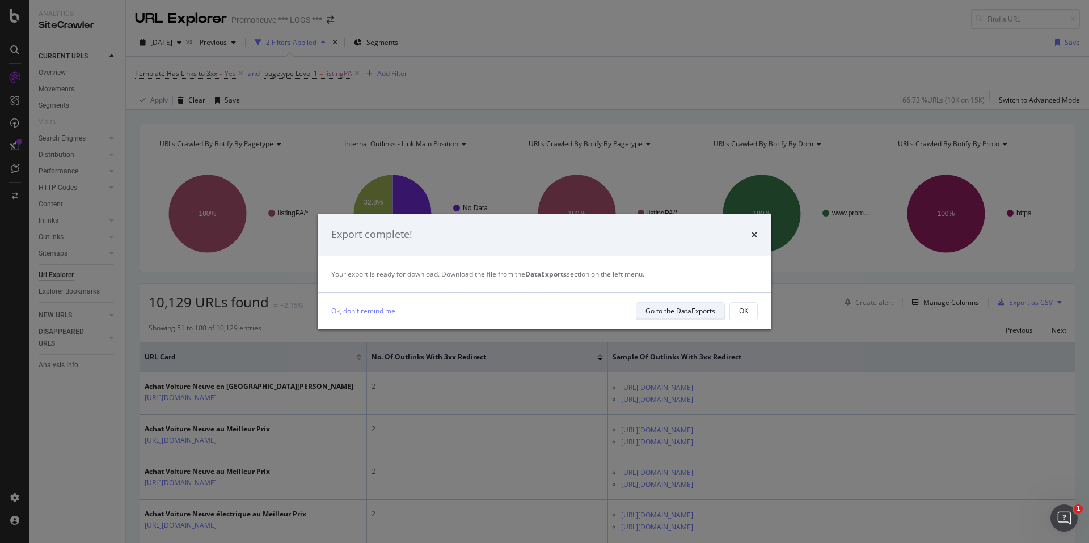
click at [685, 312] on div "Go to the DataExports" at bounding box center [681, 311] width 70 height 10
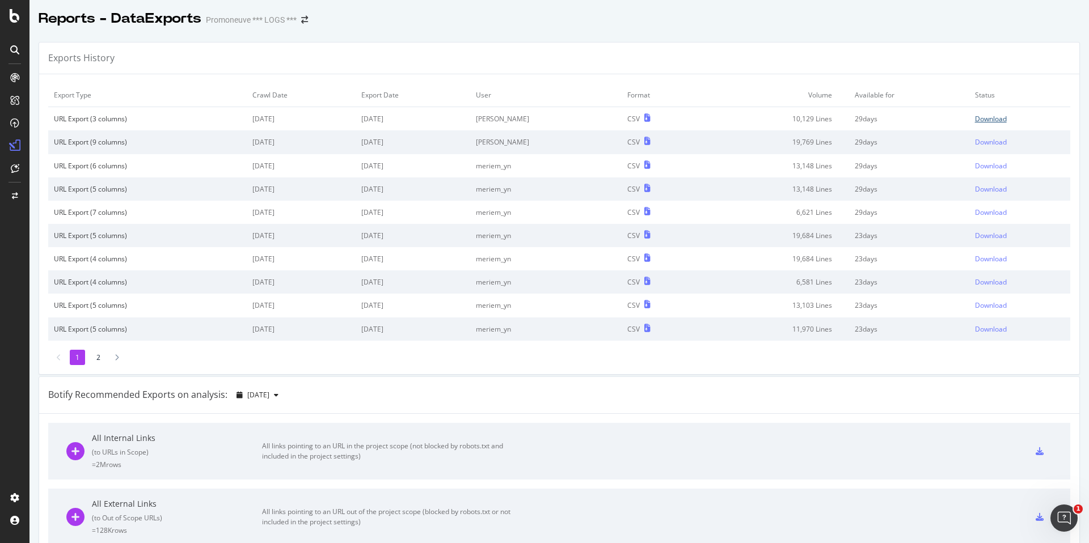
click at [984, 116] on div "Download" at bounding box center [991, 119] width 32 height 10
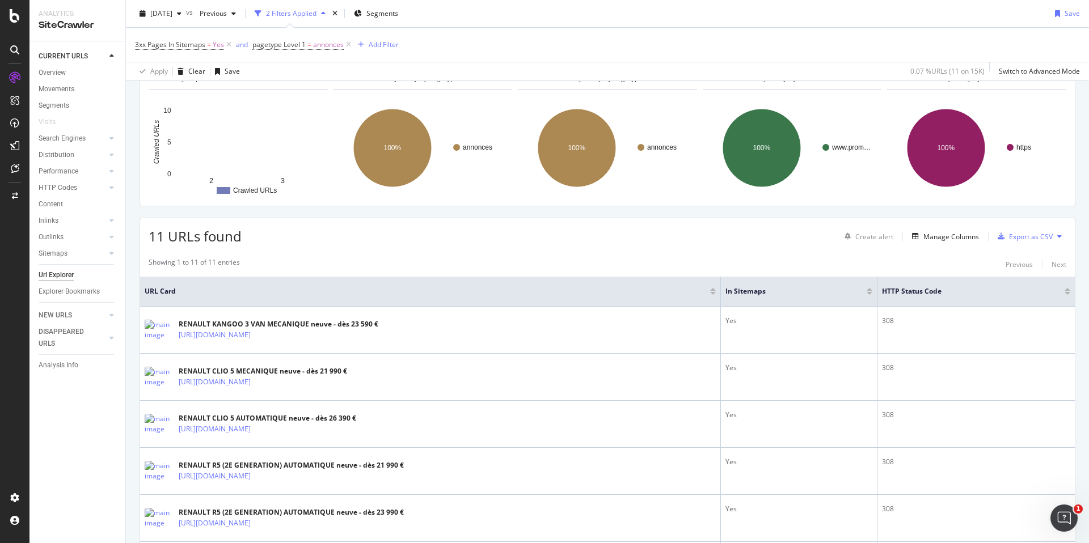
scroll to position [114, 0]
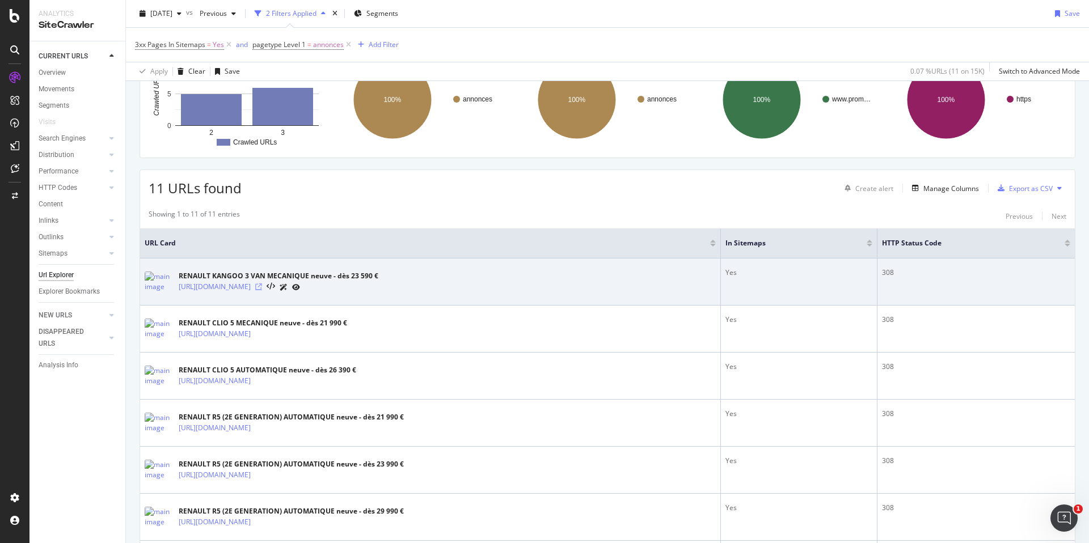
click at [262, 290] on icon at bounding box center [258, 287] width 7 height 7
drag, startPoint x: 468, startPoint y: 288, endPoint x: 180, endPoint y: 290, distance: 287.6
click at [180, 290] on div "[URL][DOMAIN_NAME]" at bounding box center [279, 287] width 200 height 12
copy link "[URL][DOMAIN_NAME]"
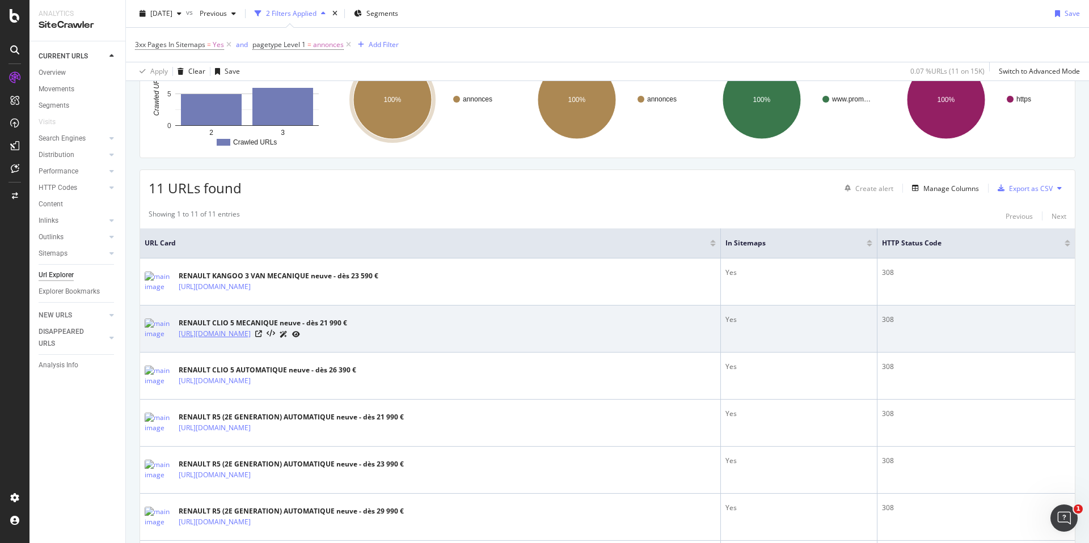
drag, startPoint x: 441, startPoint y: 334, endPoint x: 179, endPoint y: 339, distance: 261.6
click at [179, 339] on div "[URL][DOMAIN_NAME]" at bounding box center [263, 334] width 168 height 12
copy link "[URL][DOMAIN_NAME]"
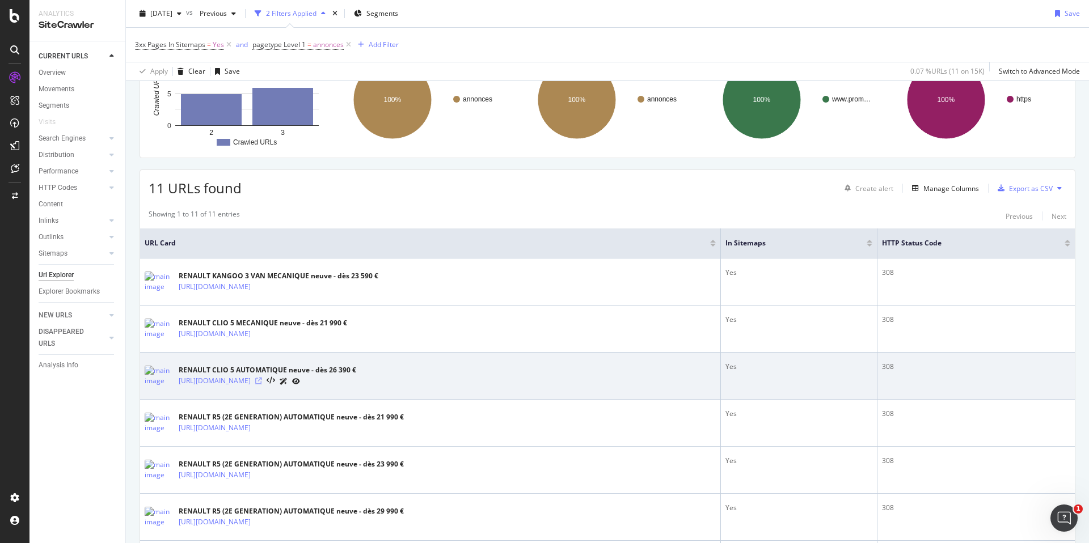
click at [262, 378] on icon at bounding box center [258, 381] width 7 height 7
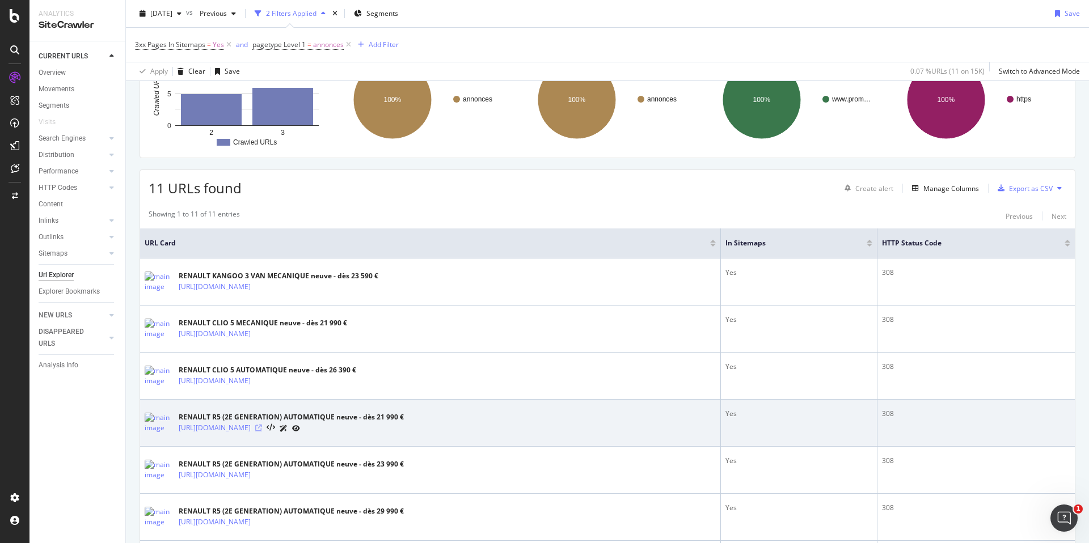
click at [262, 429] on icon at bounding box center [258, 428] width 7 height 7
drag, startPoint x: 478, startPoint y: 434, endPoint x: 180, endPoint y: 430, distance: 297.3
click at [180, 430] on div "https://www.promoneuve.fr/annonce/renault-r5-2e-generation-neuve-88772293866985…" at bounding box center [291, 429] width 225 height 12
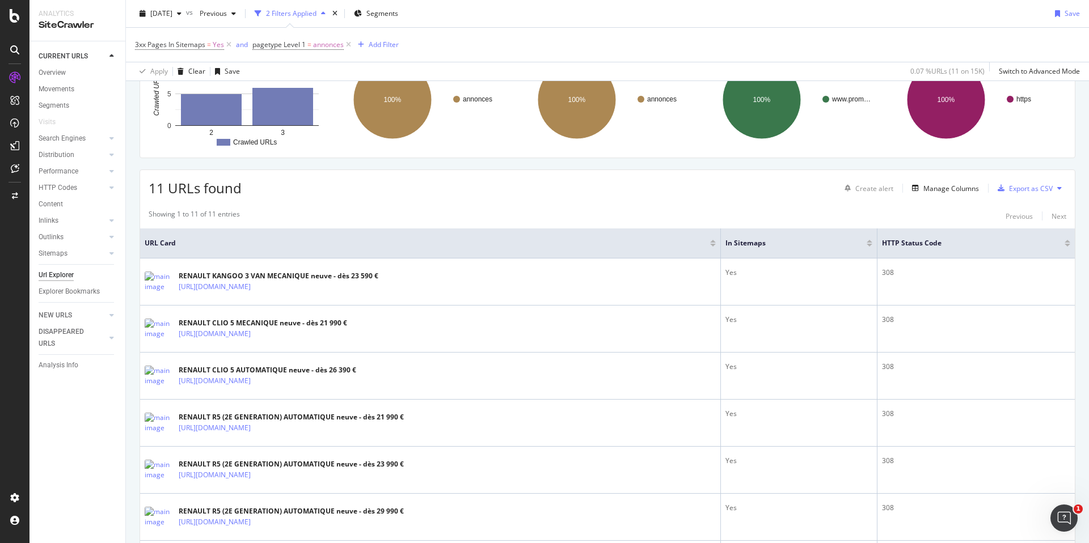
copy link "https://www.promoneuve.fr/annonce/renault-r5-2e-generation-neuve-88772293866985…"
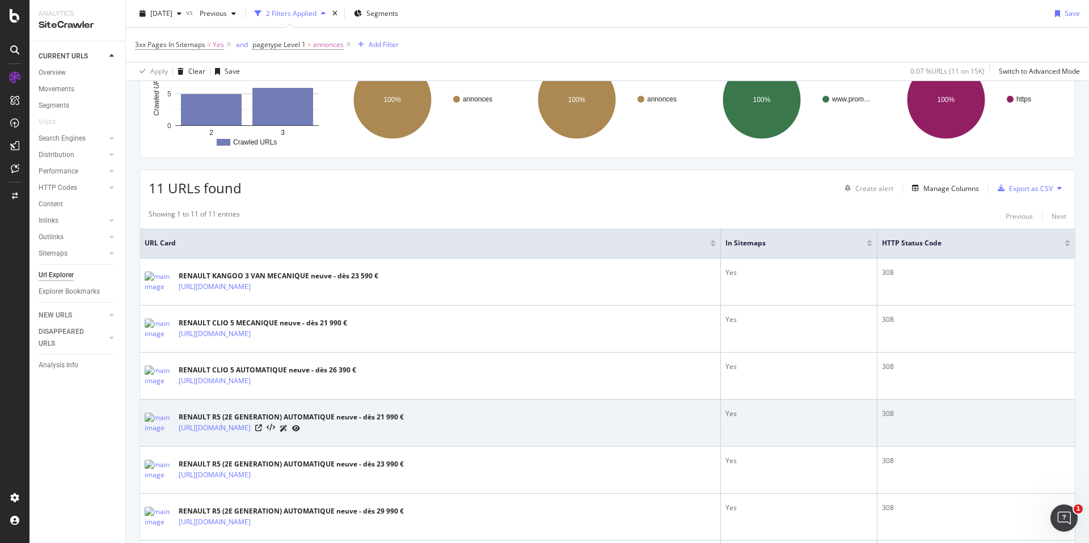
scroll to position [412, 0]
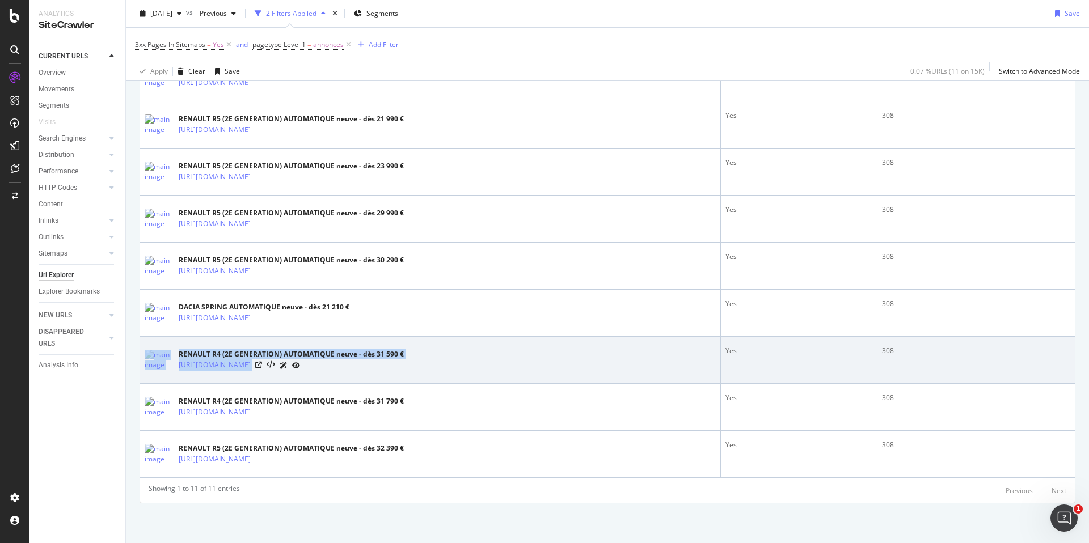
drag, startPoint x: 479, startPoint y: 368, endPoint x: 175, endPoint y: 368, distance: 304.1
click at [175, 368] on div "RENAULT R4 (2E GENERATION) AUTOMATIQUE neuve - dès 31 590 € https://www.promone…" at bounding box center [430, 360] width 571 height 28
click at [175, 371] on div "RENAULT R4 (2E GENERATION) AUTOMATIQUE neuve - dès 31 590 € https://www.promone…" at bounding box center [430, 360] width 571 height 28
drag, startPoint x: 176, startPoint y: 370, endPoint x: 478, endPoint y: 368, distance: 302.4
click at [478, 368] on div "RENAULT R4 (2E GENERATION) AUTOMATIQUE neuve - dès 31 590 € https://www.promone…" at bounding box center [430, 360] width 571 height 28
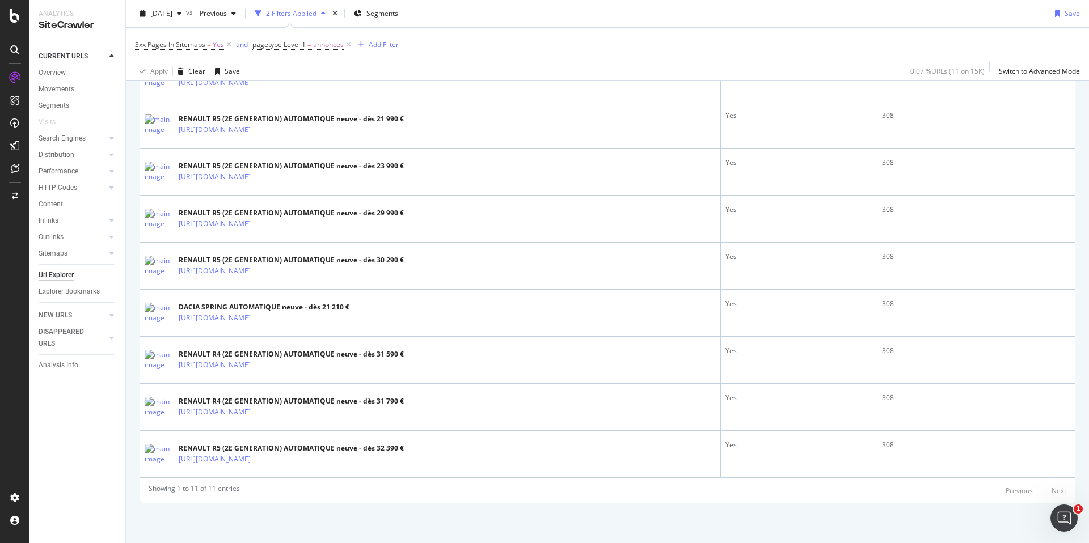
copy div "31 590 € https://www.promoneuve.fr/annonce/renault-r4-2e-generation-neuve-19479…"
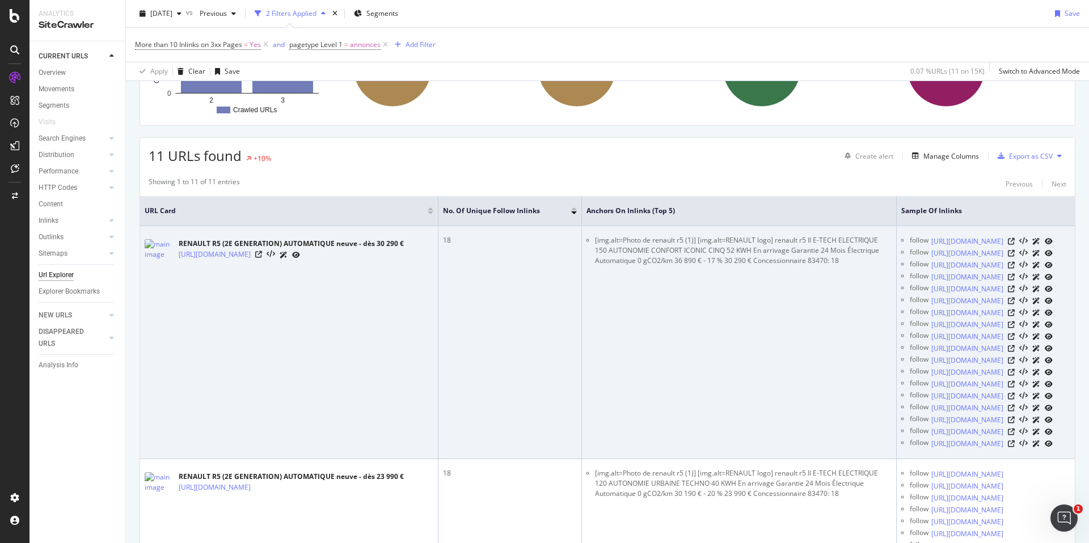
scroll to position [0, 45]
click at [1015, 245] on icon at bounding box center [1011, 241] width 7 height 7
drag, startPoint x: 825, startPoint y: 242, endPoint x: 1005, endPoint y: 255, distance: 180.3
click at [1005, 247] on div "follow https://www.promoneuve.fr/annonce/renault-r5-2e-generation-neuve-14705aa…" at bounding box center [990, 241] width 161 height 12
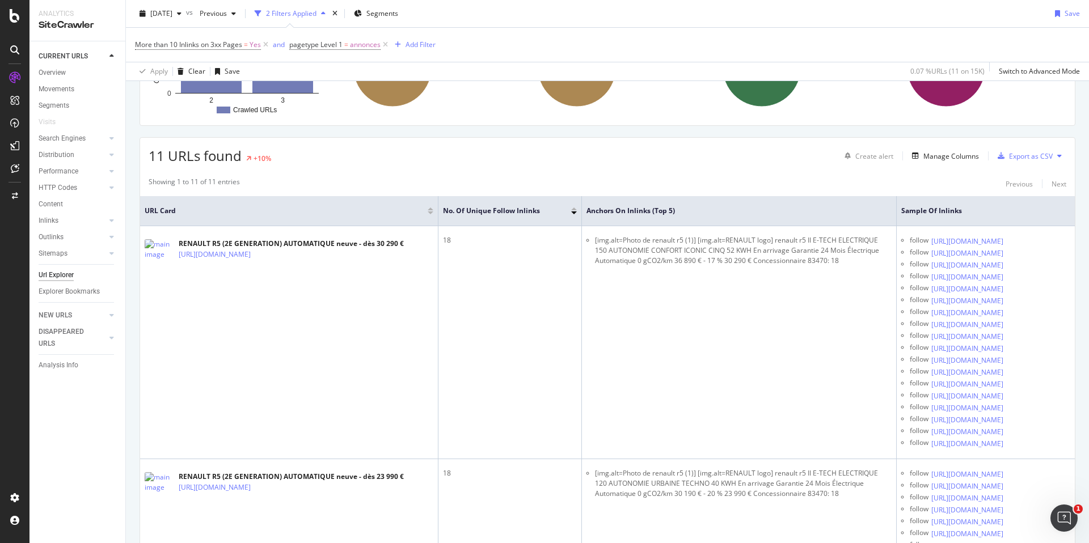
copy link "https://www.promoneuve.fr/annonce/renault-r5-2e-generation-neuve-14705aa2-7fee-…"
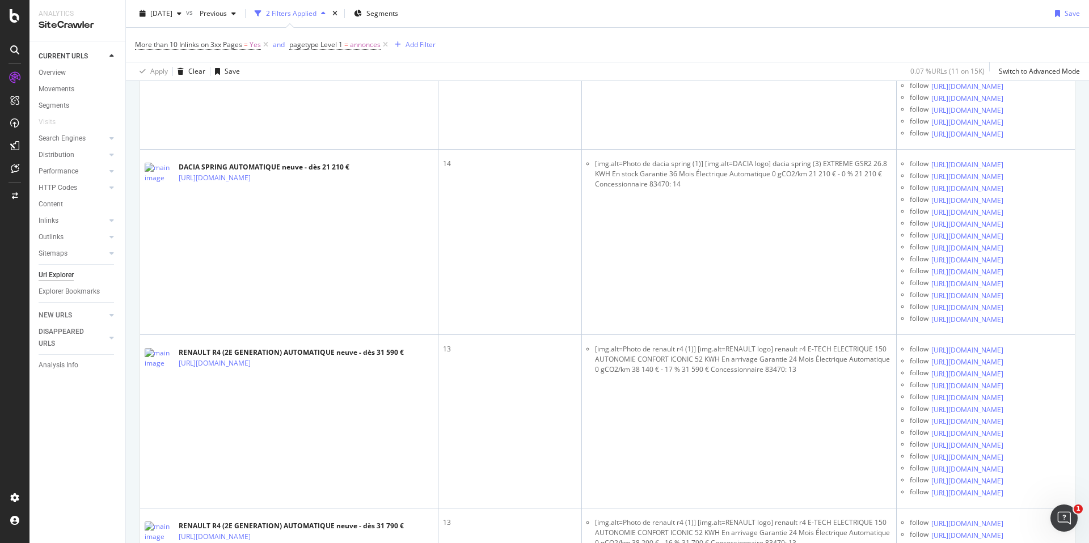
scroll to position [1922, 0]
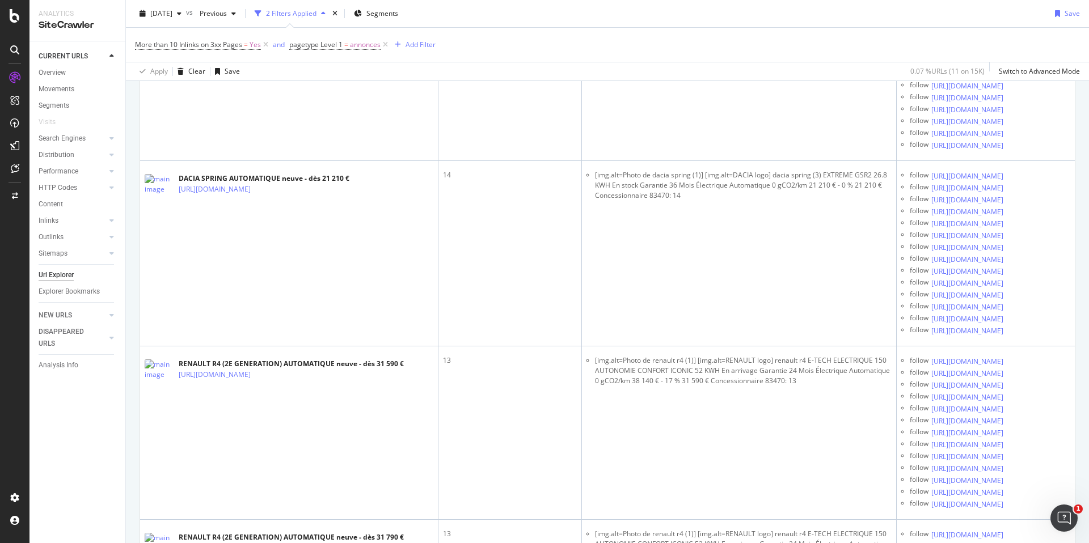
drag, startPoint x: 291, startPoint y: 217, endPoint x: 180, endPoint y: 203, distance: 112.2
copy link "https://www.promoneuve.fr/annonce/renault-kangoo-3-van-neuve-121886928311804.ht…"
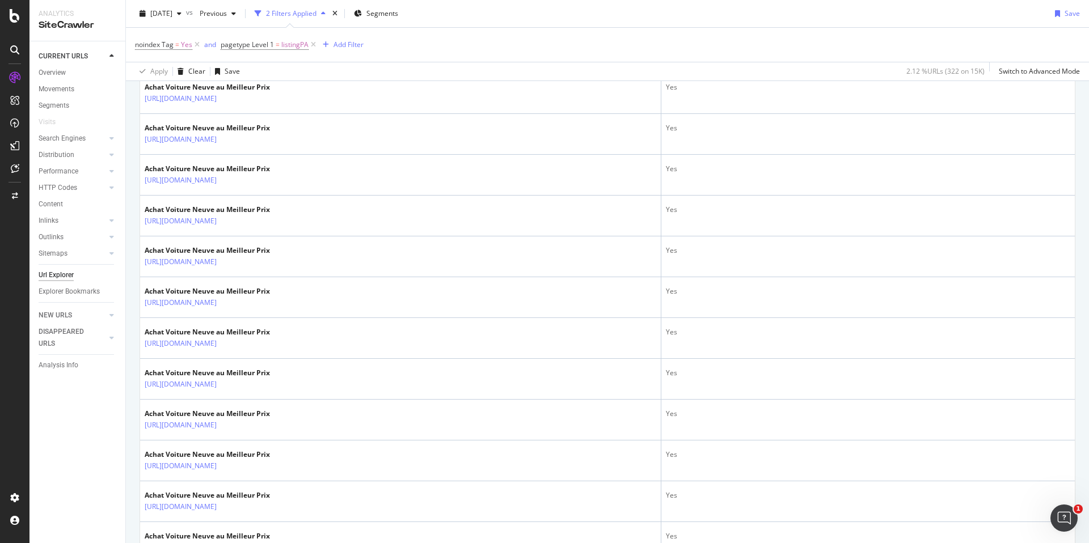
scroll to position [1937, 0]
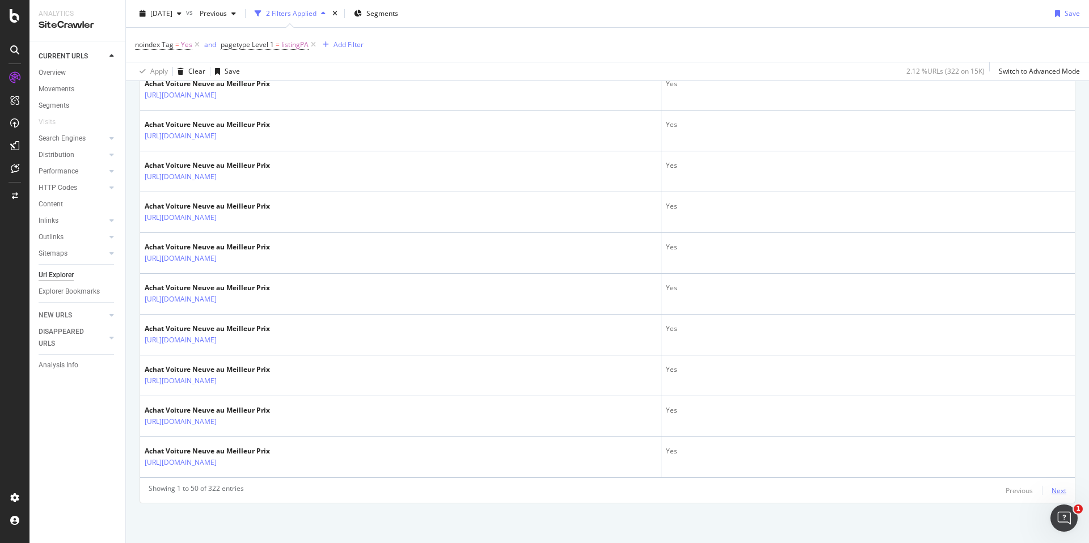
click at [1053, 486] on div "Next" at bounding box center [1059, 491] width 15 height 10
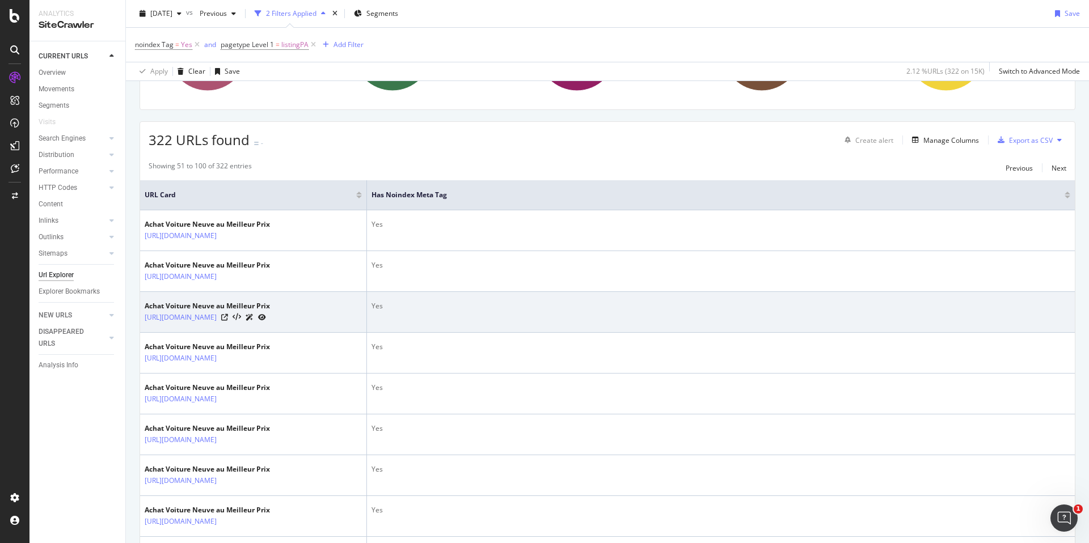
scroll to position [171, 0]
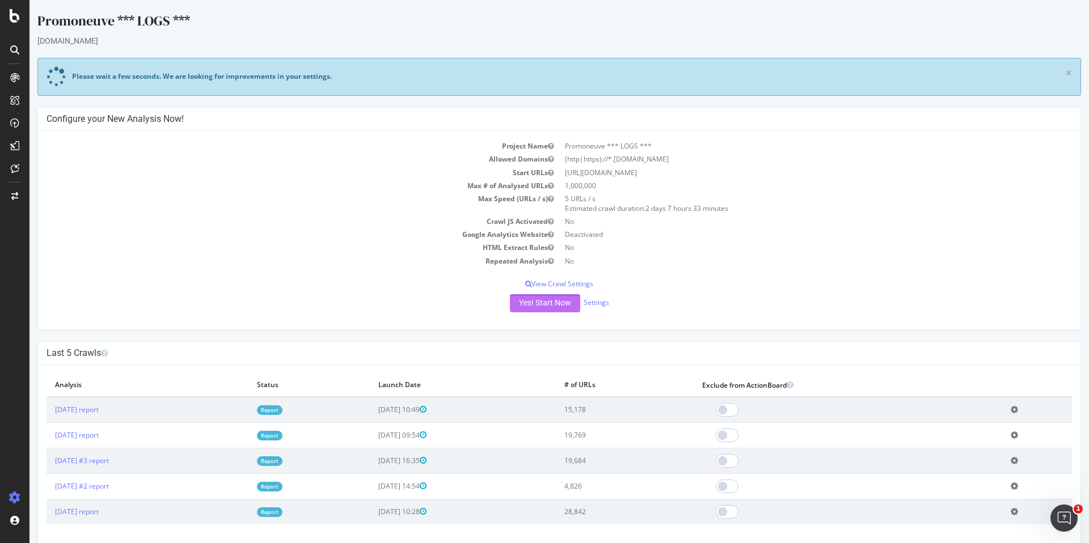
click at [543, 300] on button "Yes! Start Now" at bounding box center [545, 303] width 70 height 18
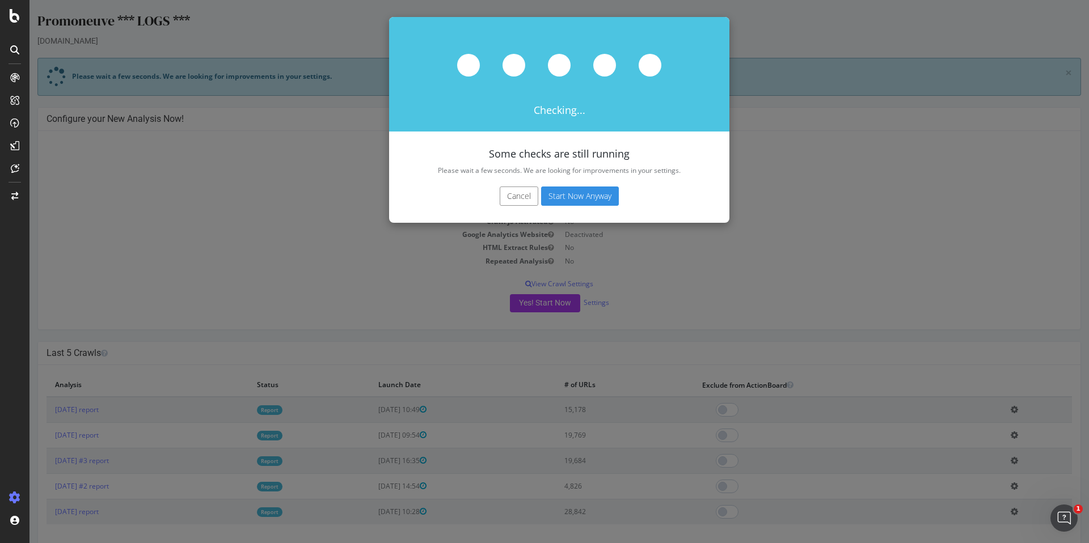
click at [556, 197] on button "Start Now Anyway" at bounding box center [580, 196] width 78 height 19
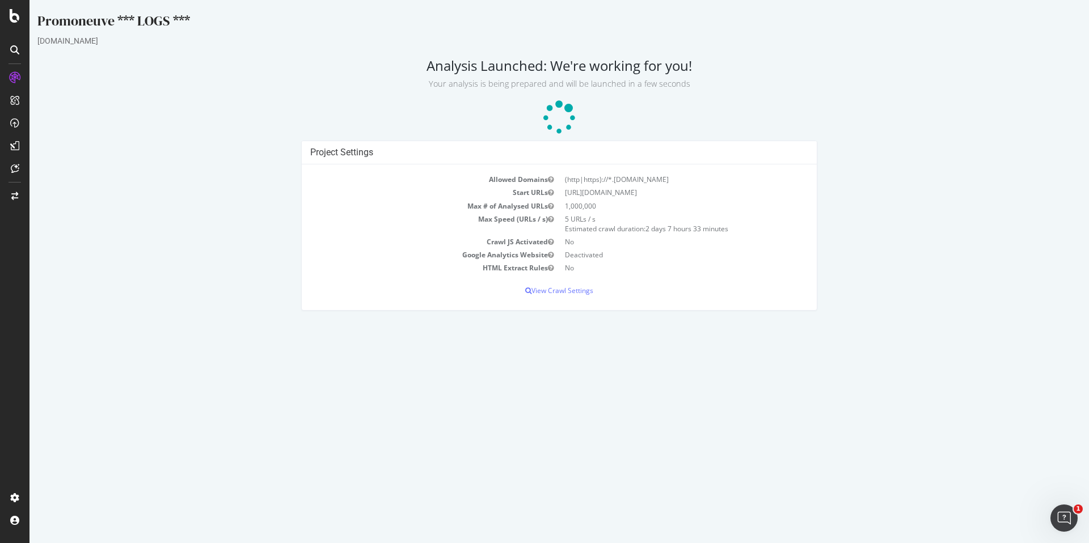
click at [921, 147] on div "Project Settings Allowed Domains (http|https)://*.promoneuve.fr Start URLs http…" at bounding box center [559, 231] width 1055 height 181
